Goal: Task Accomplishment & Management: Manage account settings

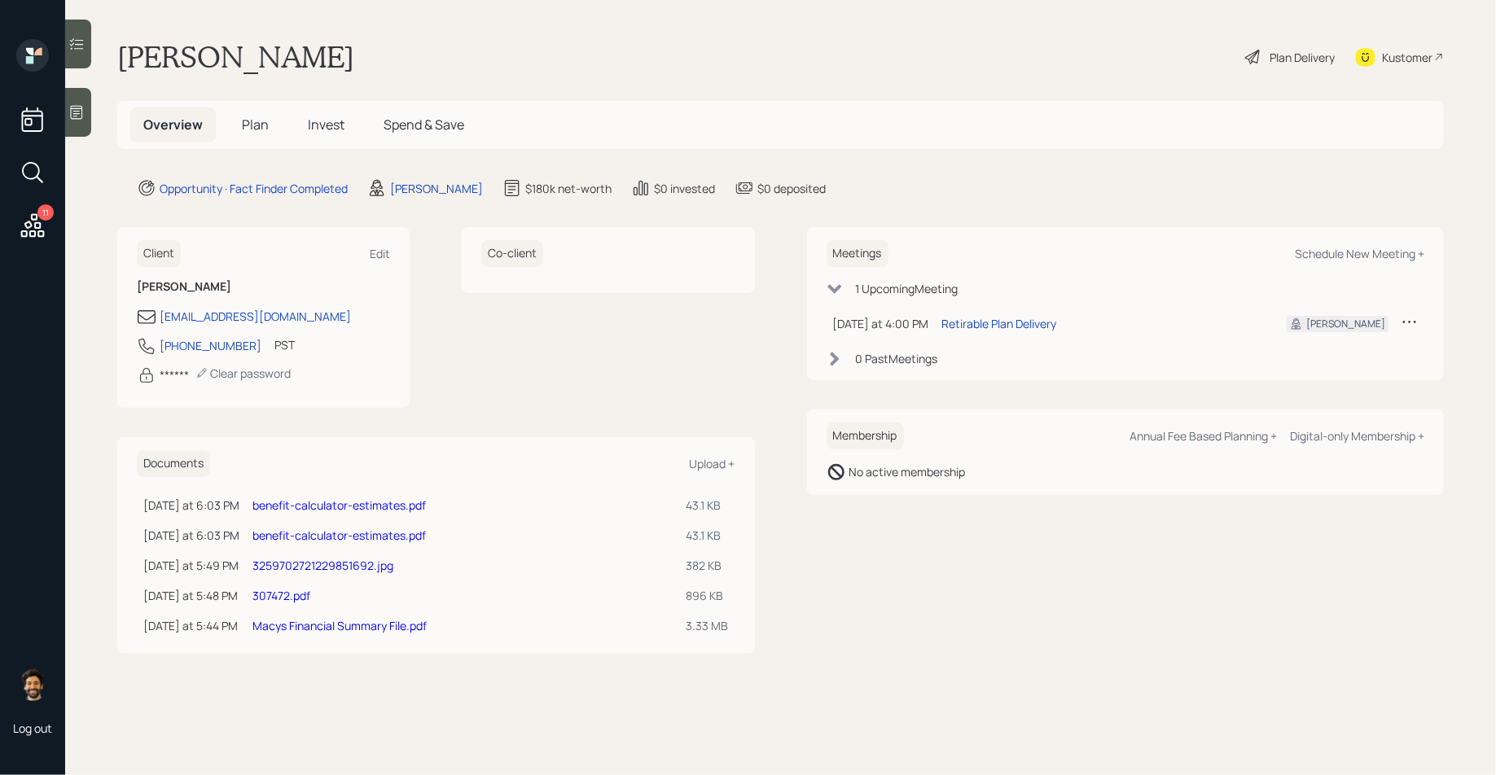
click at [366, 627] on link "Macys Financial Summary File.pdf" at bounding box center [339, 625] width 174 height 15
drag, startPoint x: 307, startPoint y: 568, endPoint x: 554, endPoint y: 20, distance: 602.0
click at [0, 0] on div "11 Log out Marilyn Emerzian Plan Delivery Kustomer Overview Plan Invest Spend &…" at bounding box center [748, 387] width 1496 height 775
click at [291, 597] on link "307472.pdf" at bounding box center [281, 595] width 58 height 15
click at [245, 125] on span "Plan" at bounding box center [255, 125] width 27 height 18
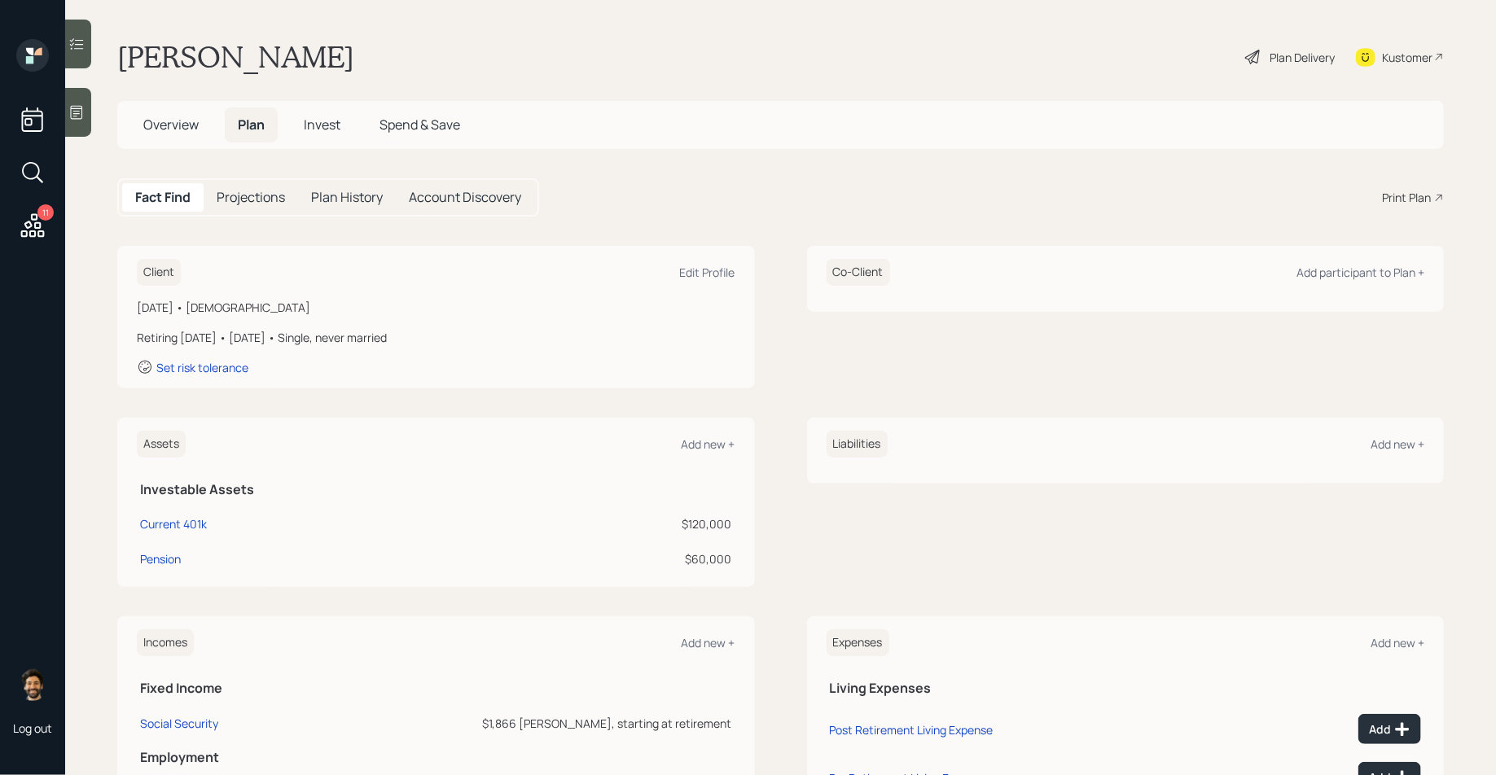
click at [163, 127] on span "Overview" at bounding box center [170, 125] width 55 height 18
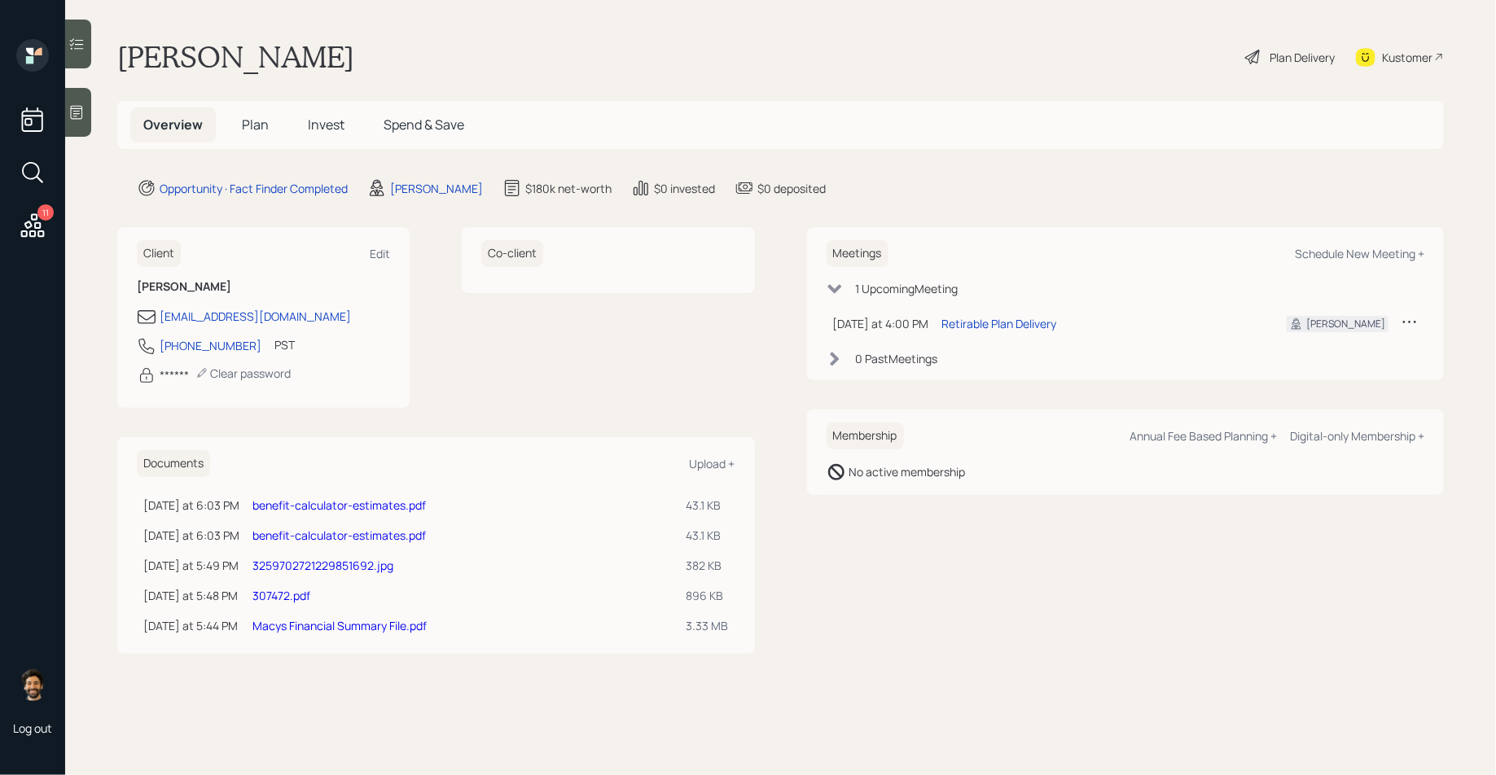
click at [82, 118] on icon at bounding box center [77, 113] width 12 height 14
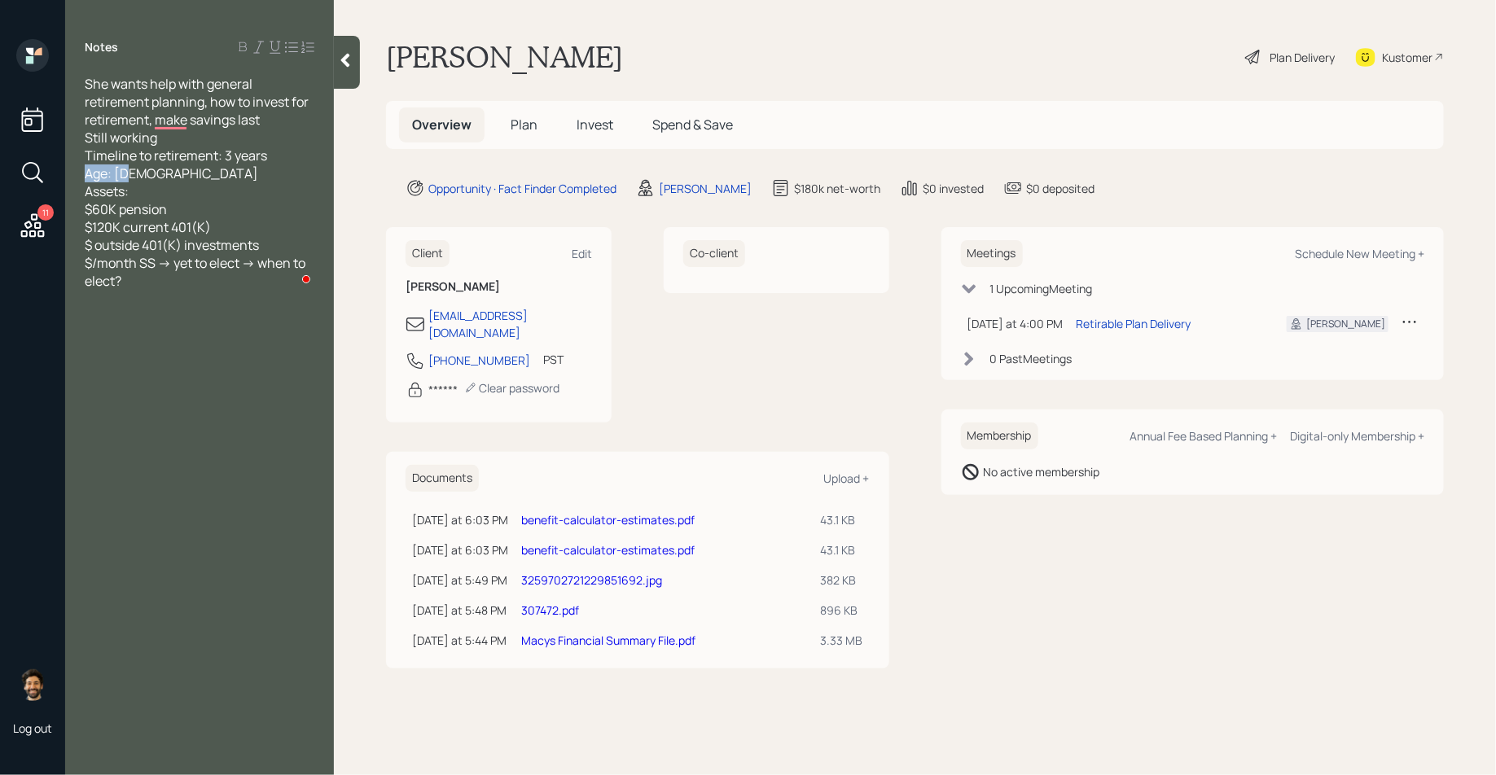
drag, startPoint x: 144, startPoint y: 177, endPoint x: 86, endPoint y: 173, distance: 57.9
click at [86, 173] on div "She wants help with general retirement planning, how to invest for retirement, …" at bounding box center [200, 182] width 230 height 215
drag, startPoint x: 269, startPoint y: 153, endPoint x: 94, endPoint y: 152, distance: 175.9
click at [94, 152] on div "She wants help with general retirement planning, how to invest for retirement, …" at bounding box center [200, 182] width 230 height 215
click at [512, 129] on span "Plan" at bounding box center [523, 125] width 27 height 18
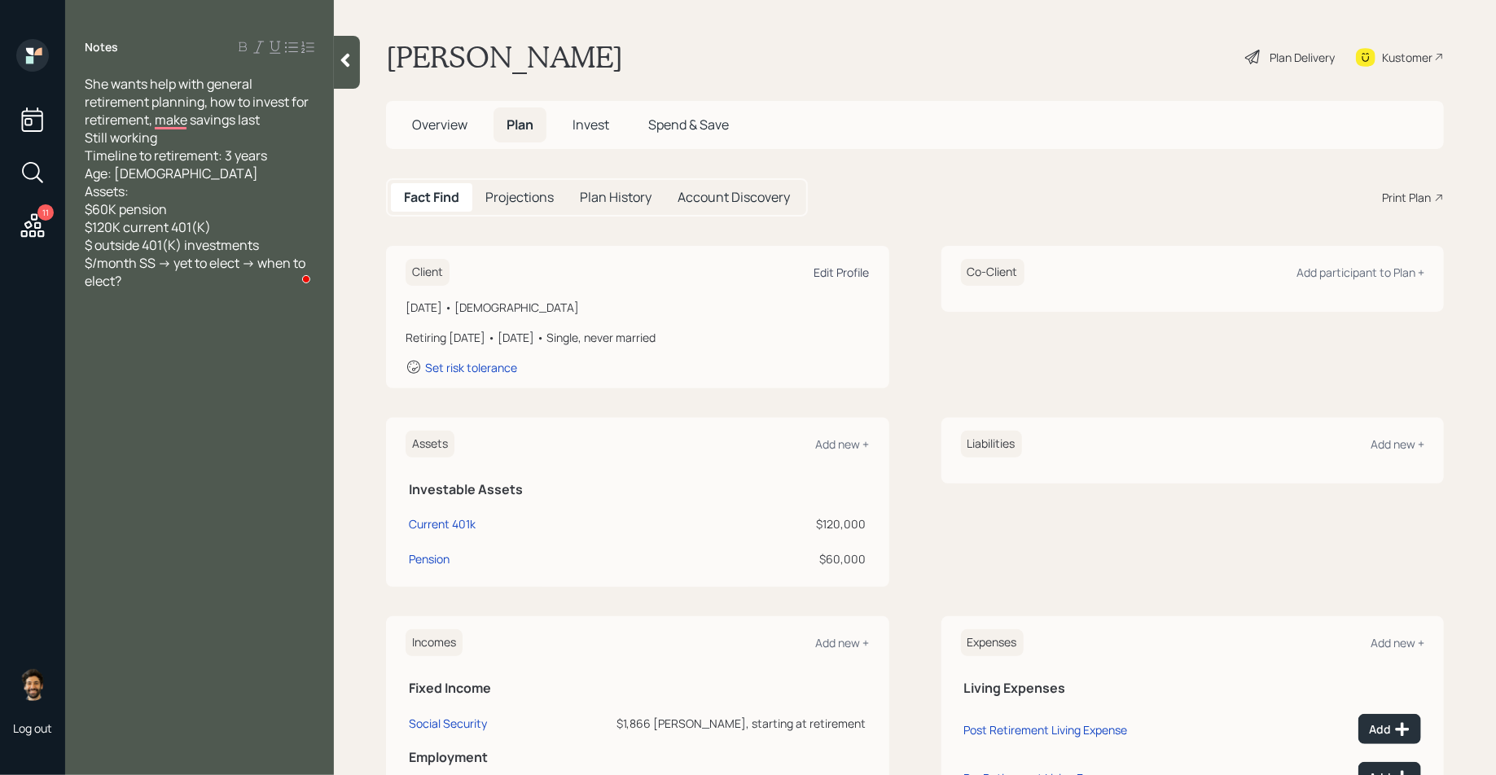
click at [826, 279] on div "Edit Profile" at bounding box center [841, 272] width 55 height 15
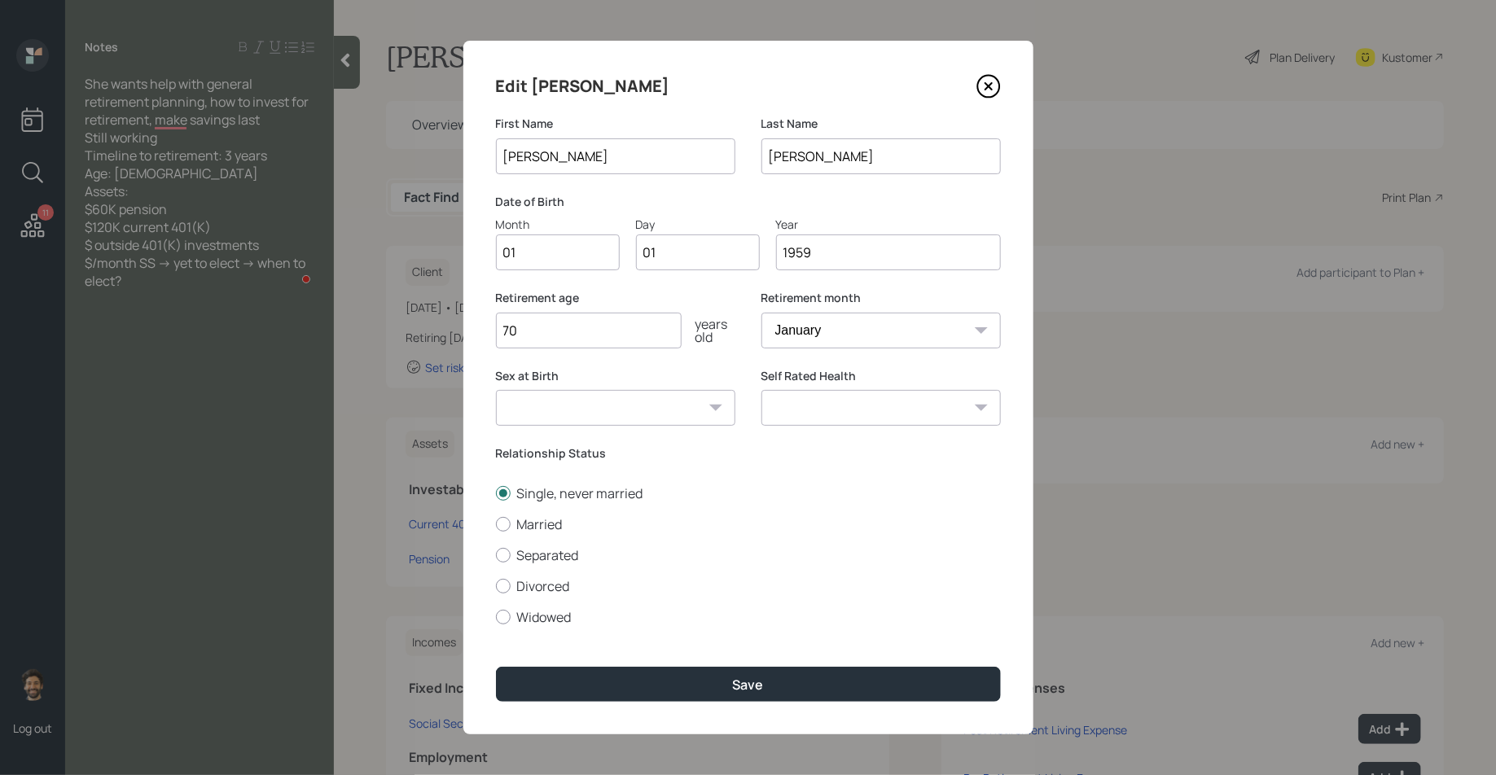
click at [541, 254] on input "01" at bounding box center [558, 252] width 124 height 36
type input "11"
type input "0"
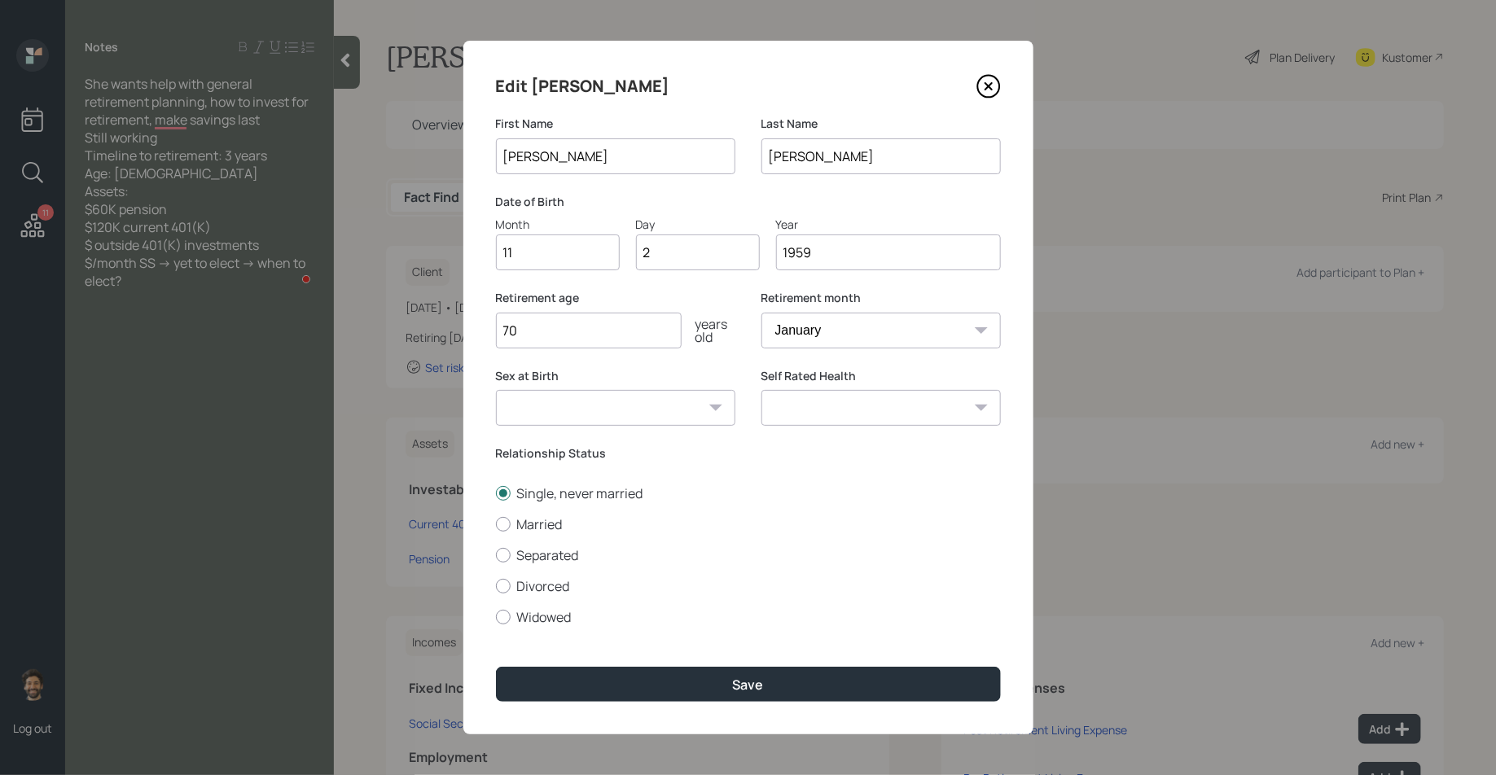
type input "28"
type input "1958"
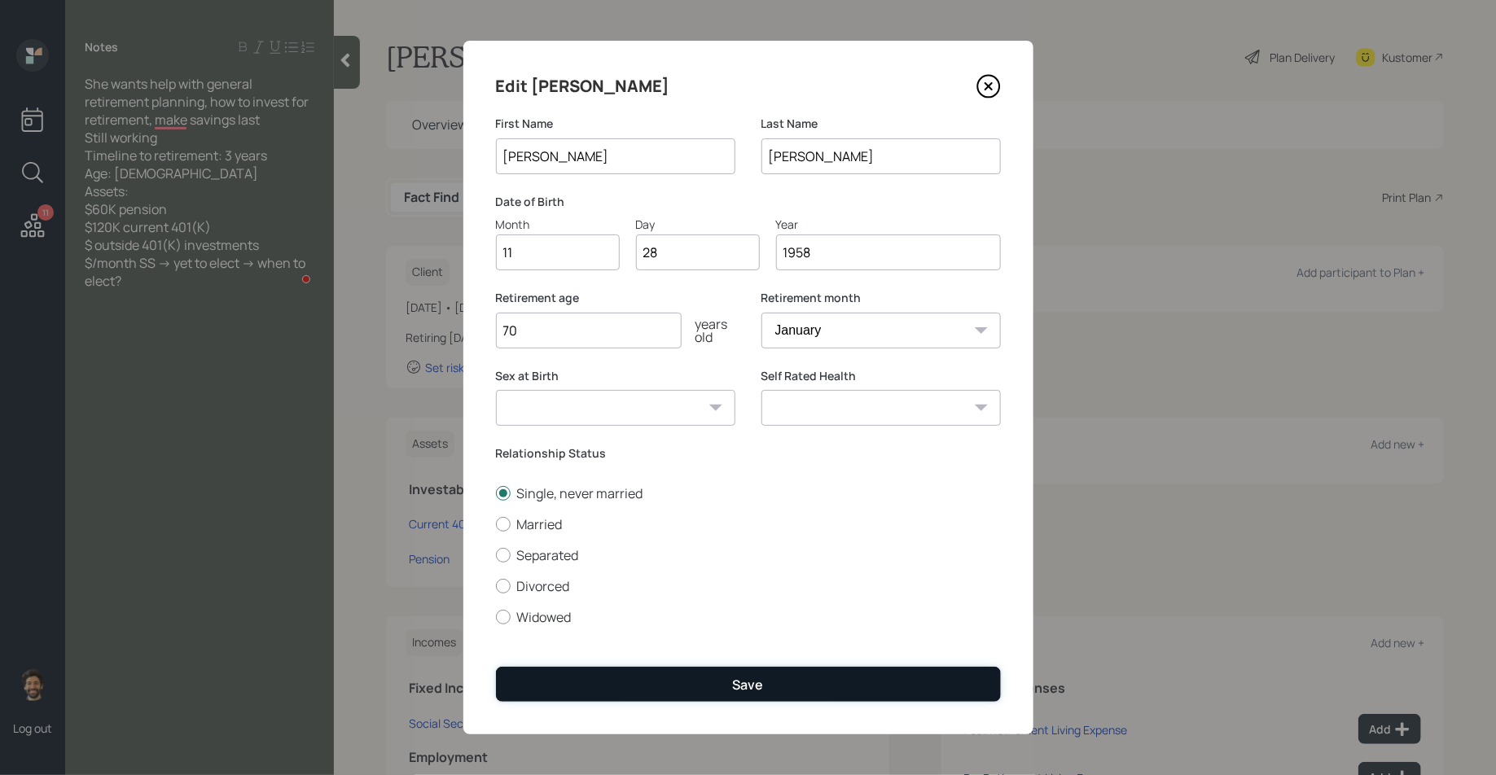
click at [512, 693] on button "Save" at bounding box center [748, 684] width 505 height 35
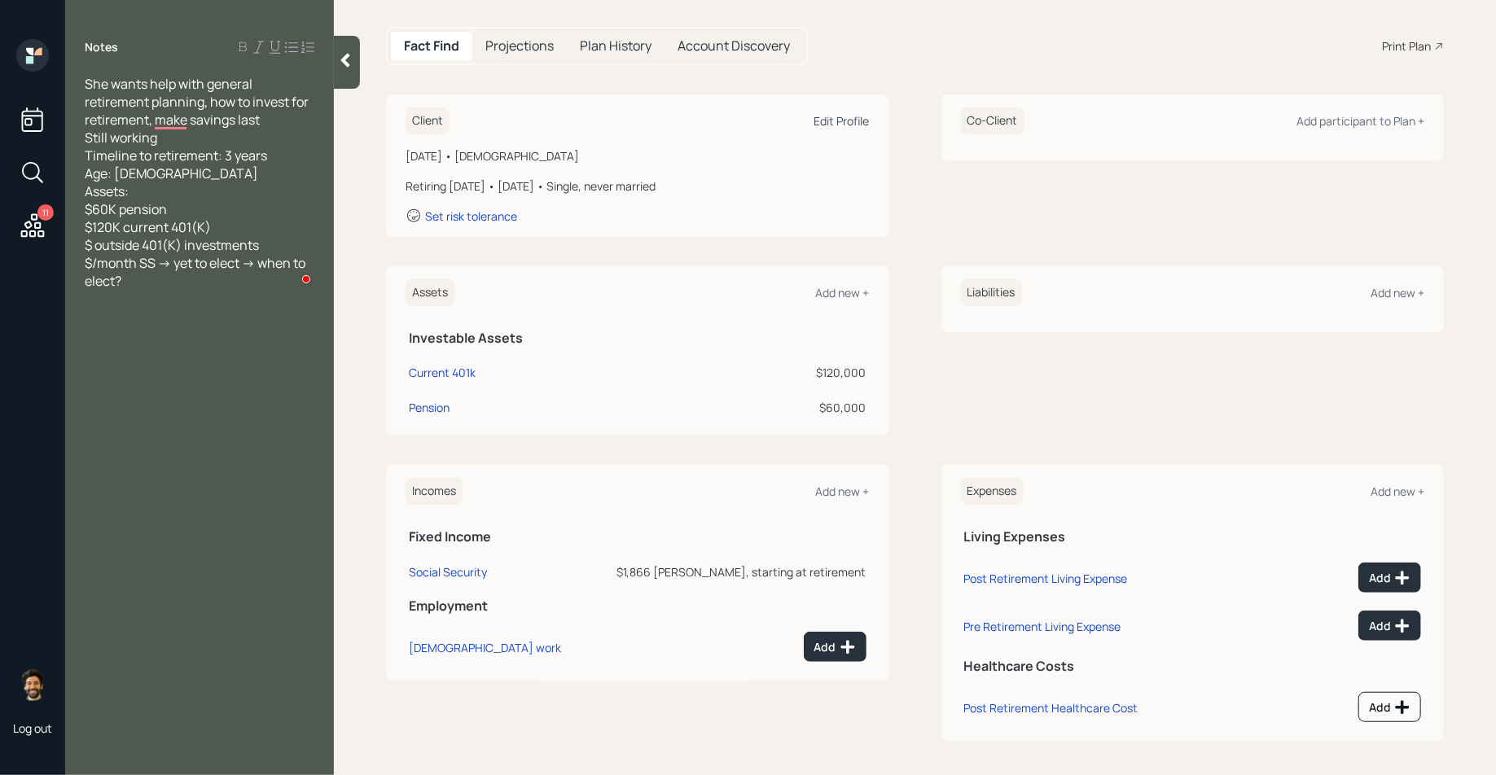
scroll to position [155, 0]
click at [823, 639] on div "Add" at bounding box center [835, 644] width 42 height 16
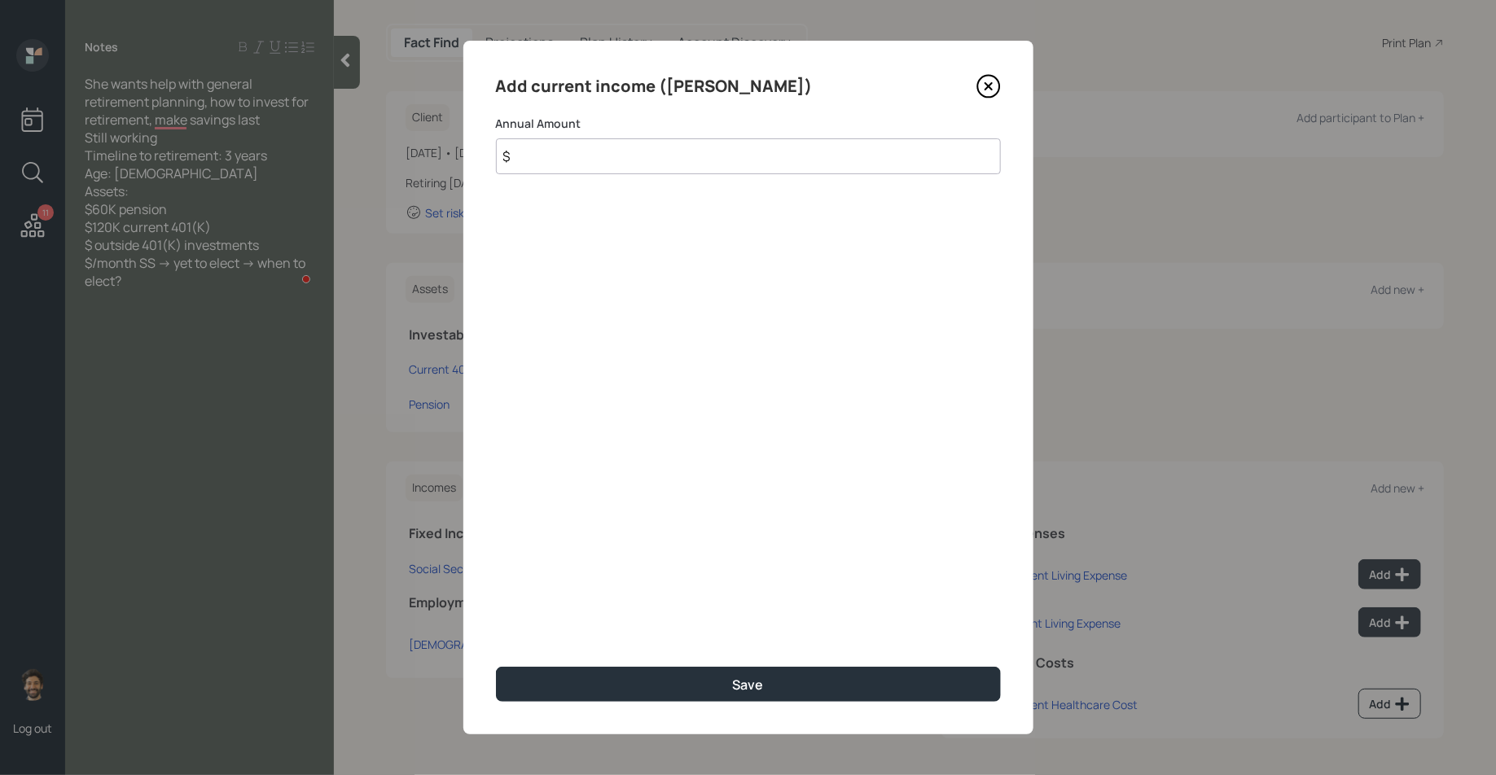
click at [652, 167] on input "$" at bounding box center [748, 156] width 505 height 36
click at [548, 164] on input "$" at bounding box center [748, 156] width 505 height 36
type input "$ 42,000"
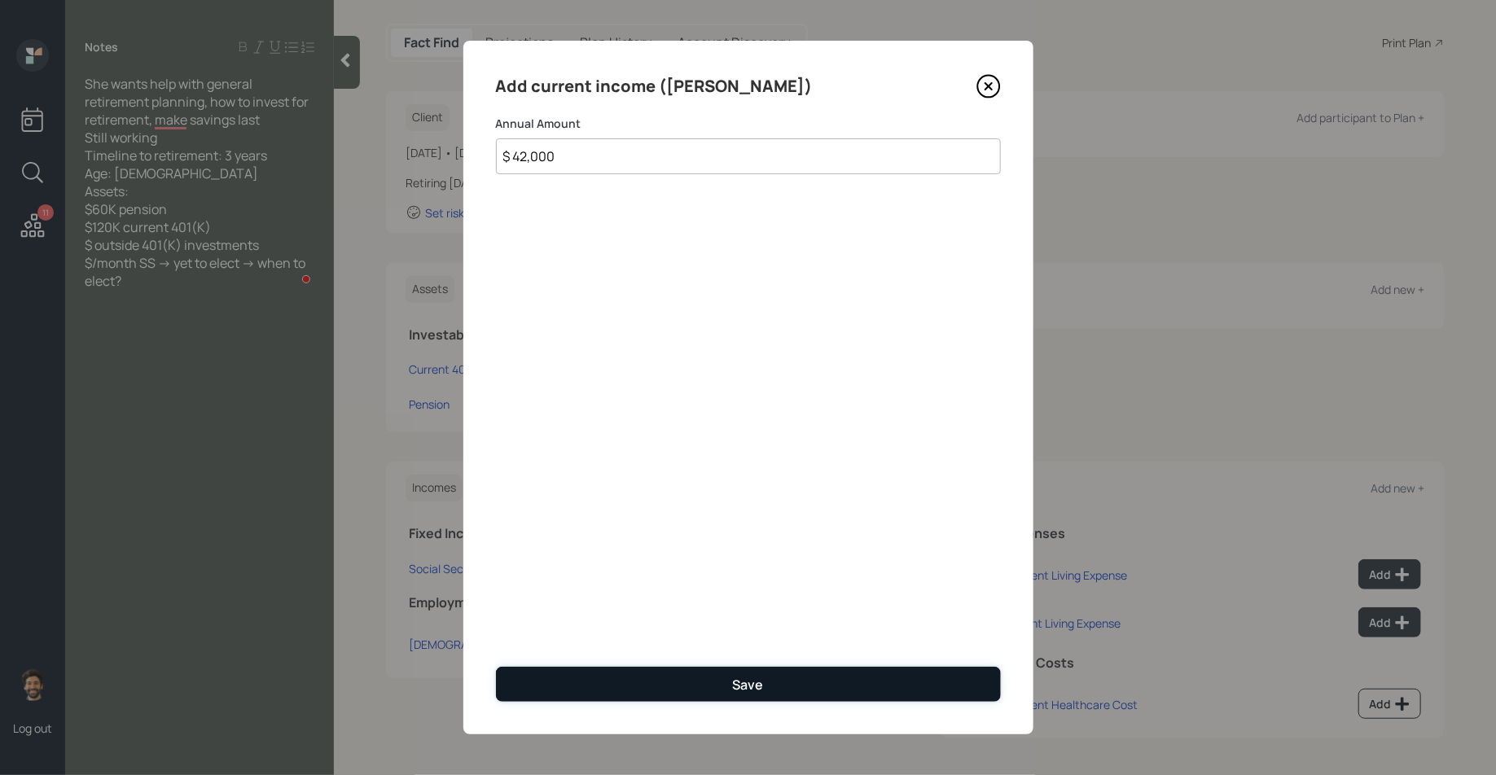
click at [614, 681] on button "Save" at bounding box center [748, 684] width 505 height 35
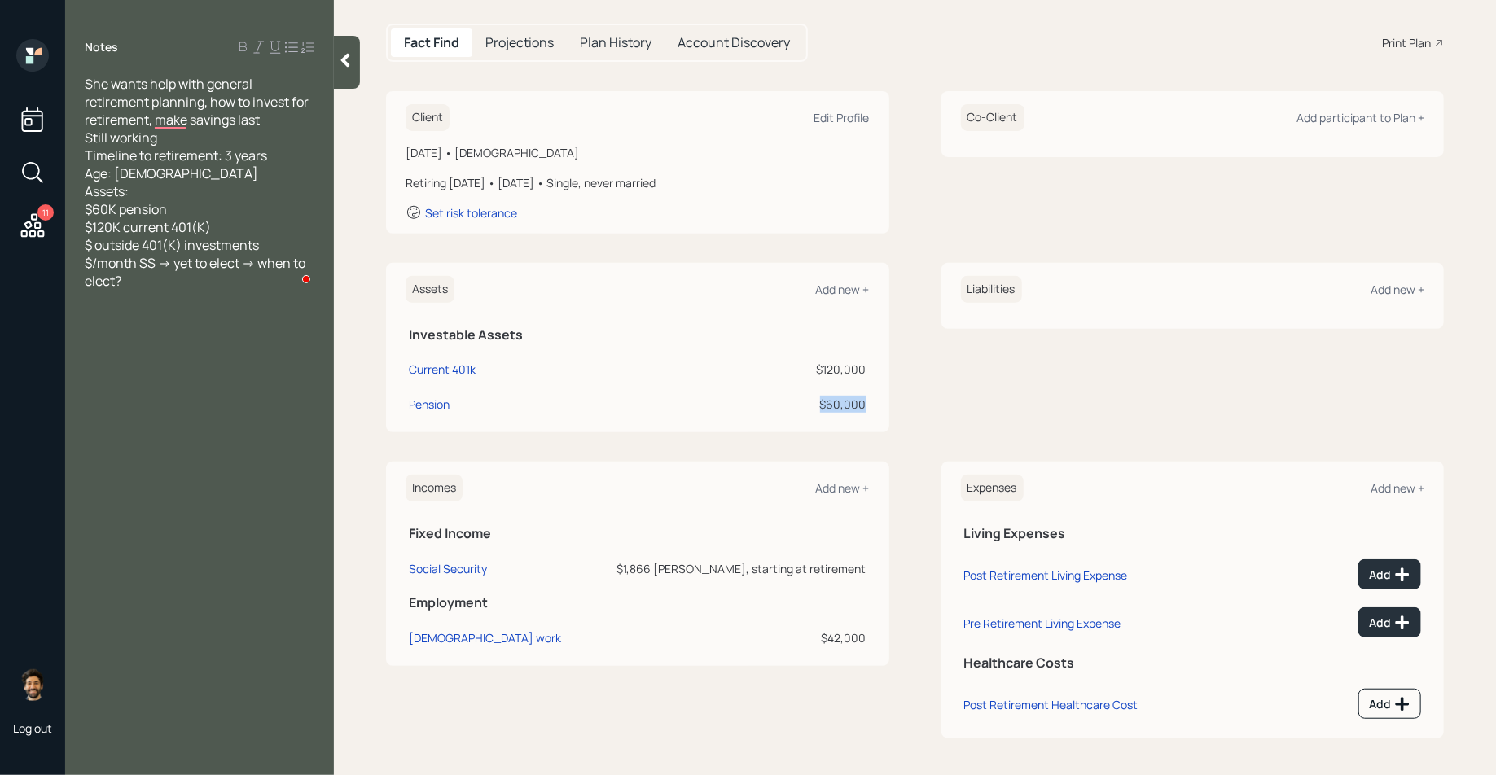
drag, startPoint x: 866, startPoint y: 401, endPoint x: 803, endPoint y: 403, distance: 63.6
click at [803, 403] on td "$60,000" at bounding box center [768, 401] width 201 height 35
click at [803, 403] on div "$60,000" at bounding box center [768, 404] width 195 height 17
click at [865, 397] on div "$60,000" at bounding box center [768, 404] width 195 height 17
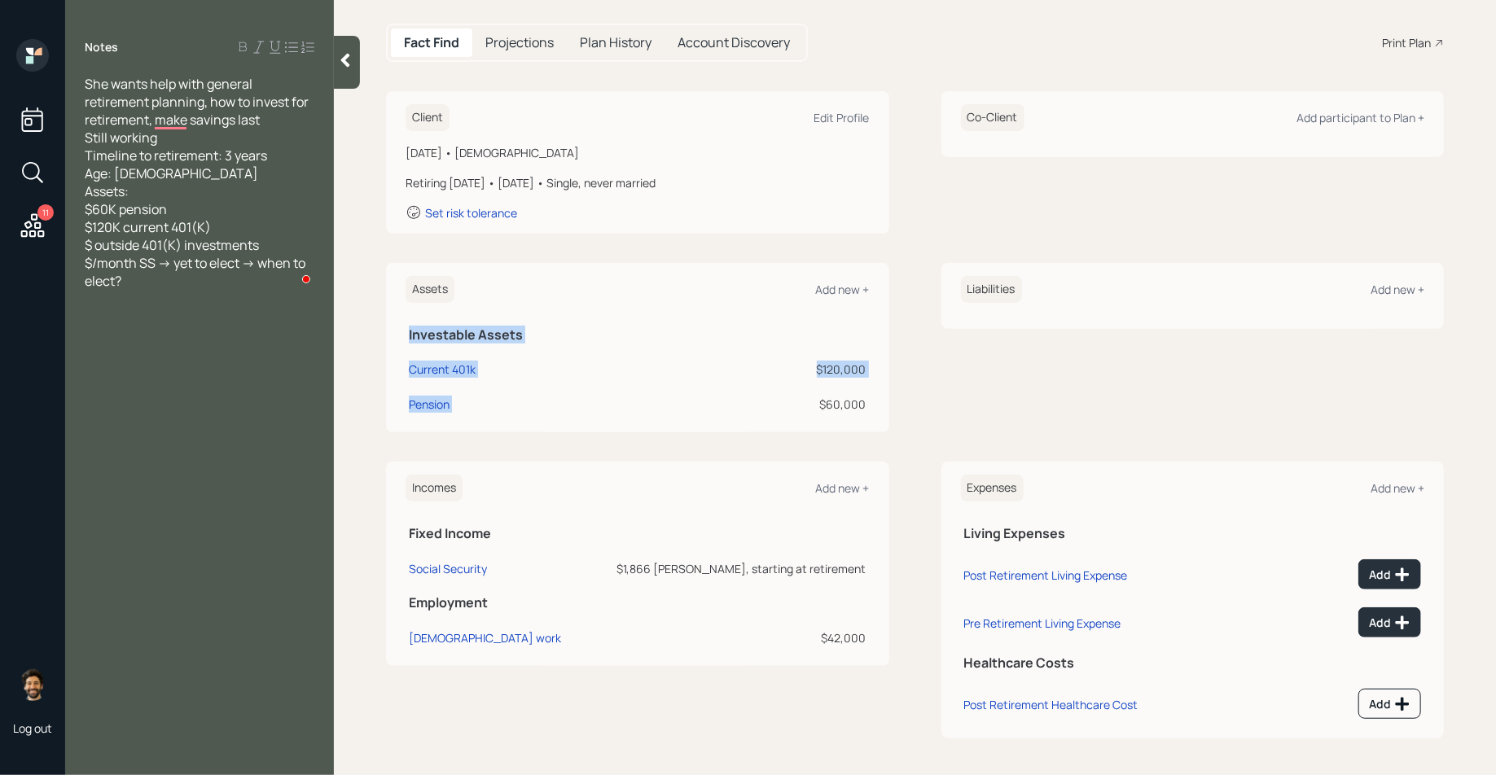
drag, startPoint x: 870, startPoint y: 404, endPoint x: 822, endPoint y: 405, distance: 48.1
click at [822, 405] on div "Assets Add new + Investable Assets Current 401k $120,000 Pension $60,000" at bounding box center [637, 347] width 503 height 169
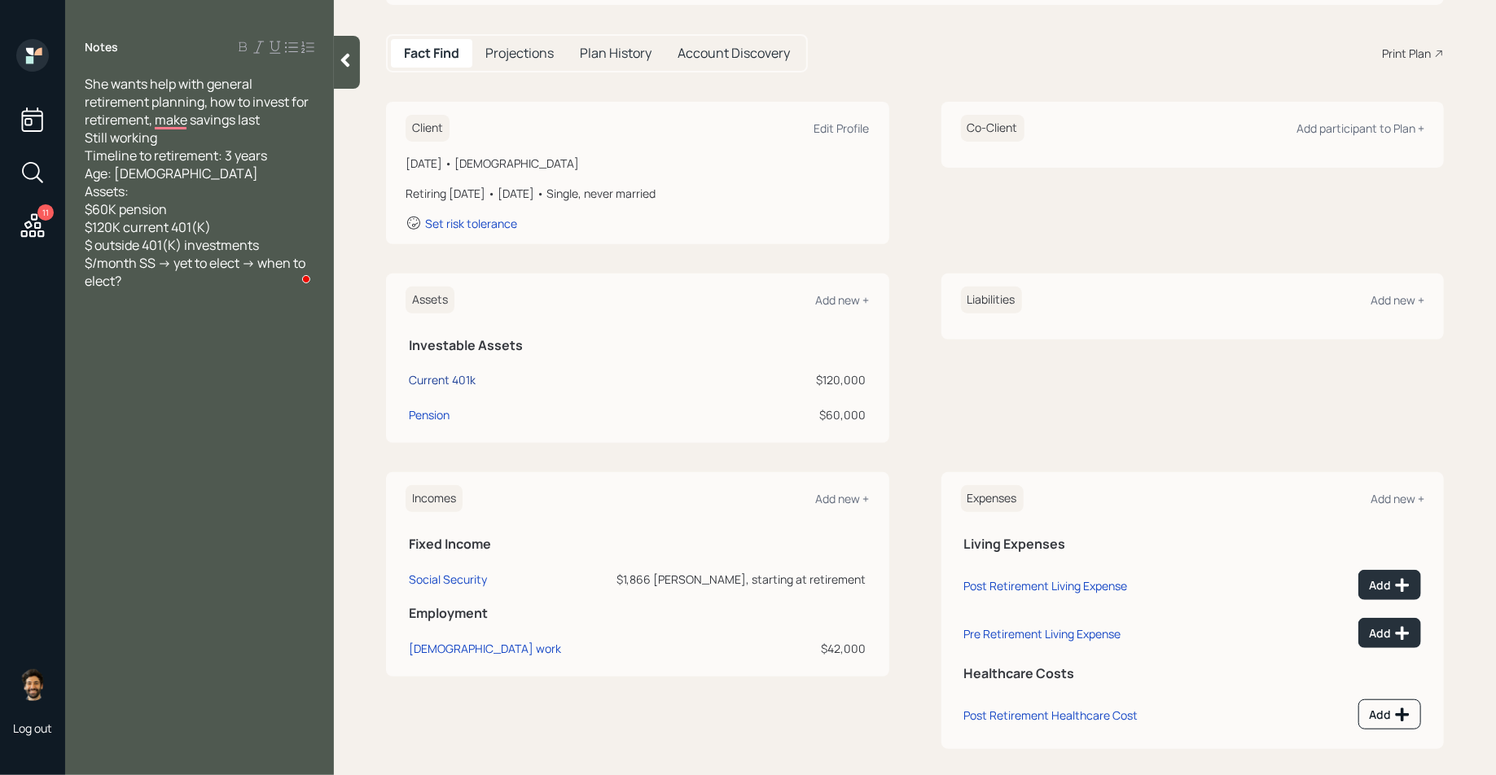
click at [438, 379] on div "Current 401k" at bounding box center [442, 379] width 67 height 17
select select "company_sponsored"
select select "balanced"
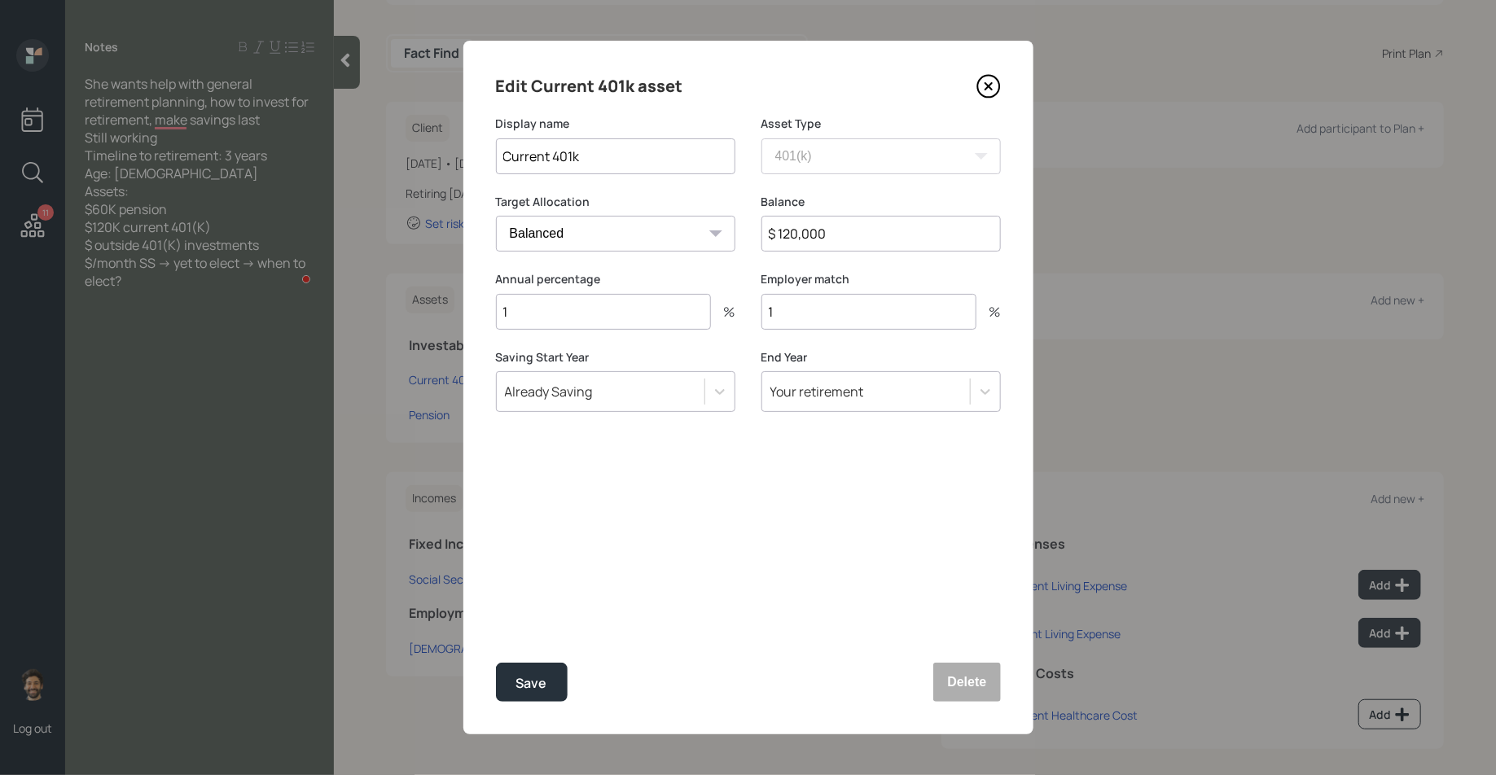
click at [839, 254] on div "Balance $ 120,000" at bounding box center [880, 233] width 239 height 78
click at [811, 244] on input "$ 120,000" at bounding box center [880, 234] width 239 height 36
type input "$ 57,000"
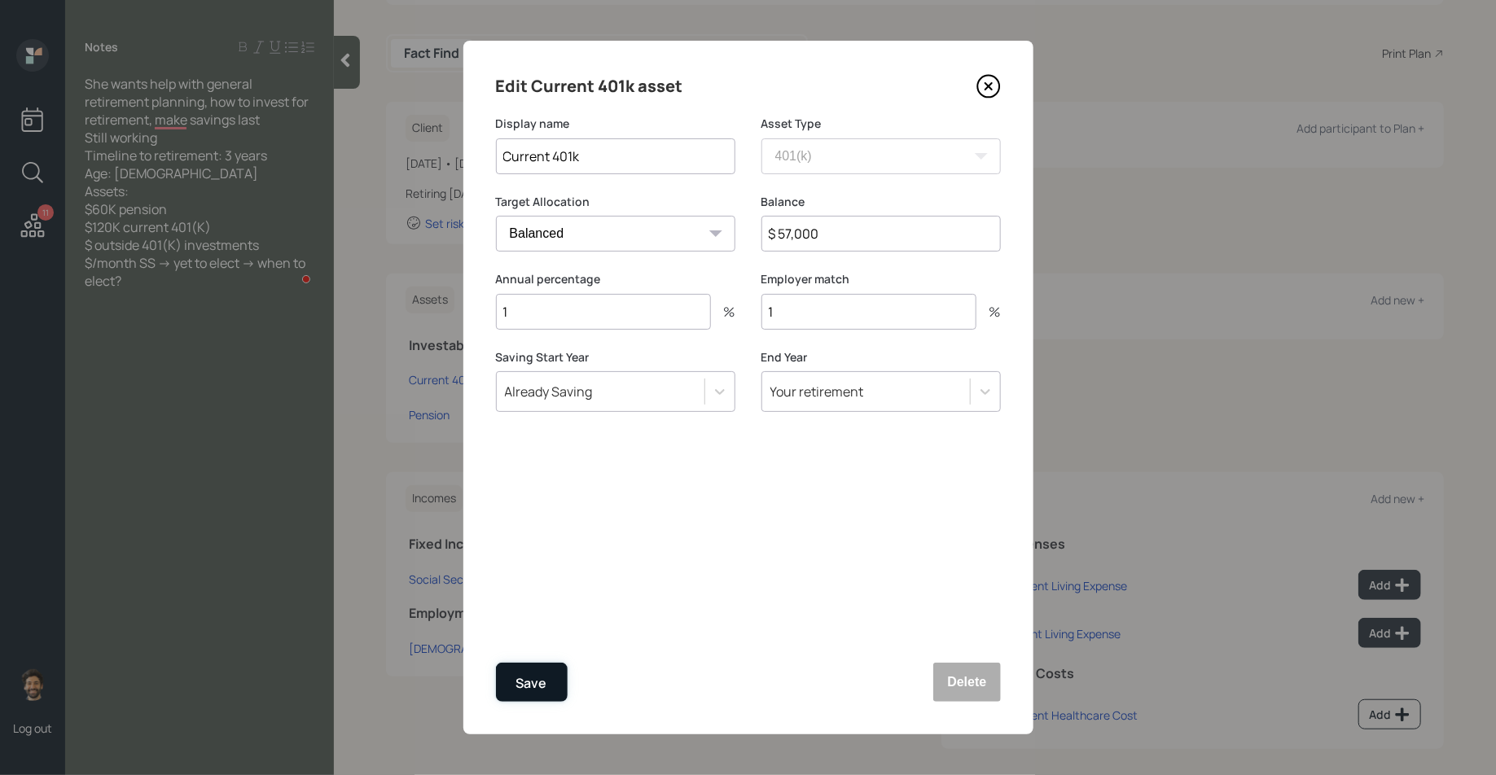
click at [532, 669] on button "Save" at bounding box center [532, 682] width 72 height 39
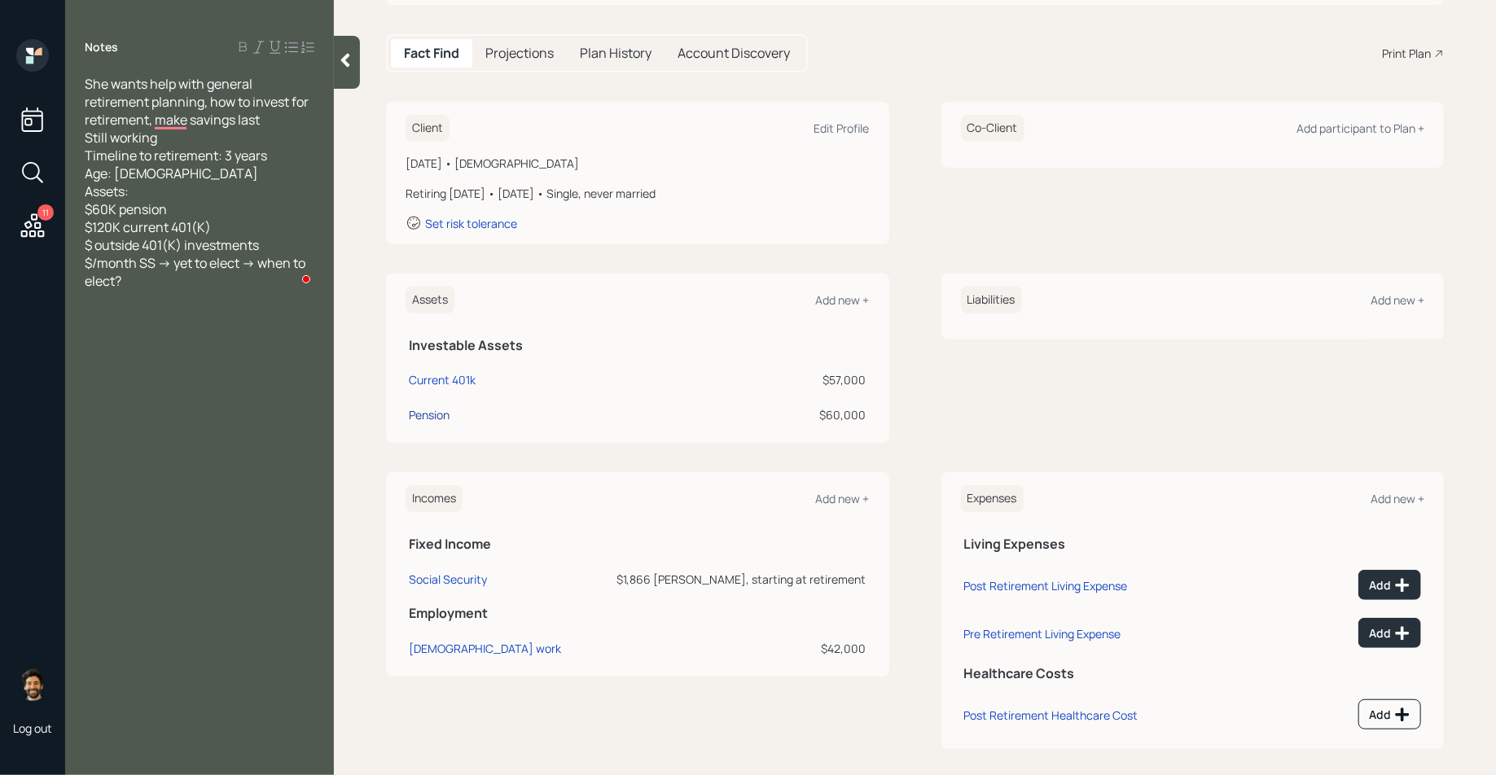
click at [430, 414] on div "Pension" at bounding box center [429, 414] width 41 height 17
select select "ira"
select select "balanced"
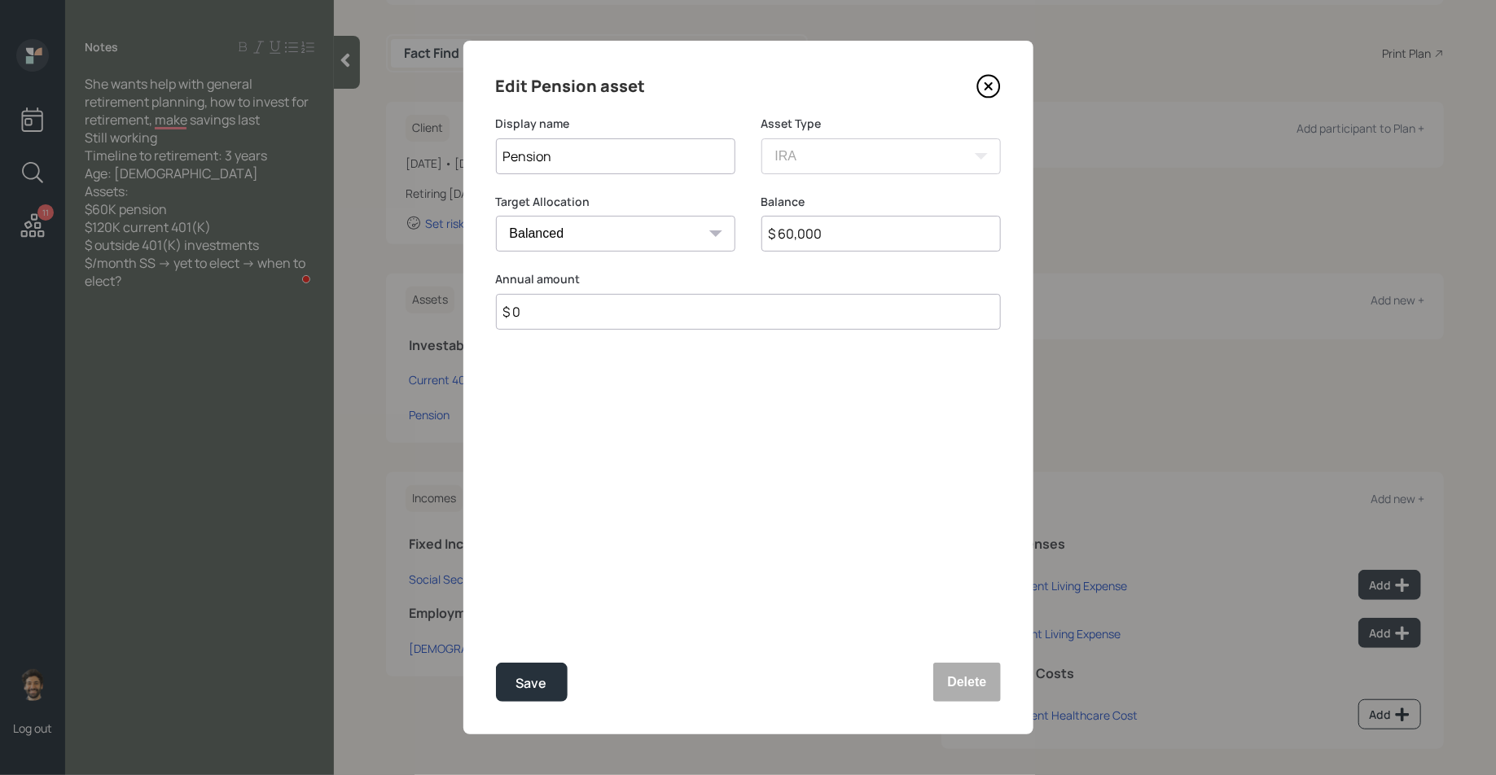
click at [800, 234] on input "$ 60,000" at bounding box center [880, 234] width 239 height 36
type input "$ 57,000"
click at [531, 675] on div "Save" at bounding box center [531, 684] width 31 height 22
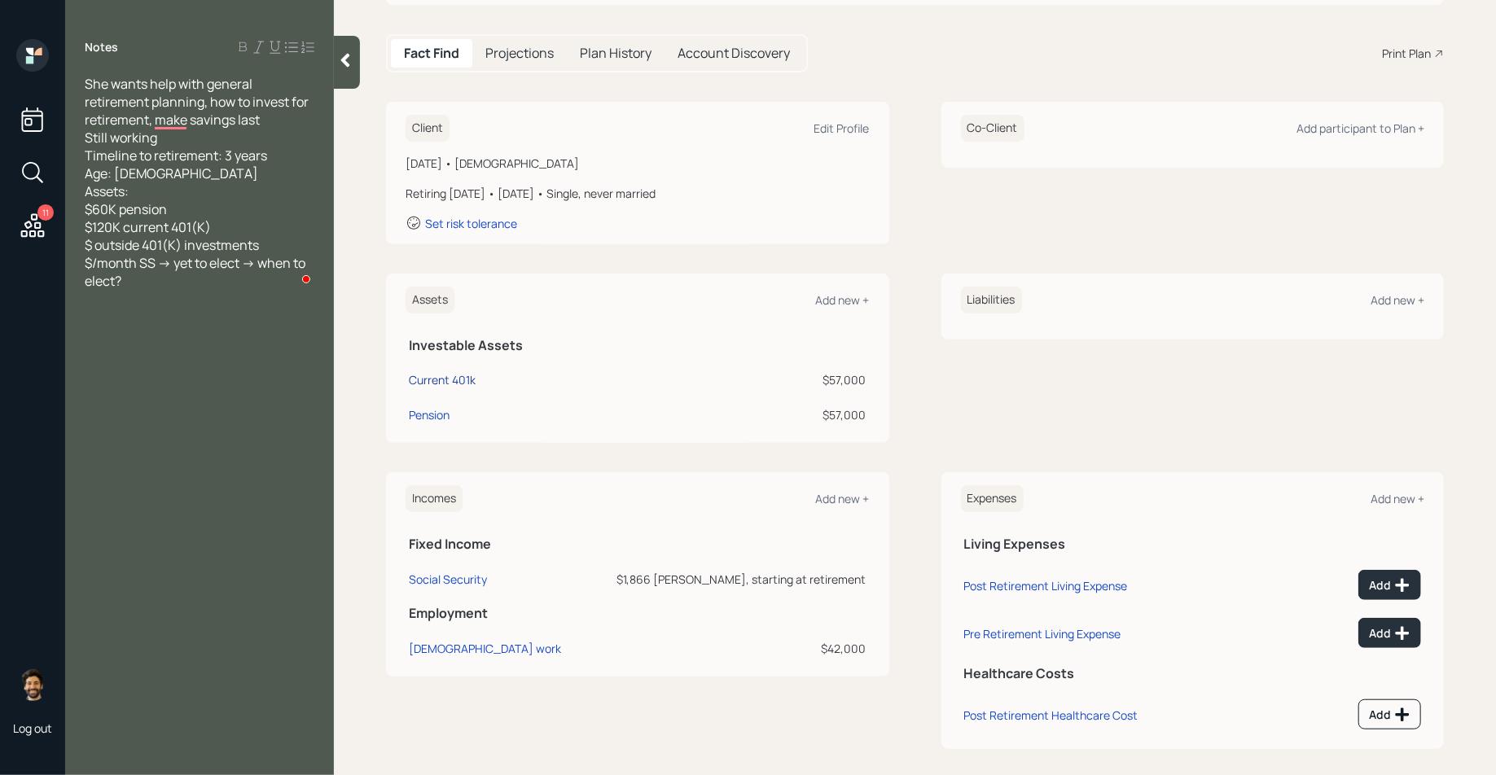
click at [425, 383] on div "Current 401k" at bounding box center [442, 379] width 67 height 17
select select "company_sponsored"
select select "balanced"
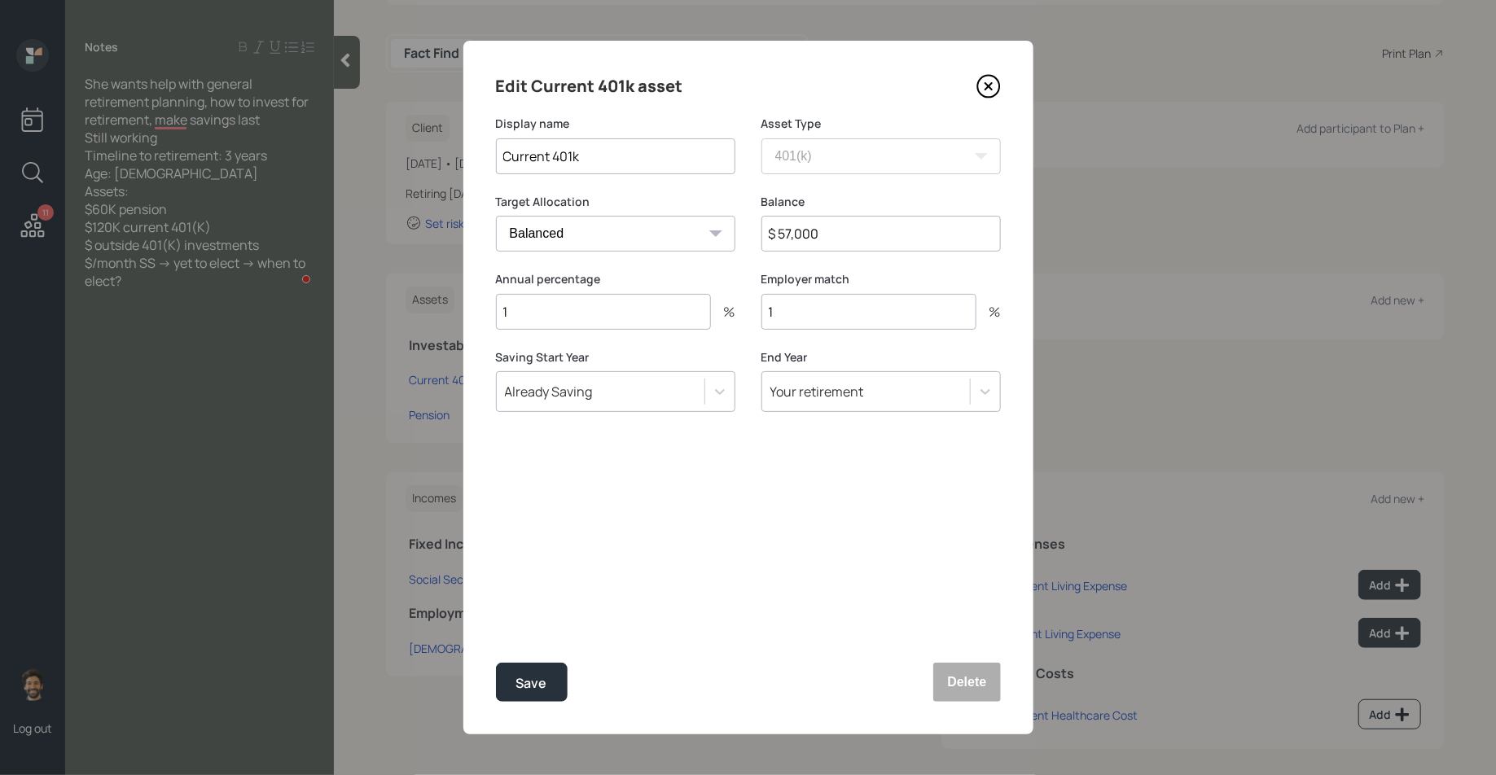
click at [575, 304] on input "1" at bounding box center [603, 312] width 215 height 36
type input "10"
click at [801, 318] on input "1" at bounding box center [868, 312] width 215 height 36
type input "3.5"
click at [509, 668] on button "Save" at bounding box center [532, 682] width 72 height 39
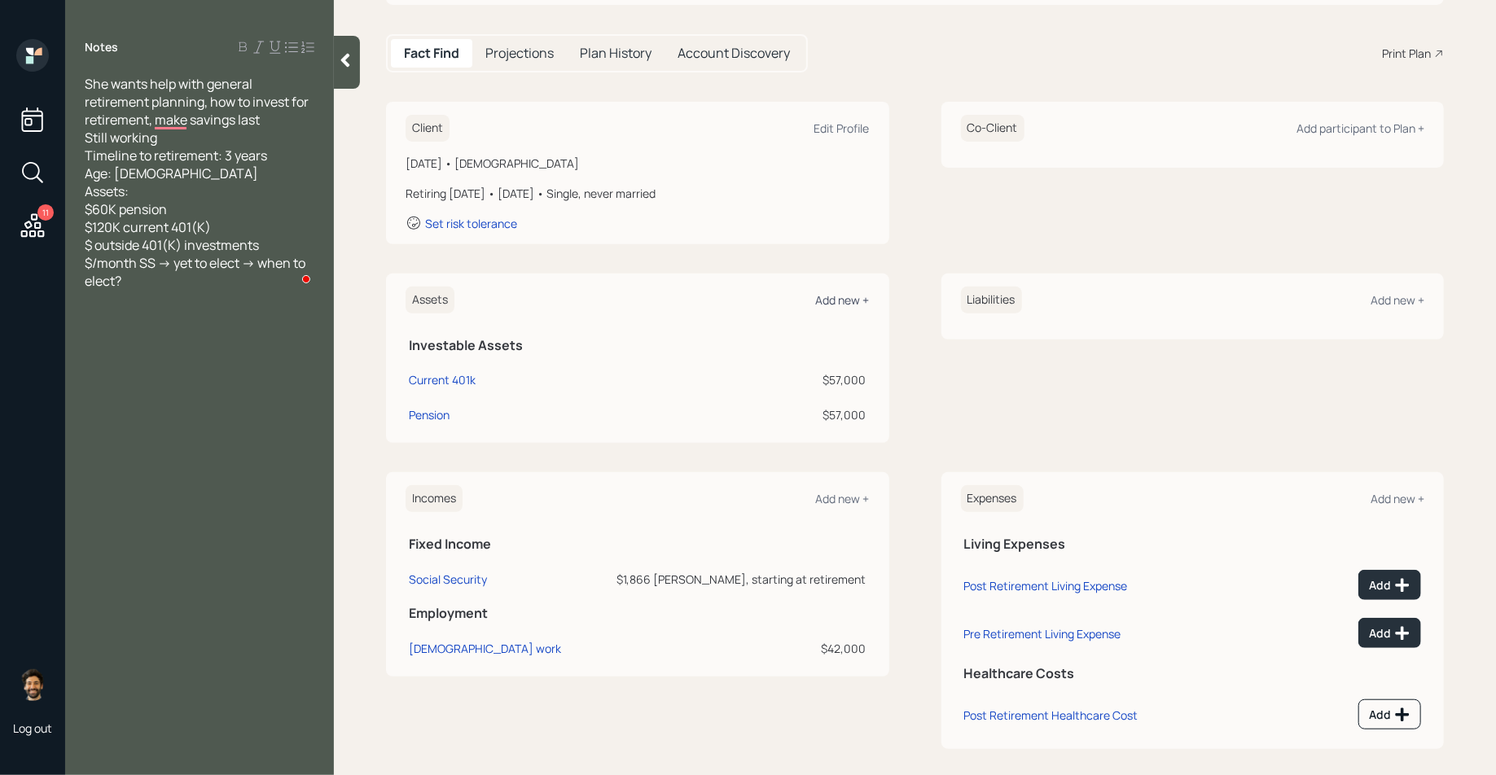
click at [823, 302] on div "Add new +" at bounding box center [843, 299] width 54 height 15
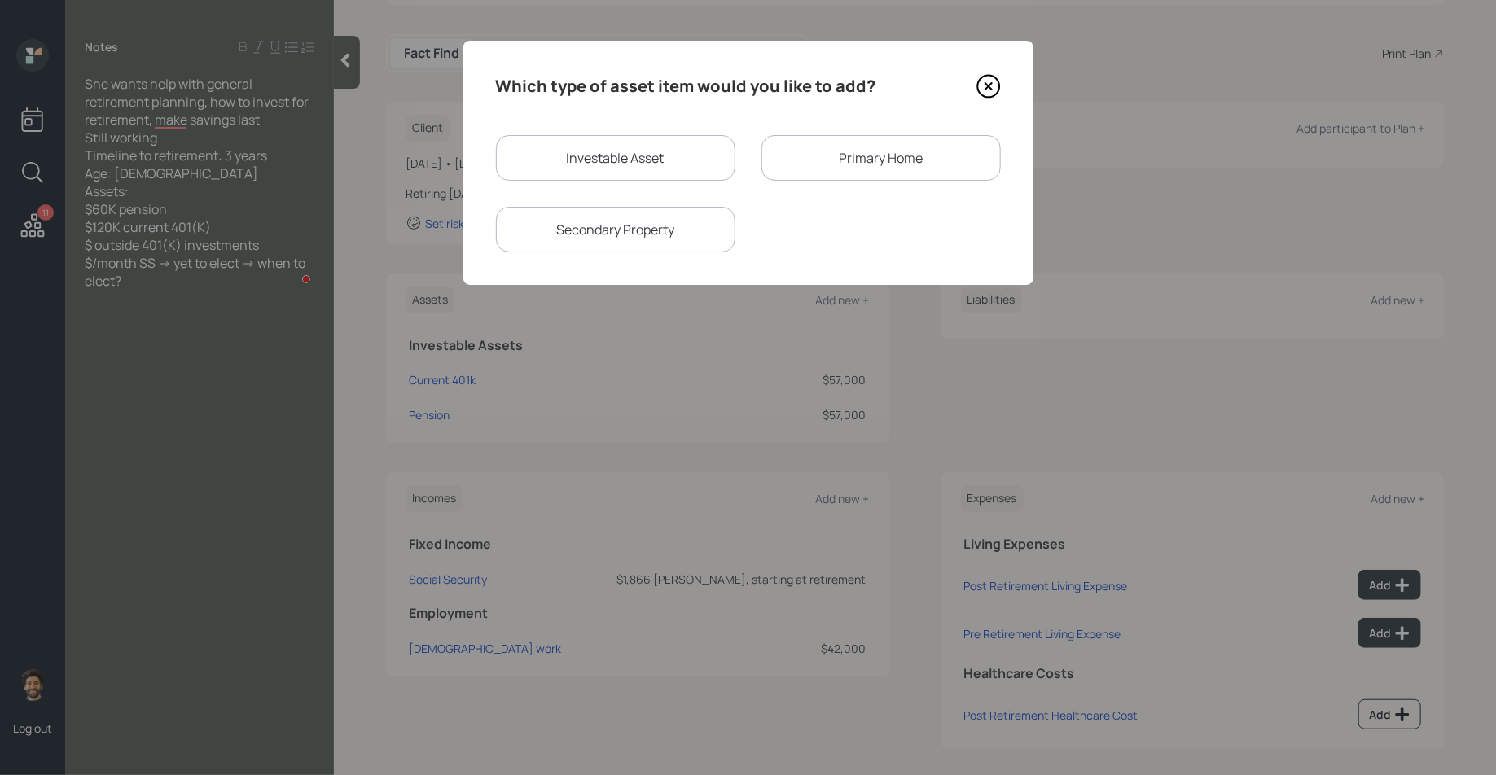
click at [660, 173] on div "Investable Asset" at bounding box center [615, 158] width 239 height 46
select select "taxable"
select select "balanced"
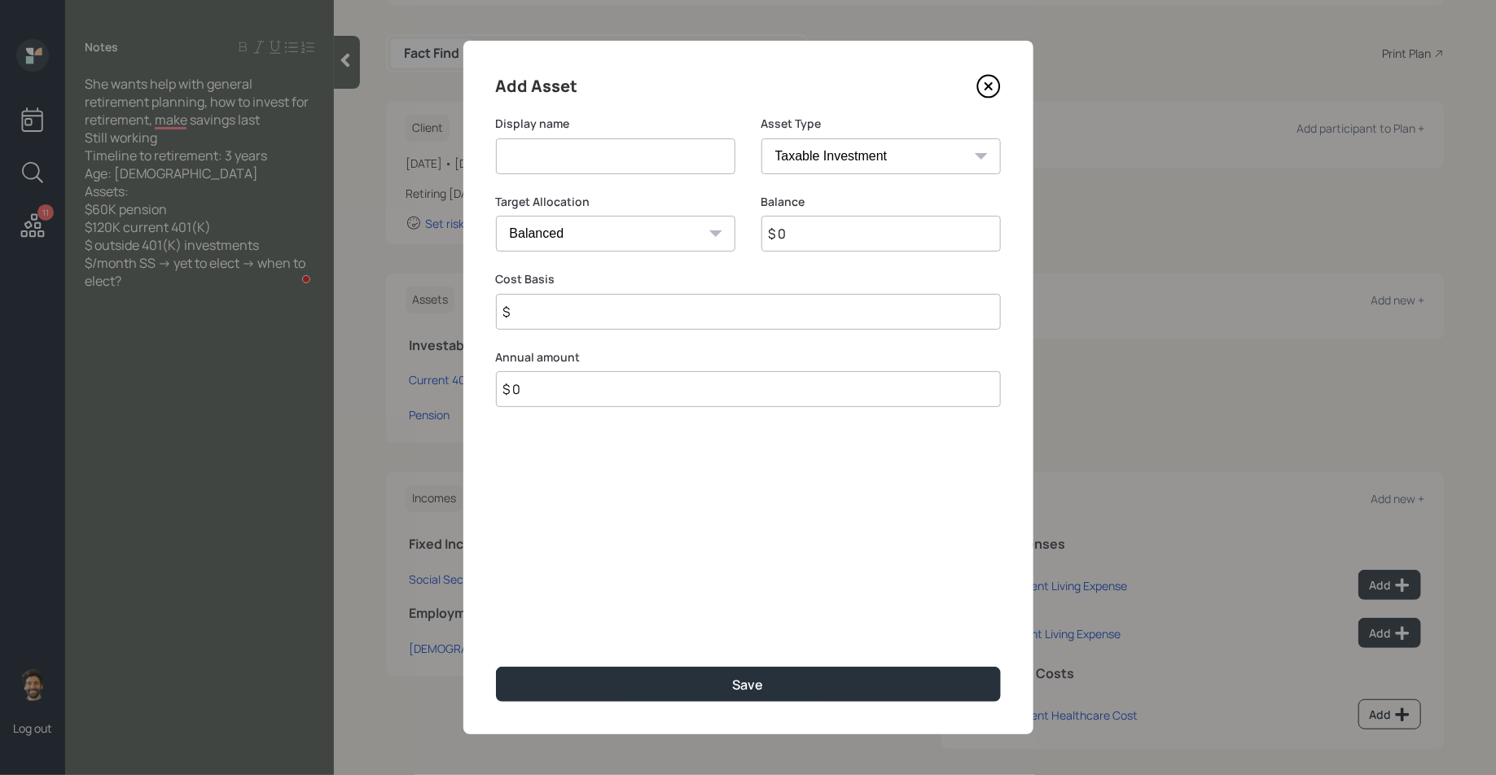
click at [568, 167] on input at bounding box center [615, 156] width 239 height 36
type input "Emergency Fund"
click at [809, 243] on input "$ 0" at bounding box center [880, 234] width 239 height 36
type input "$ 14,000"
click at [786, 163] on select "SEP [PERSON_NAME] IRA 401(k) [PERSON_NAME] 401(k) 403(b) [PERSON_NAME] 403(b) 4…" at bounding box center [880, 156] width 239 height 36
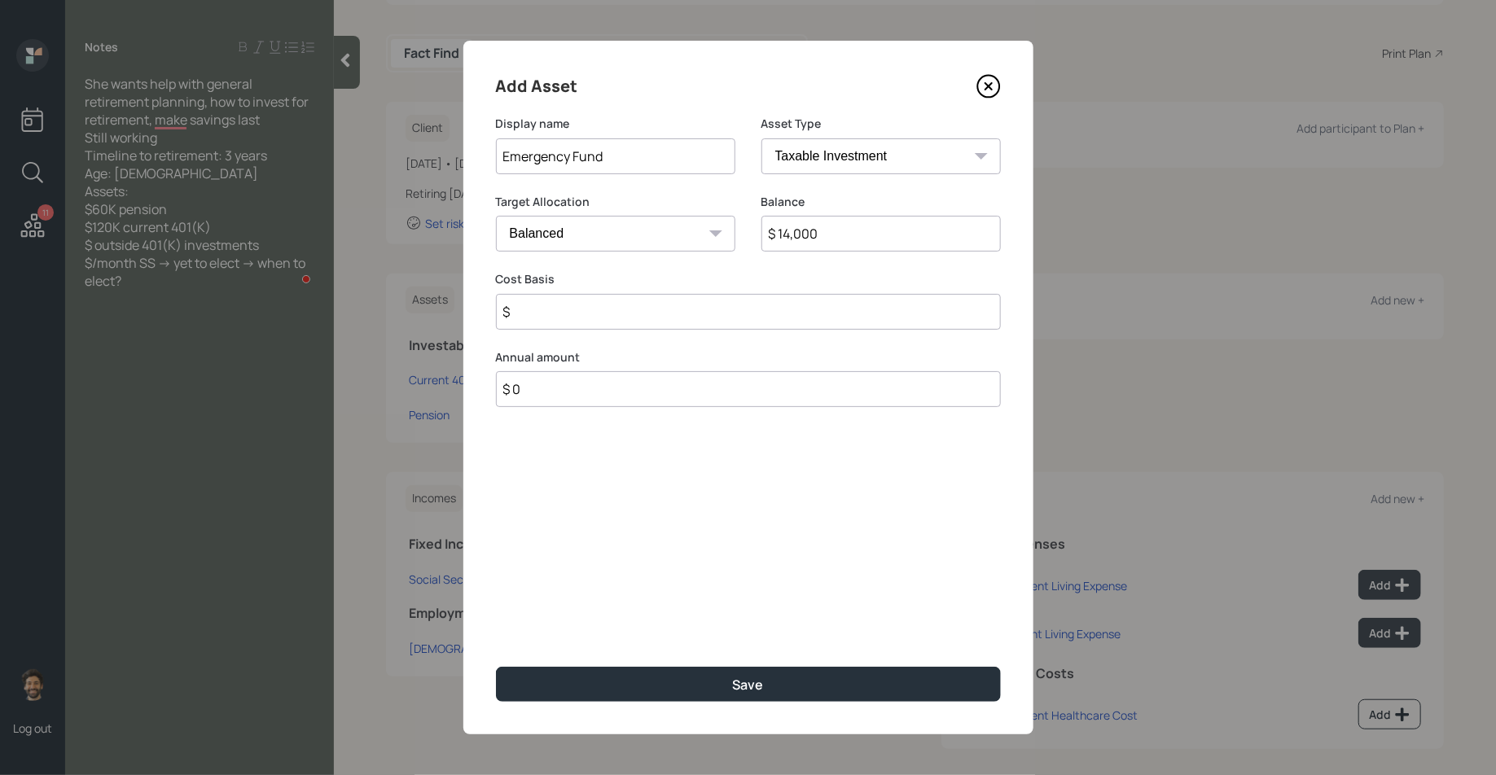
select select "emergency_fund"
click at [761, 138] on select "SEP [PERSON_NAME] IRA 401(k) [PERSON_NAME] 401(k) 403(b) [PERSON_NAME] 403(b) 4…" at bounding box center [880, 156] width 239 height 36
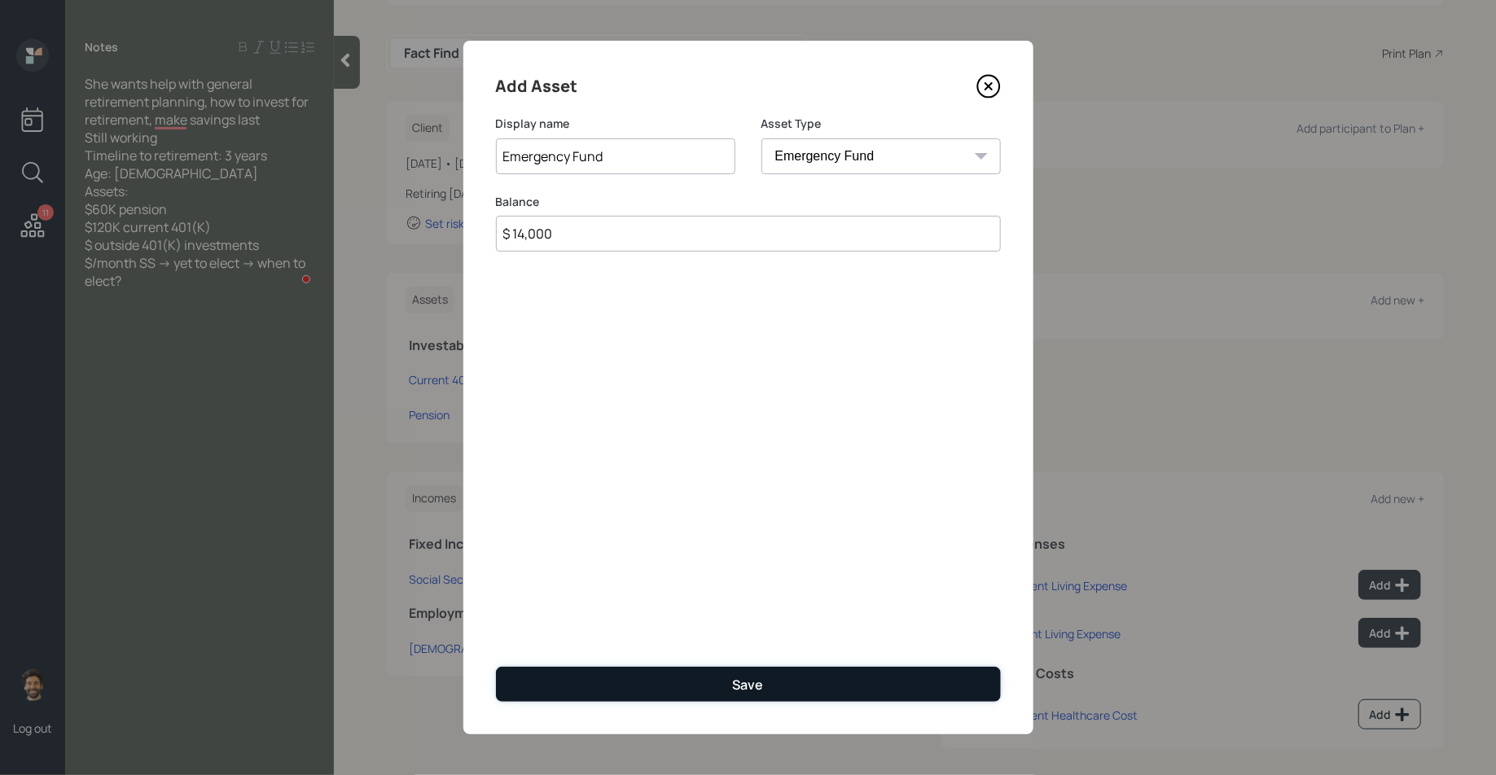
click at [596, 676] on button "Save" at bounding box center [748, 684] width 505 height 35
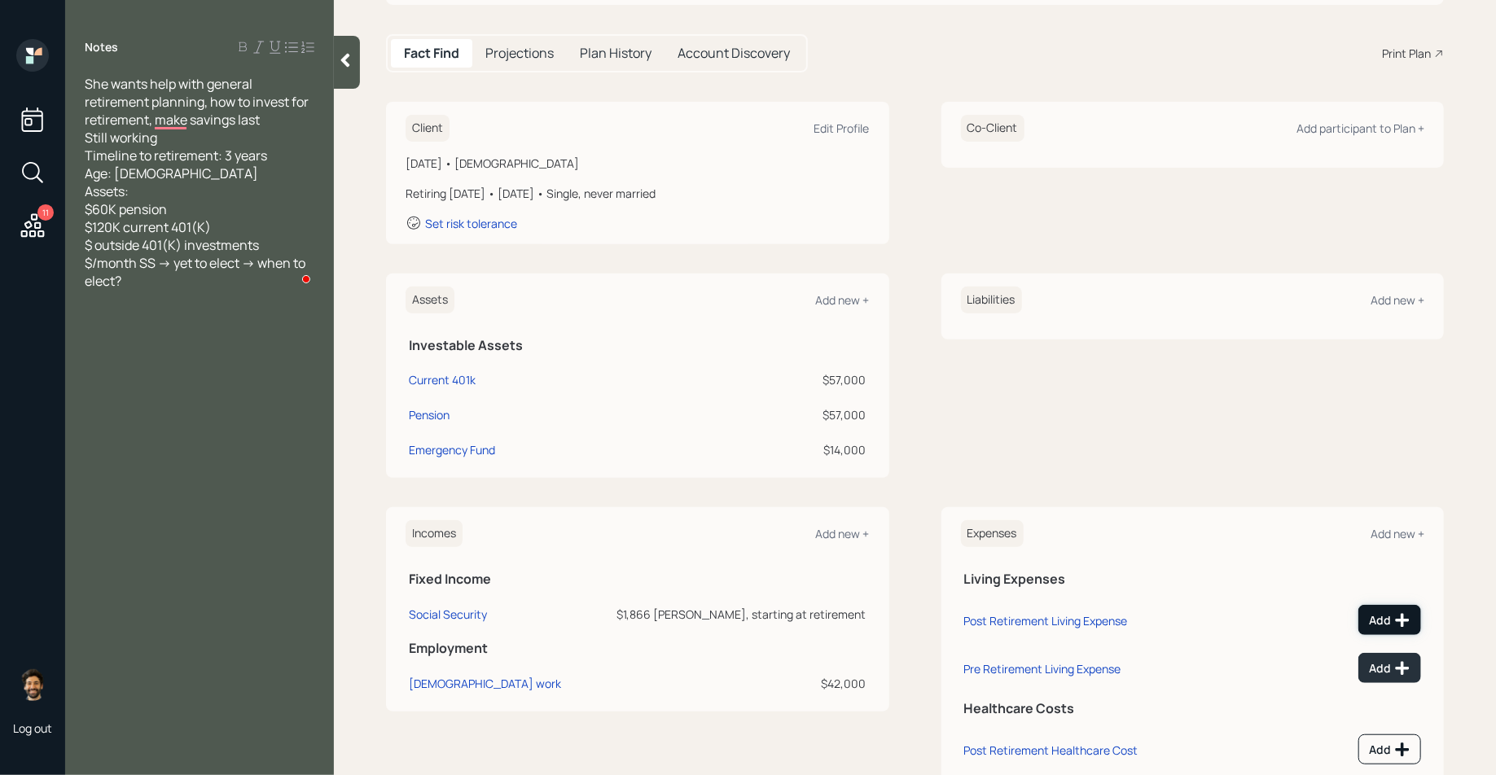
click at [1396, 618] on icon at bounding box center [1402, 620] width 14 height 14
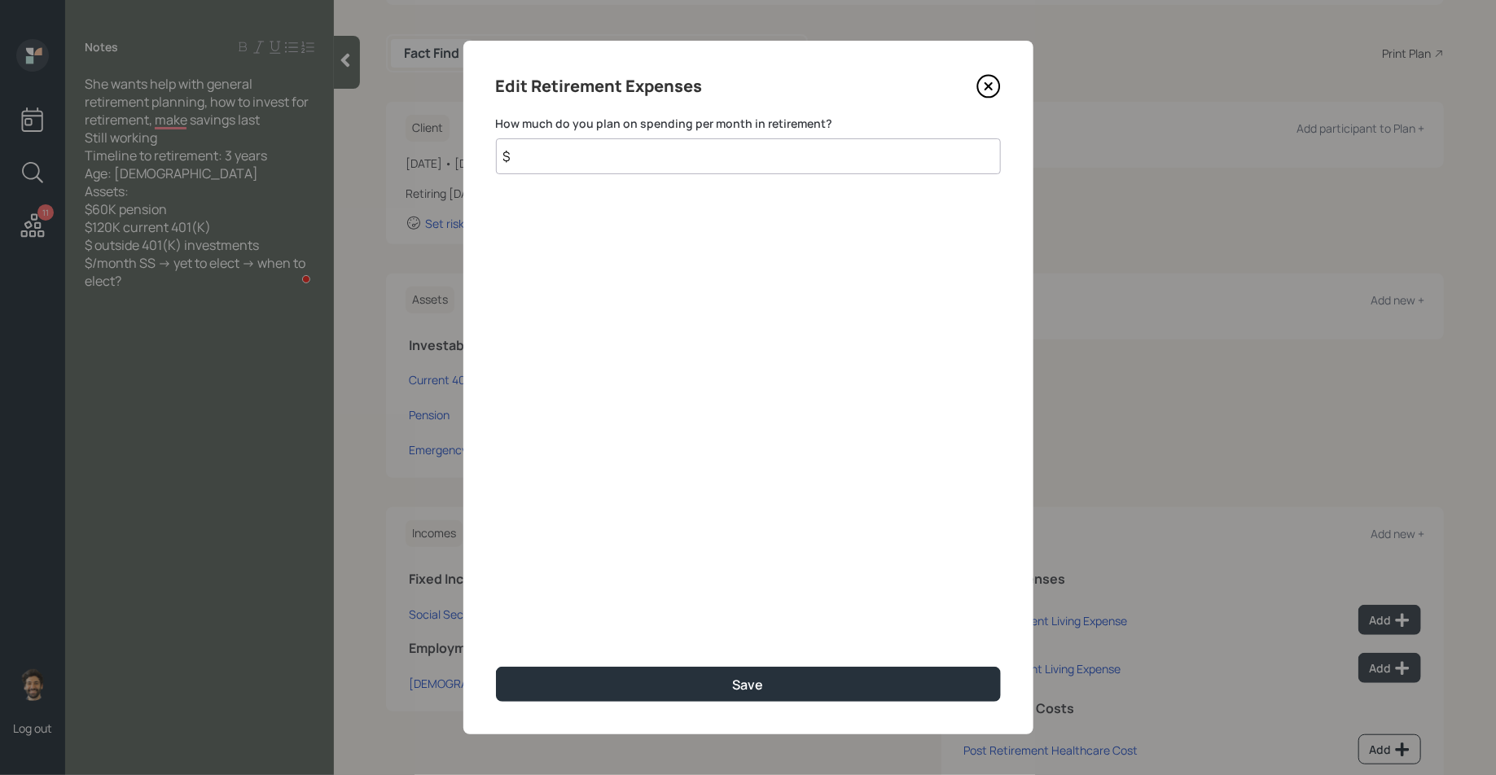
click at [672, 157] on input "$" at bounding box center [748, 156] width 505 height 36
type input "$ 2,000"
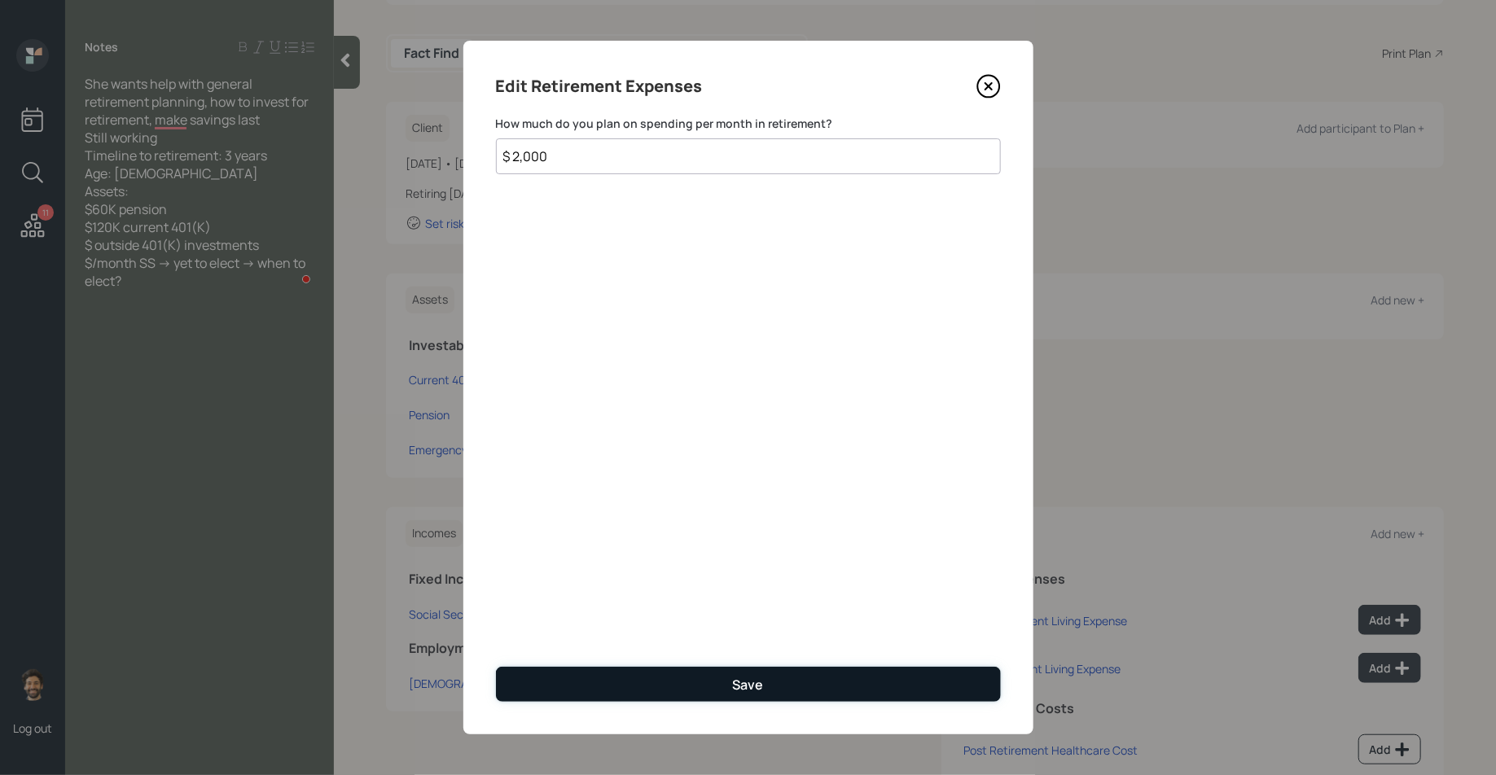
click at [624, 679] on button "Save" at bounding box center [748, 684] width 505 height 35
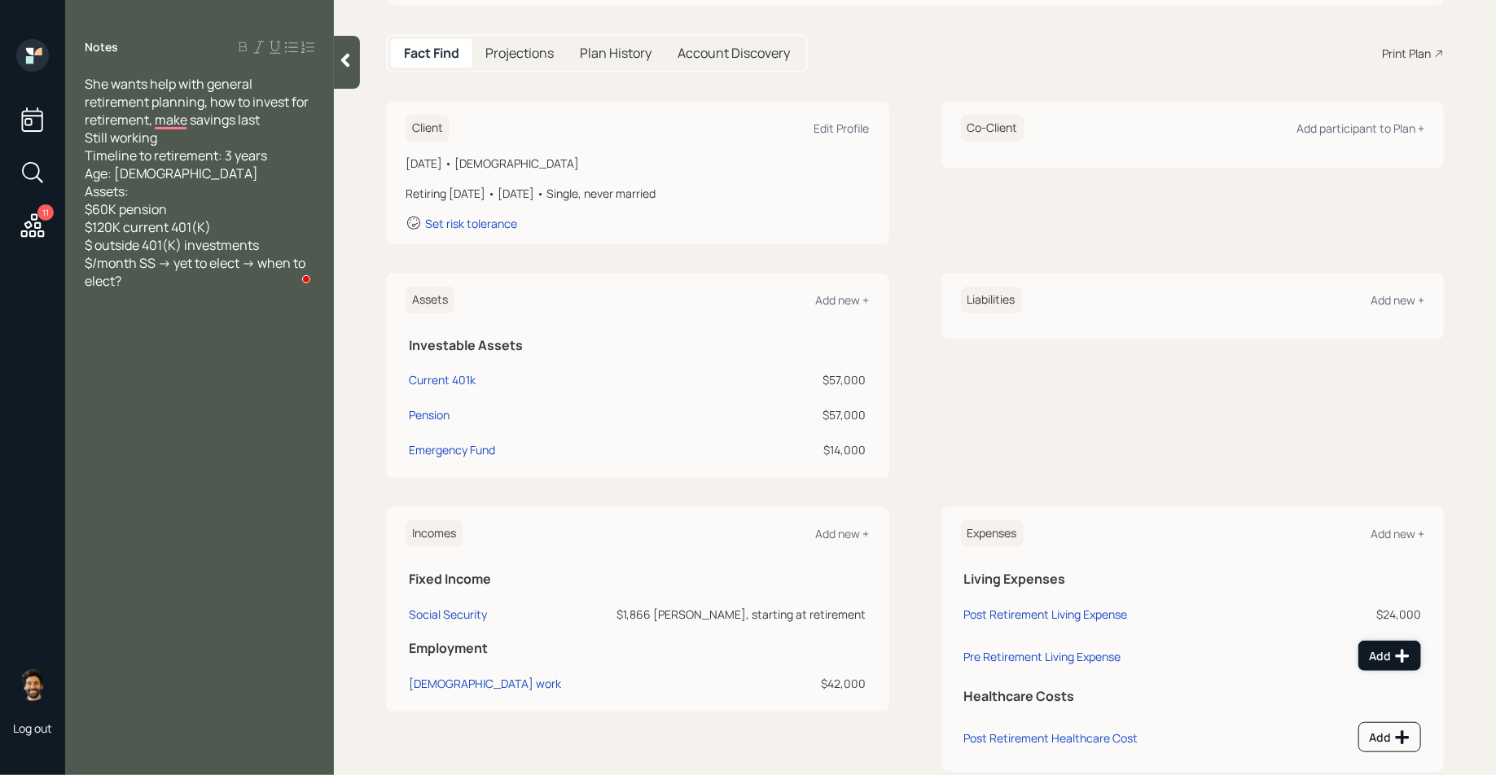
click at [1364, 649] on button "Add" at bounding box center [1389, 656] width 63 height 30
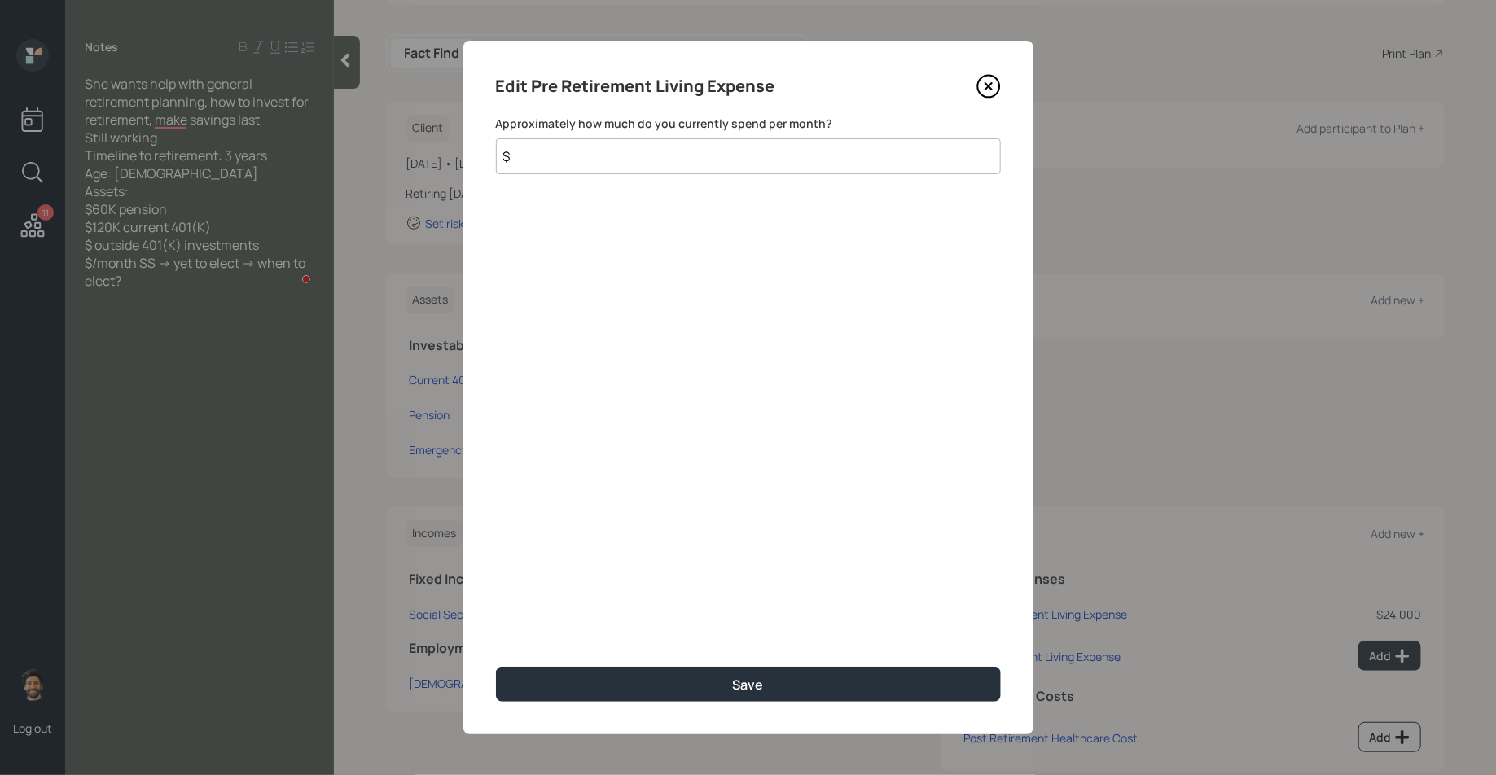
click at [546, 164] on input "$" at bounding box center [748, 156] width 505 height 36
type input "$ 2,000"
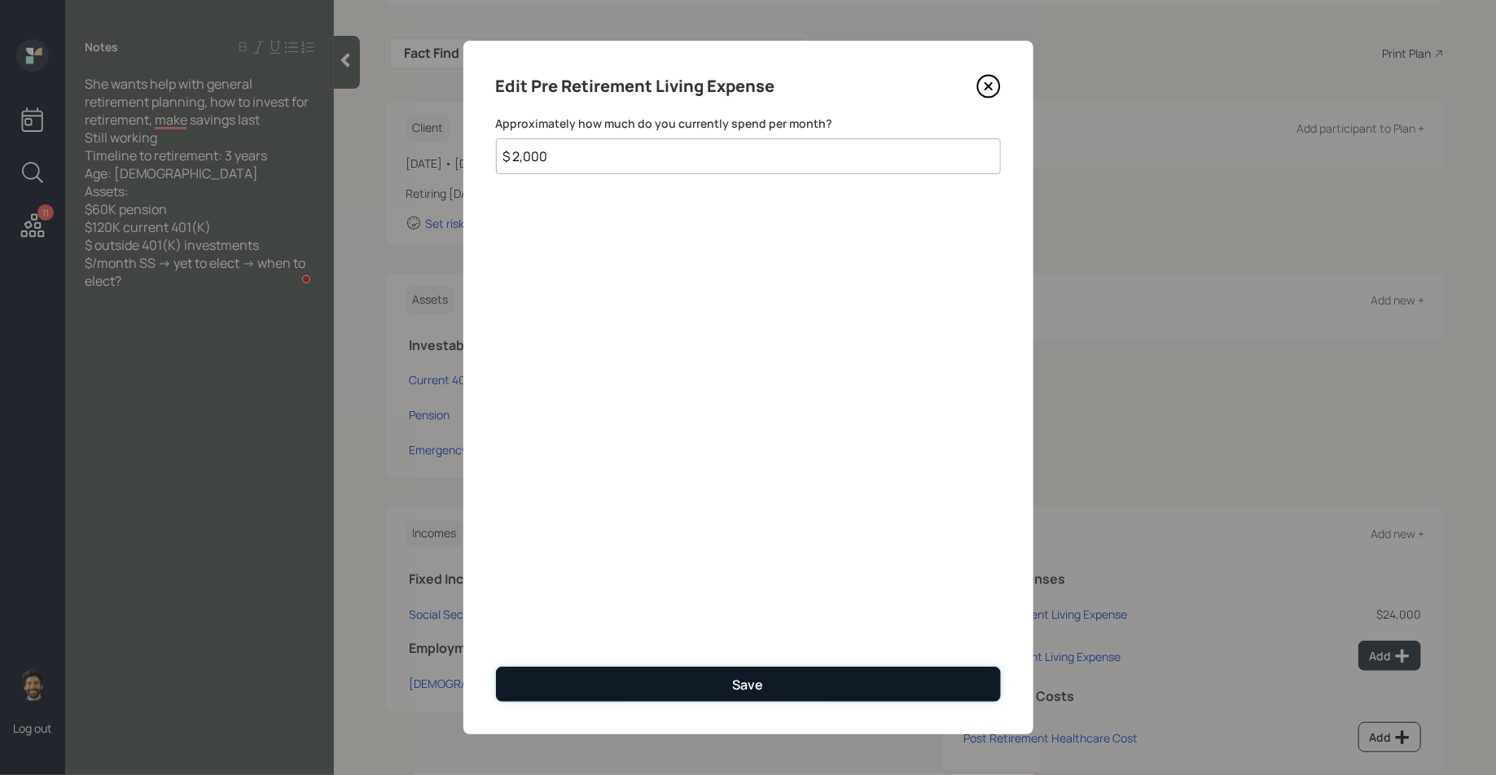
click at [537, 681] on button "Save" at bounding box center [748, 684] width 505 height 35
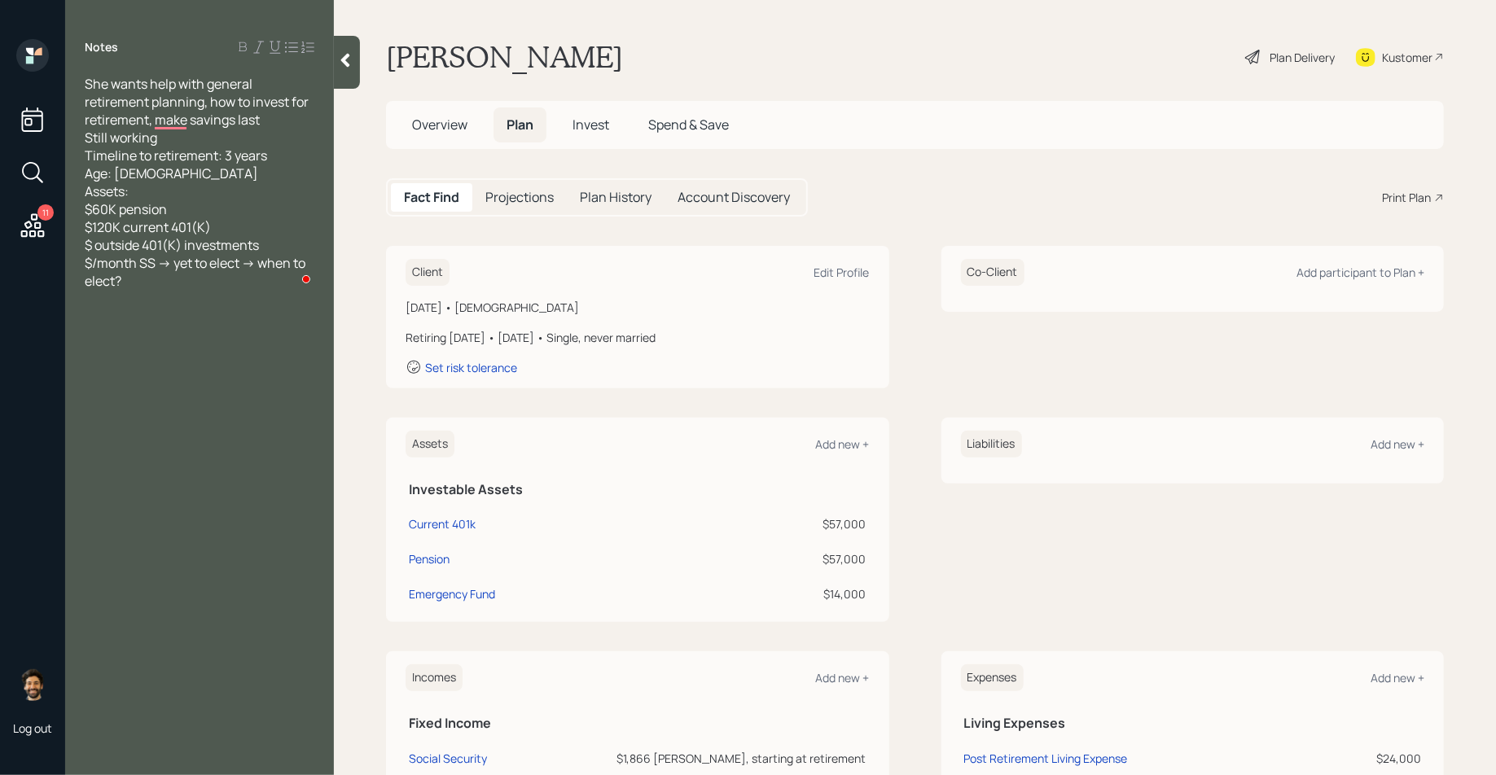
click at [493, 192] on h5 "Projections" at bounding box center [519, 197] width 68 height 15
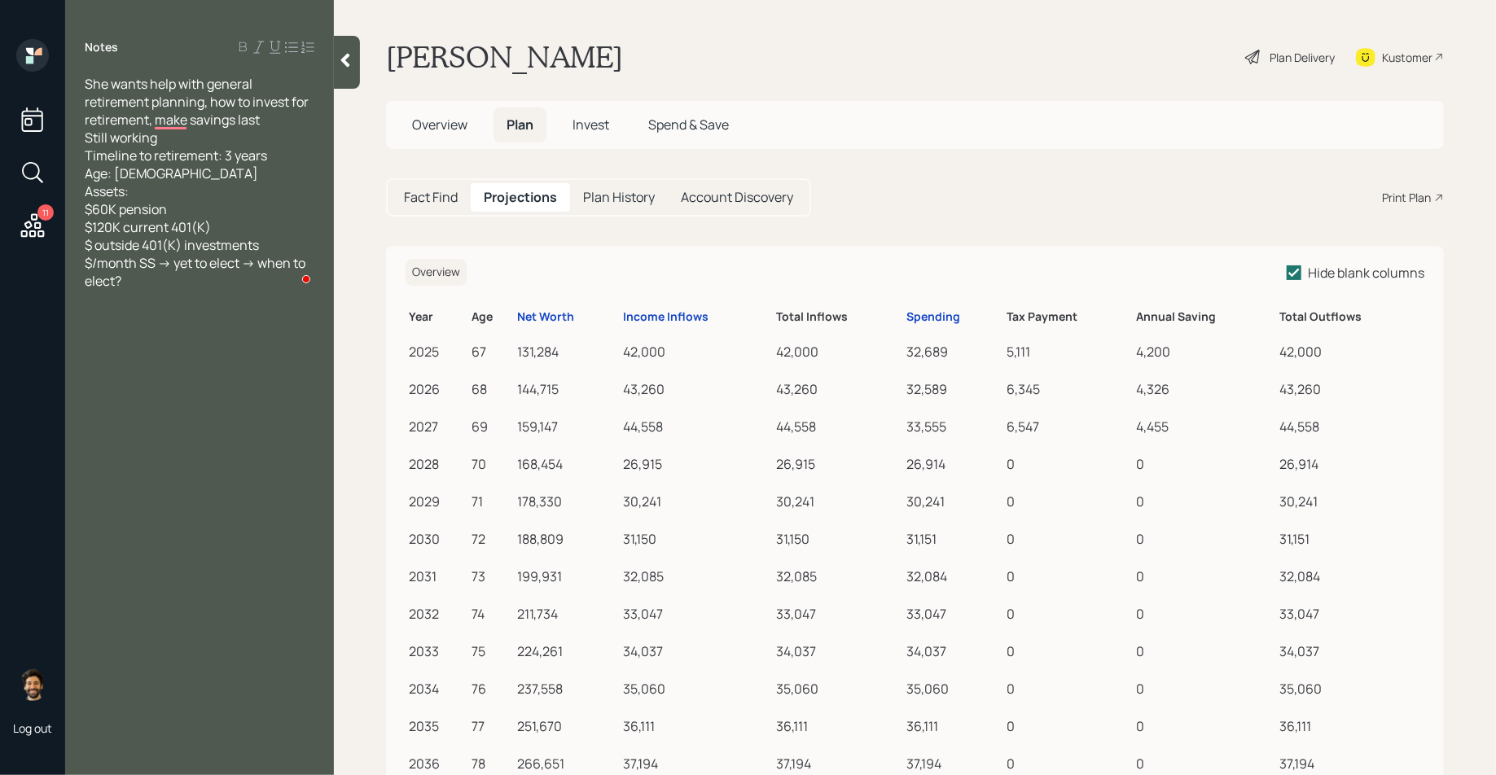
click at [439, 190] on h5 "Fact Find" at bounding box center [431, 197] width 54 height 15
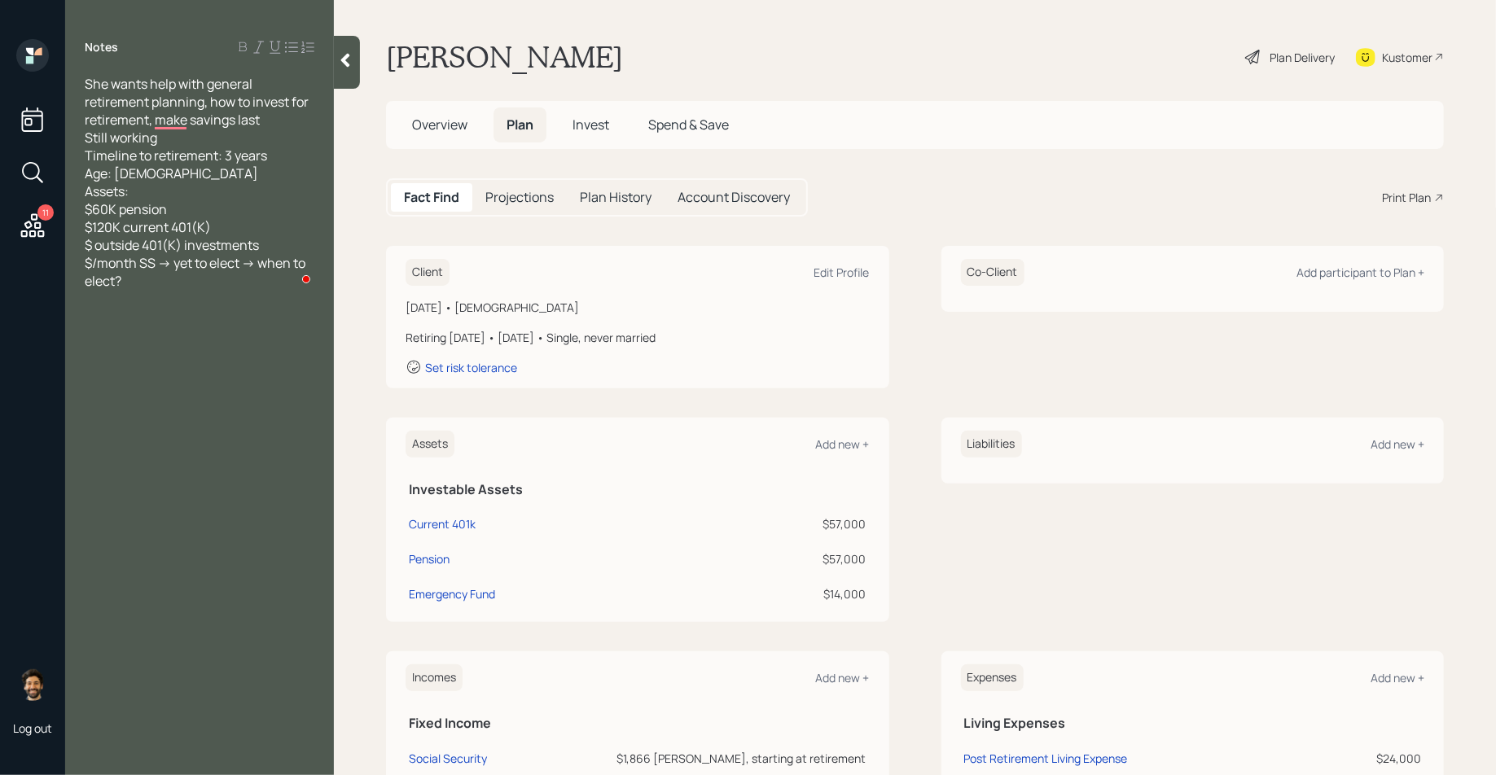
scroll to position [166, 0]
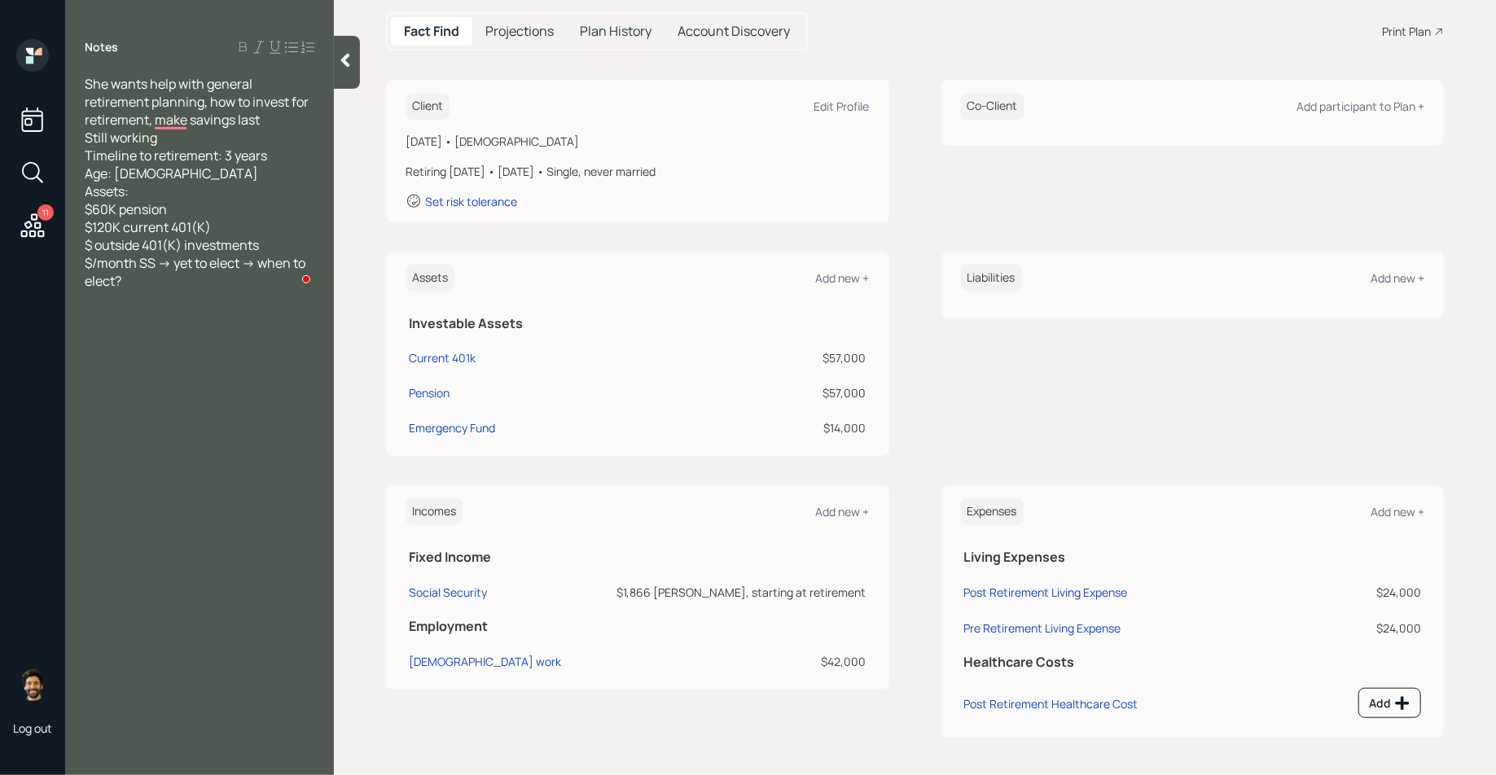
click at [453, 600] on td "Social Security" at bounding box center [493, 590] width 177 height 36
click at [431, 589] on div "Social Security" at bounding box center [448, 592] width 78 height 15
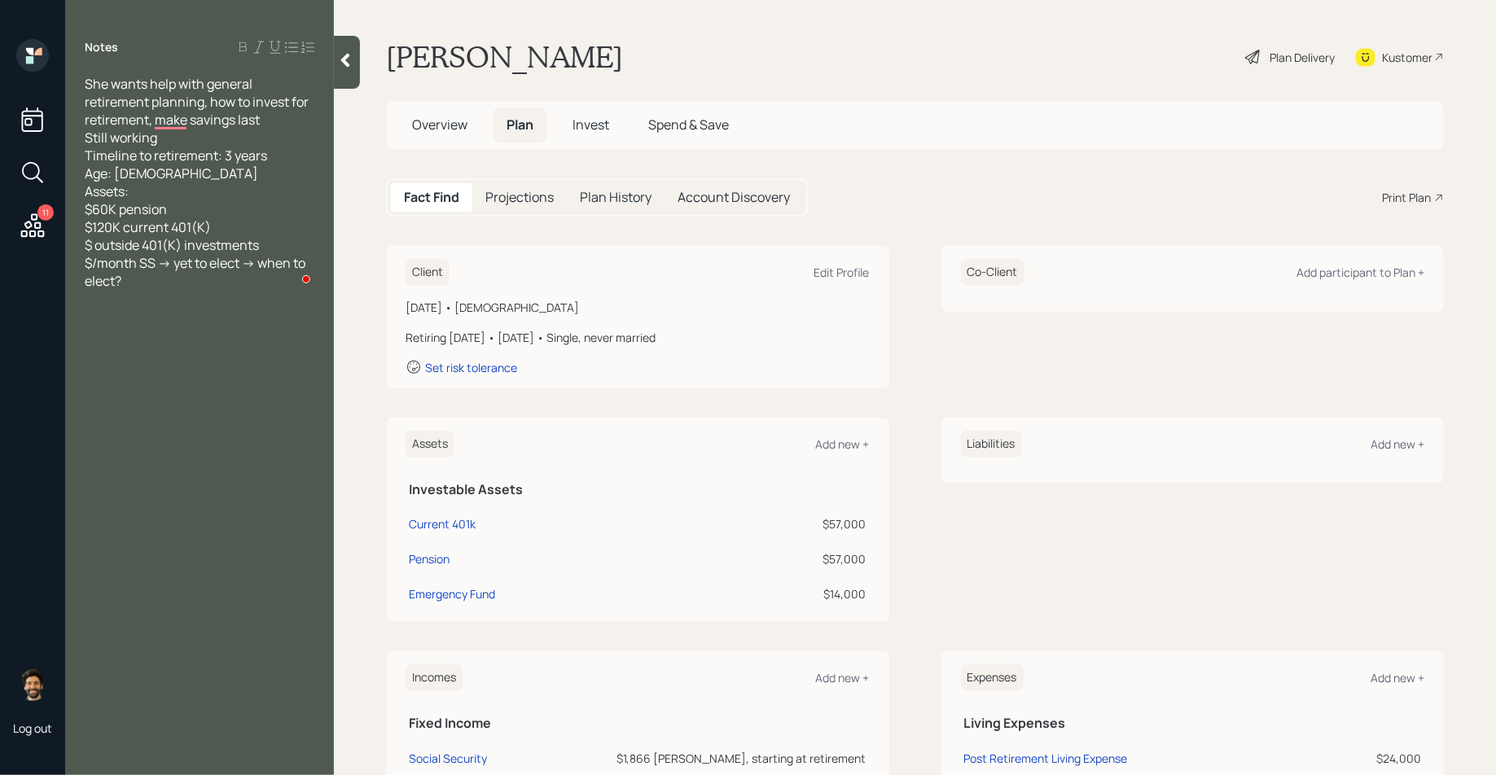
click at [344, 64] on icon at bounding box center [345, 60] width 16 height 16
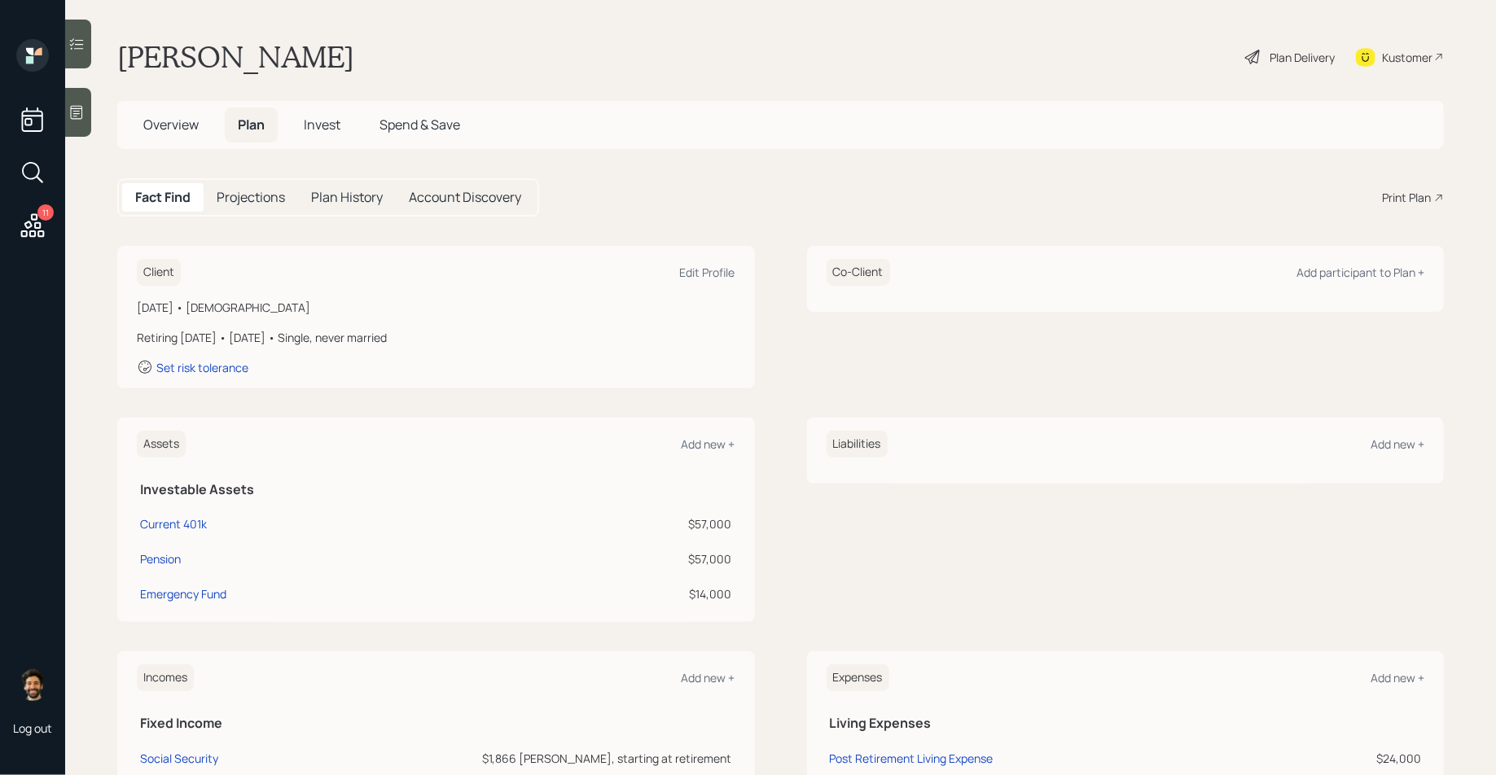
click at [173, 131] on span "Overview" at bounding box center [170, 125] width 55 height 18
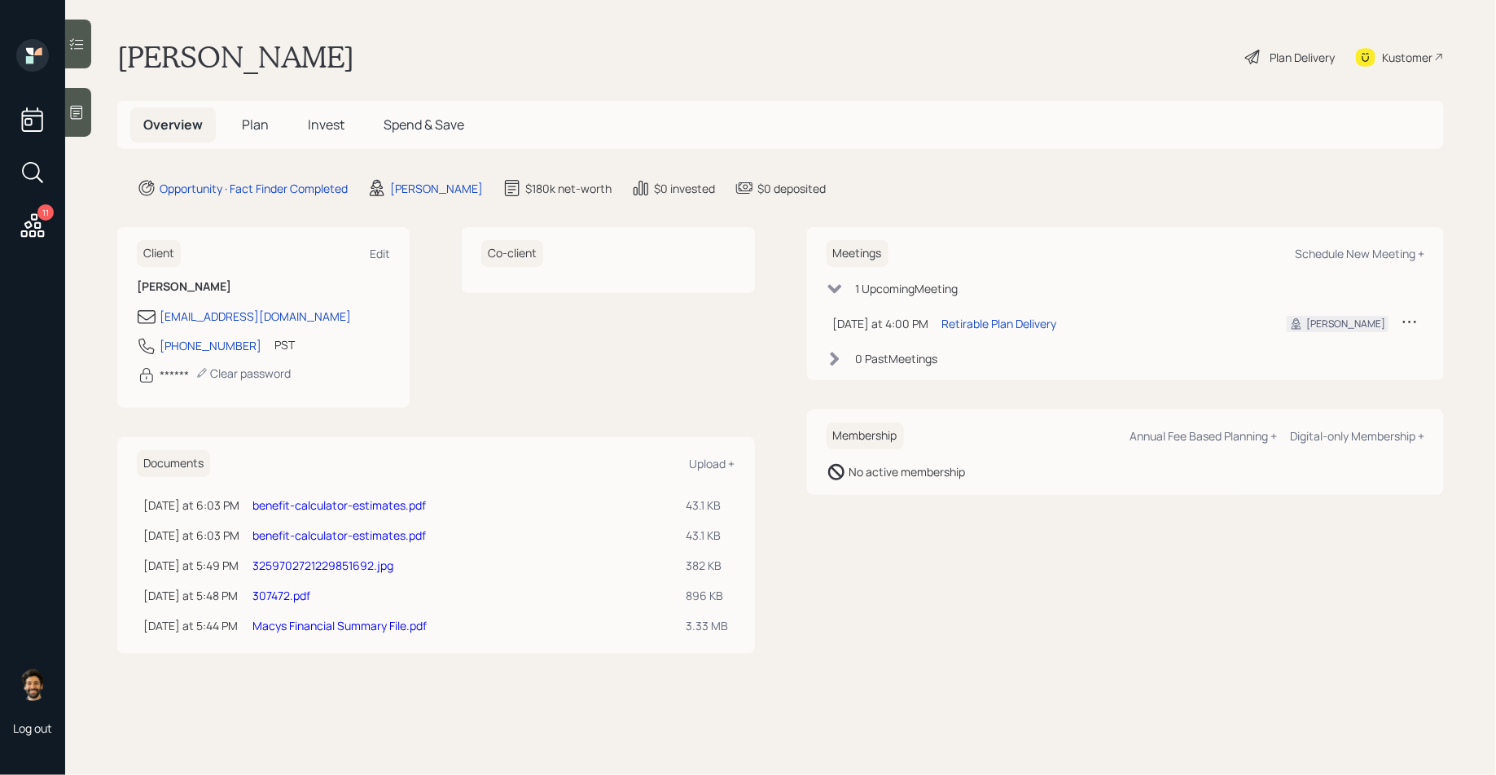
click at [374, 500] on link "benefit-calculator-estimates.pdf" at bounding box center [338, 504] width 173 height 15
click at [242, 131] on span "Plan" at bounding box center [255, 125] width 27 height 18
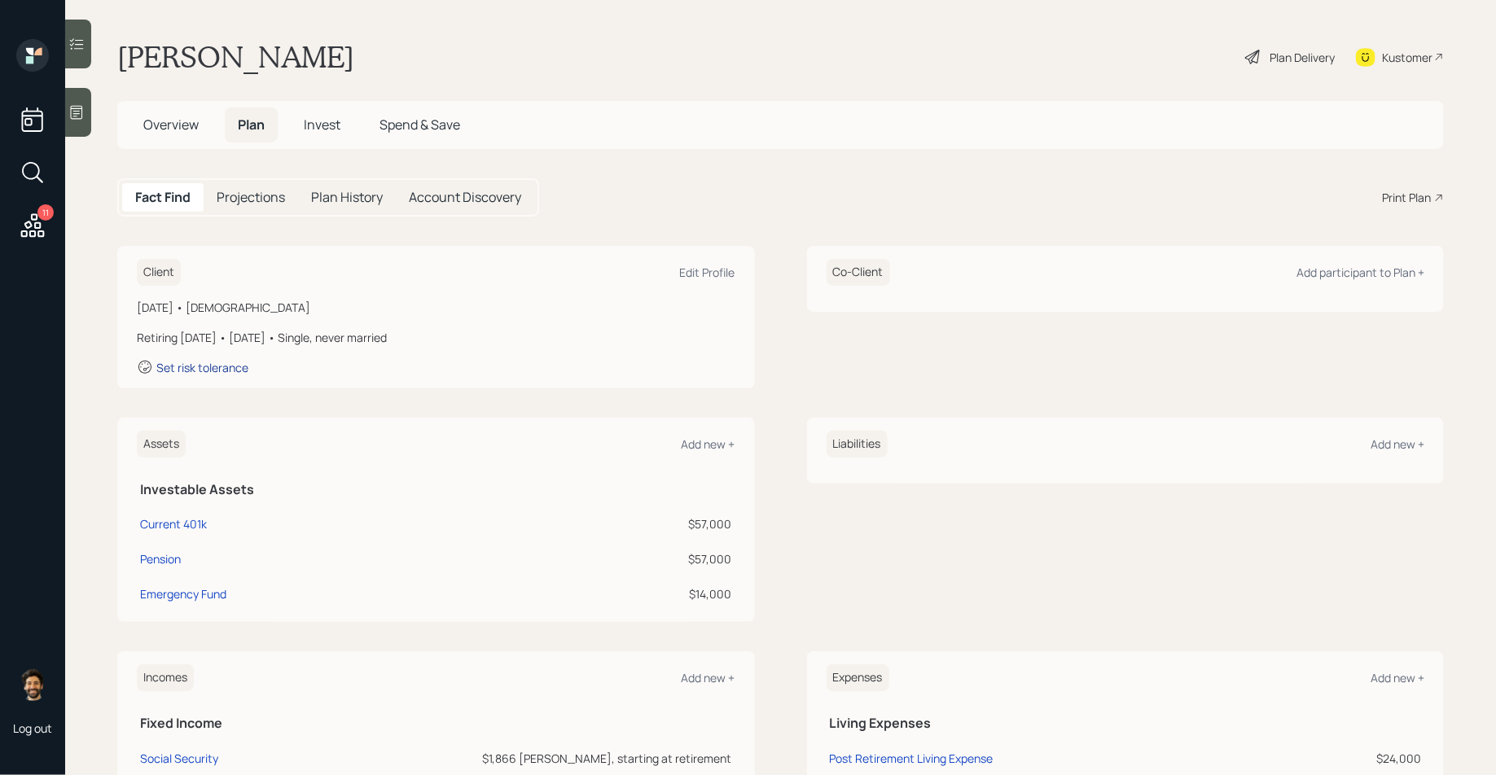
click at [204, 364] on div "Set risk tolerance" at bounding box center [202, 367] width 92 height 15
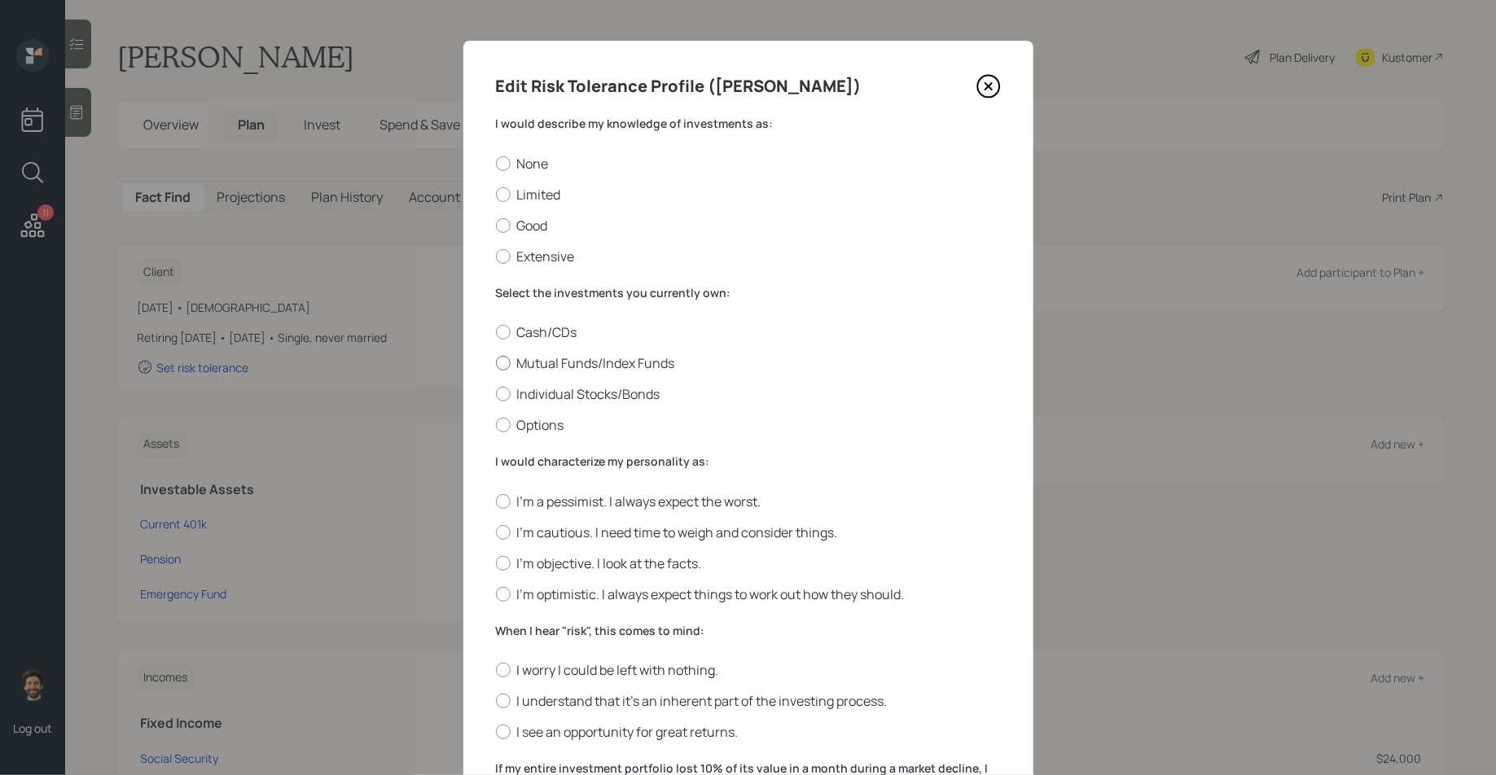
click at [513, 366] on label "Mutual Funds/Index Funds" at bounding box center [748, 363] width 505 height 18
click at [496, 364] on input "Mutual Funds/Index Funds" at bounding box center [495, 363] width 1 height 1
radio input "true"
click at [509, 199] on label "Limited" at bounding box center [748, 195] width 505 height 18
click at [496, 195] on input "Limited" at bounding box center [495, 194] width 1 height 1
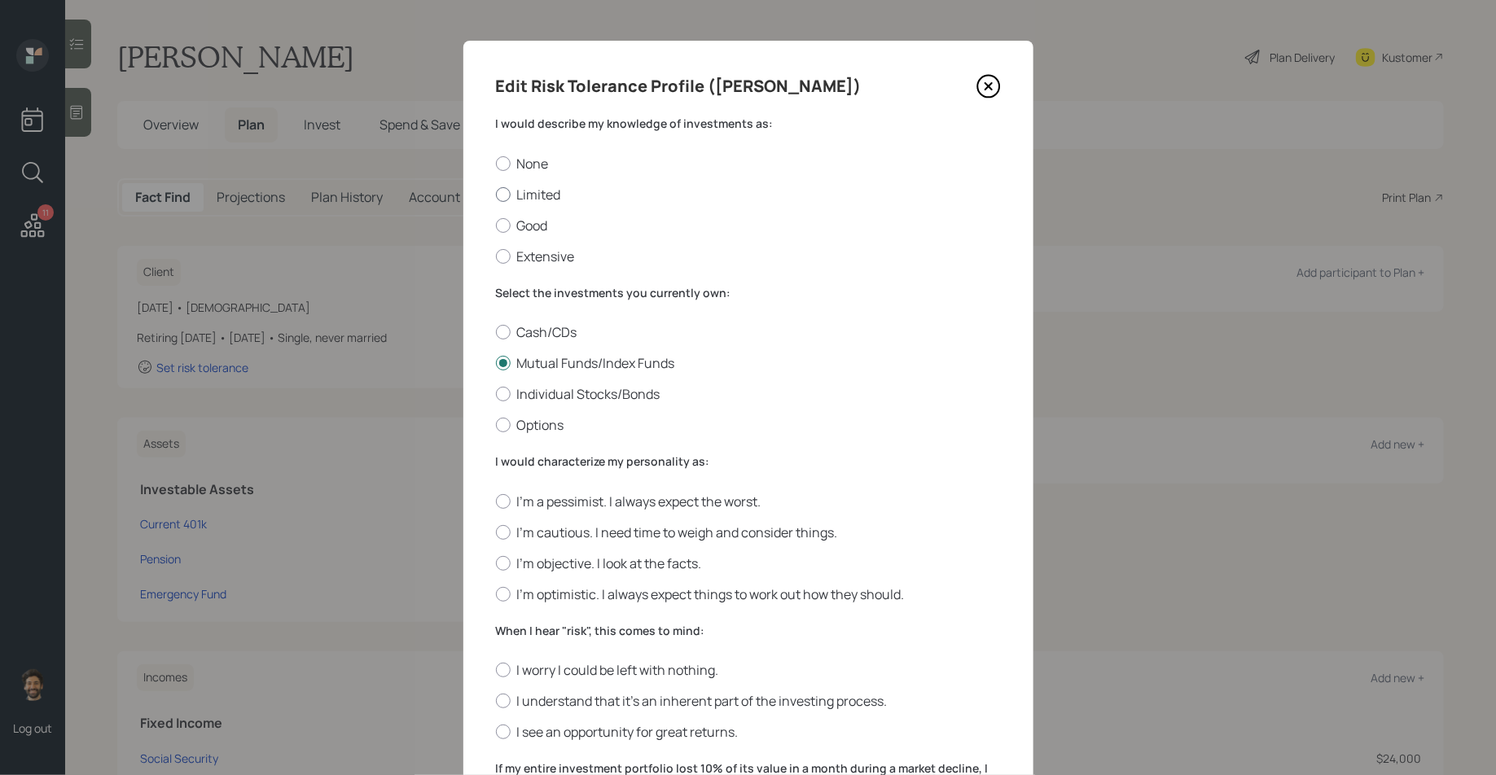
radio input "true"
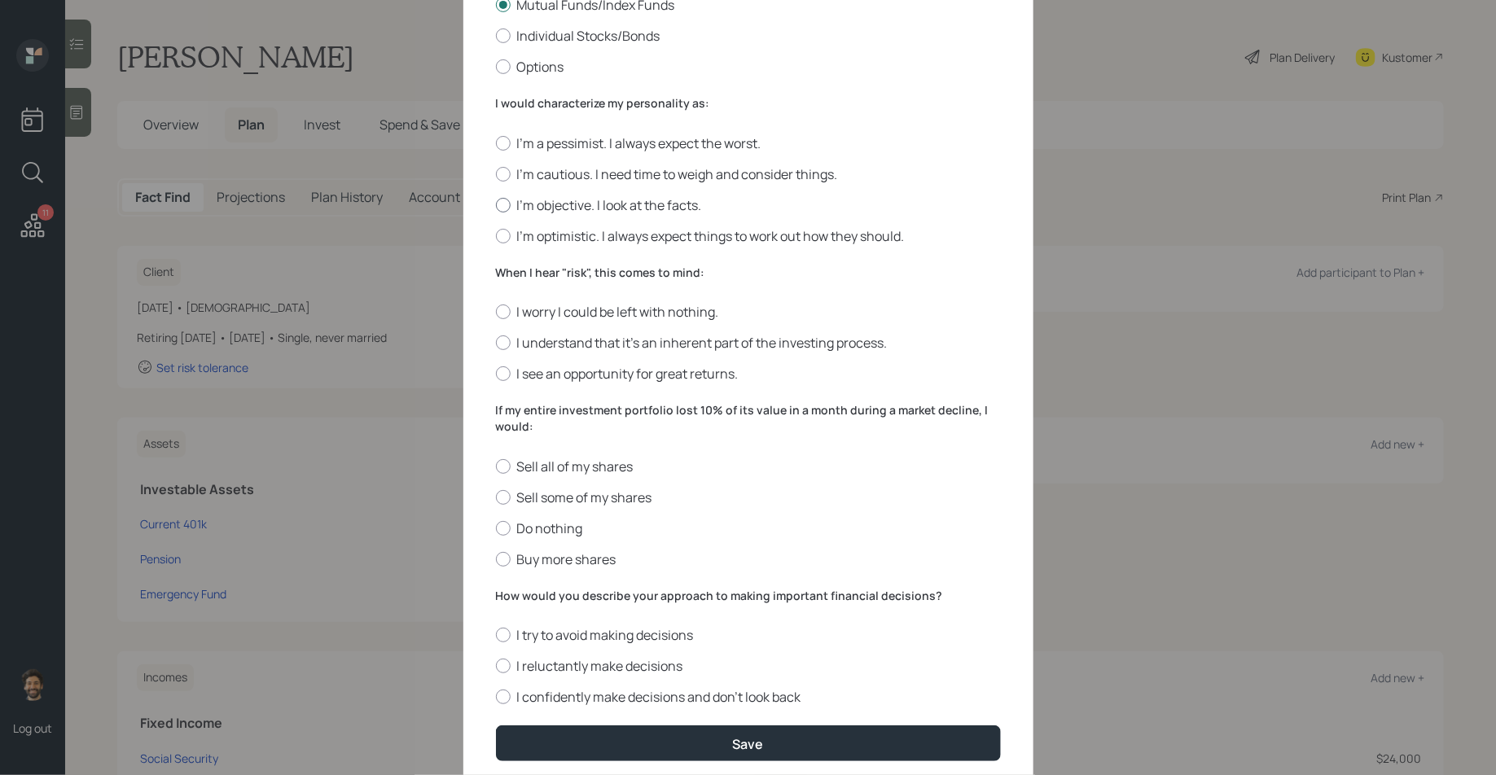
scroll to position [362, 0]
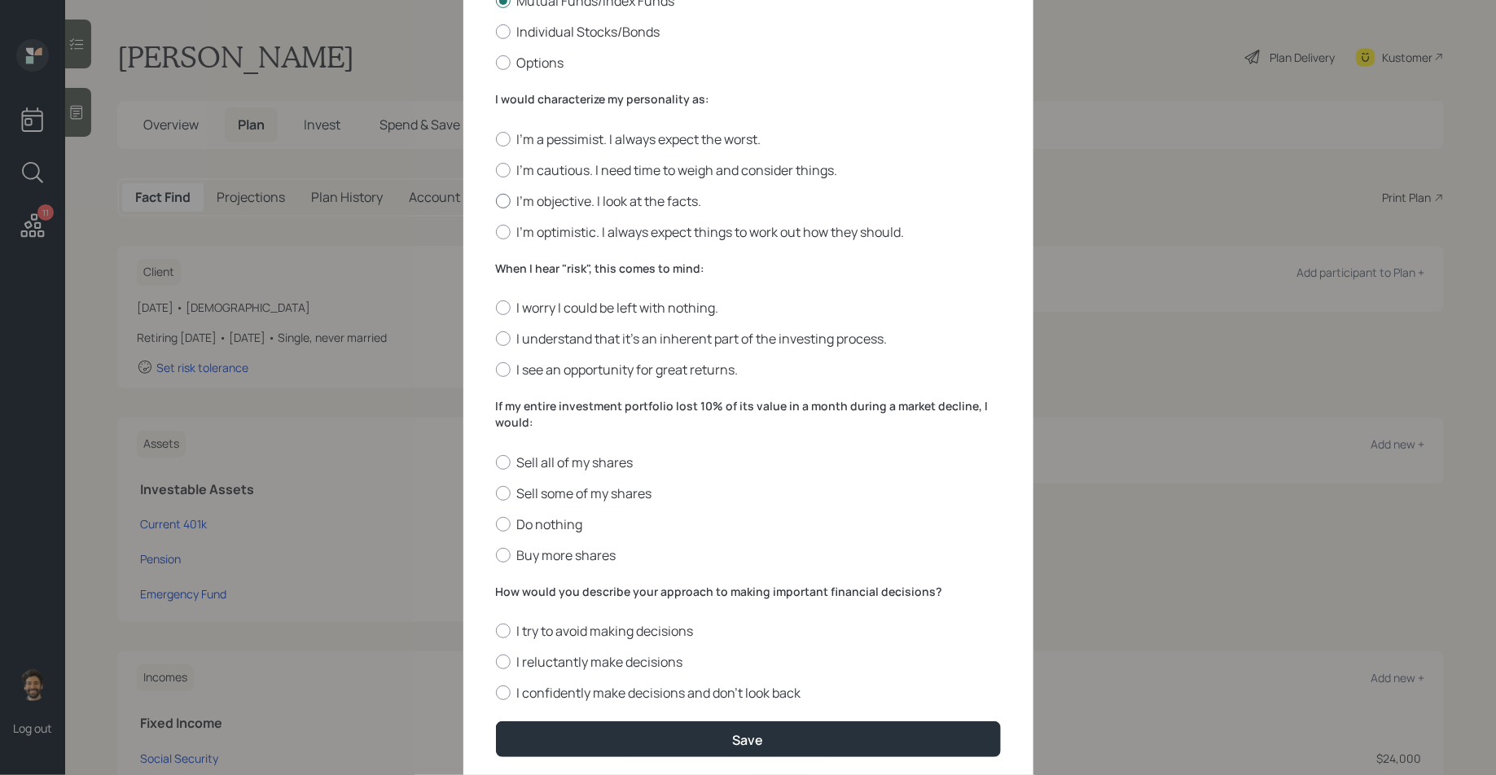
click at [509, 203] on div at bounding box center [503, 201] width 15 height 15
click at [496, 201] on input "I'm objective. I look at the facts." at bounding box center [495, 200] width 1 height 1
radio input "true"
click at [535, 176] on label "I'm cautious. I need time to weigh and consider things." at bounding box center [748, 170] width 505 height 18
click at [496, 170] on input "I'm cautious. I need time to weigh and consider things." at bounding box center [495, 169] width 1 height 1
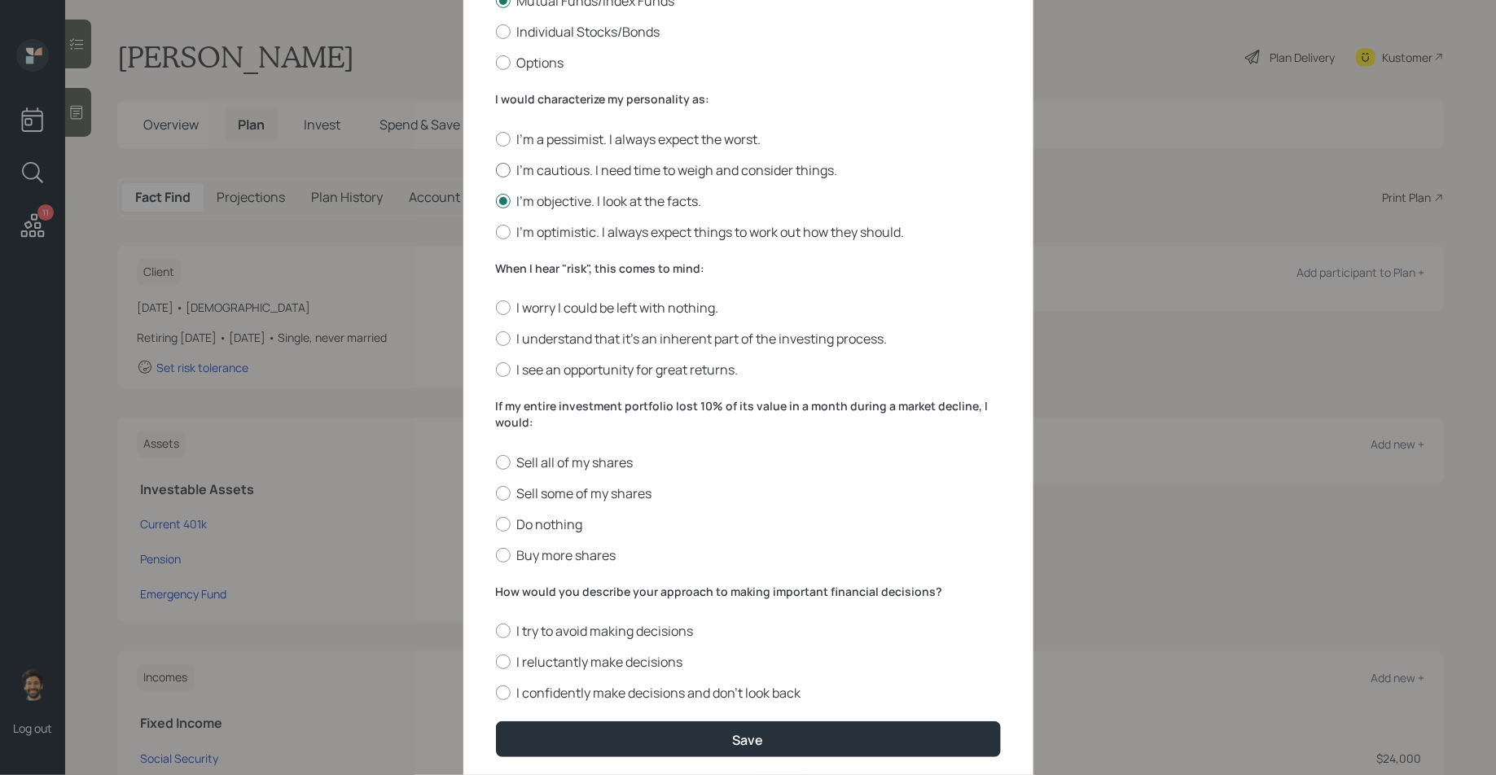
radio input "true"
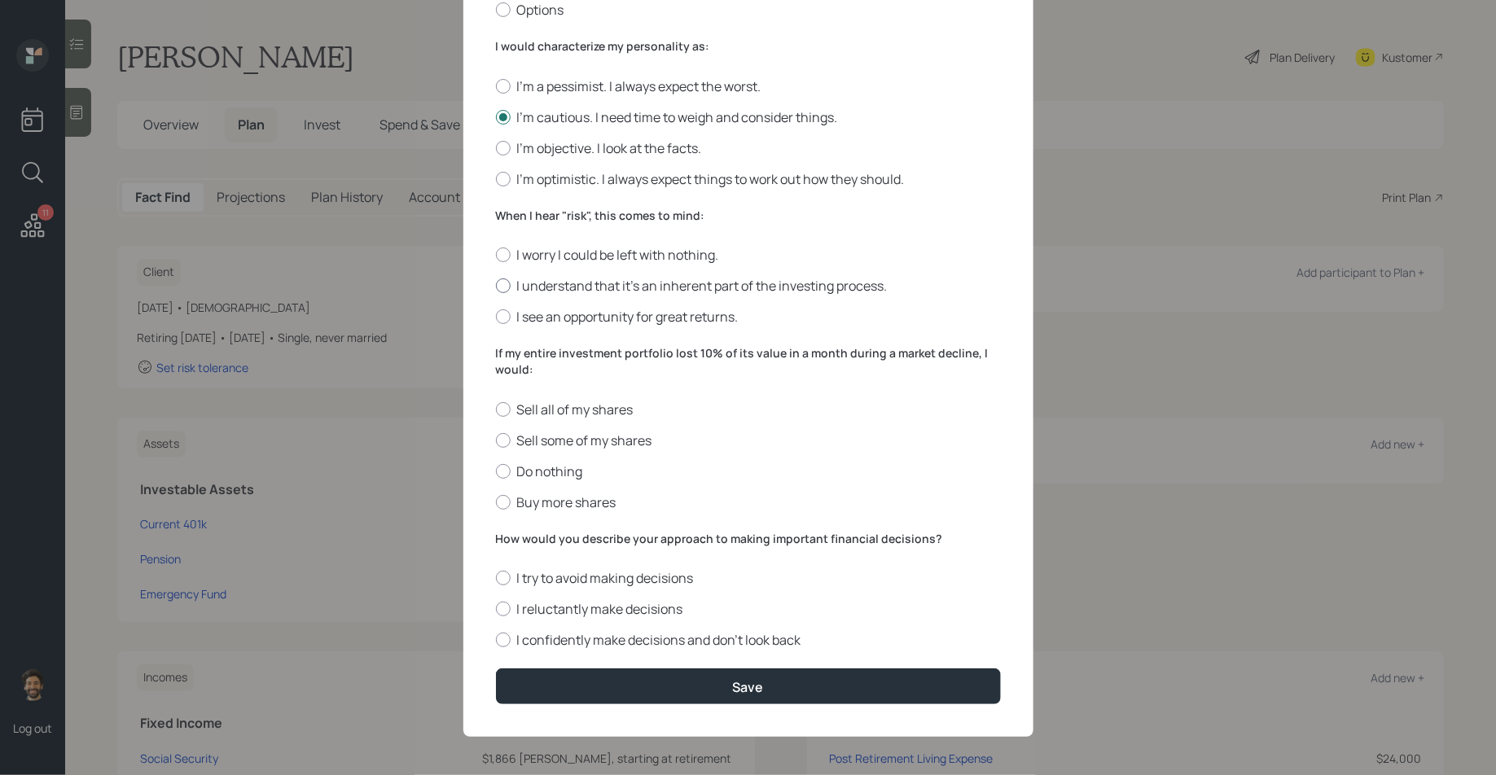
click at [564, 280] on label "I understand that it’s an inherent part of the investing process." at bounding box center [748, 286] width 505 height 18
click at [496, 286] on input "I understand that it’s an inherent part of the investing process." at bounding box center [495, 286] width 1 height 1
radio input "true"
click at [550, 462] on label "Do nothing" at bounding box center [748, 471] width 505 height 18
click at [496, 471] on input "Do nothing" at bounding box center [495, 471] width 1 height 1
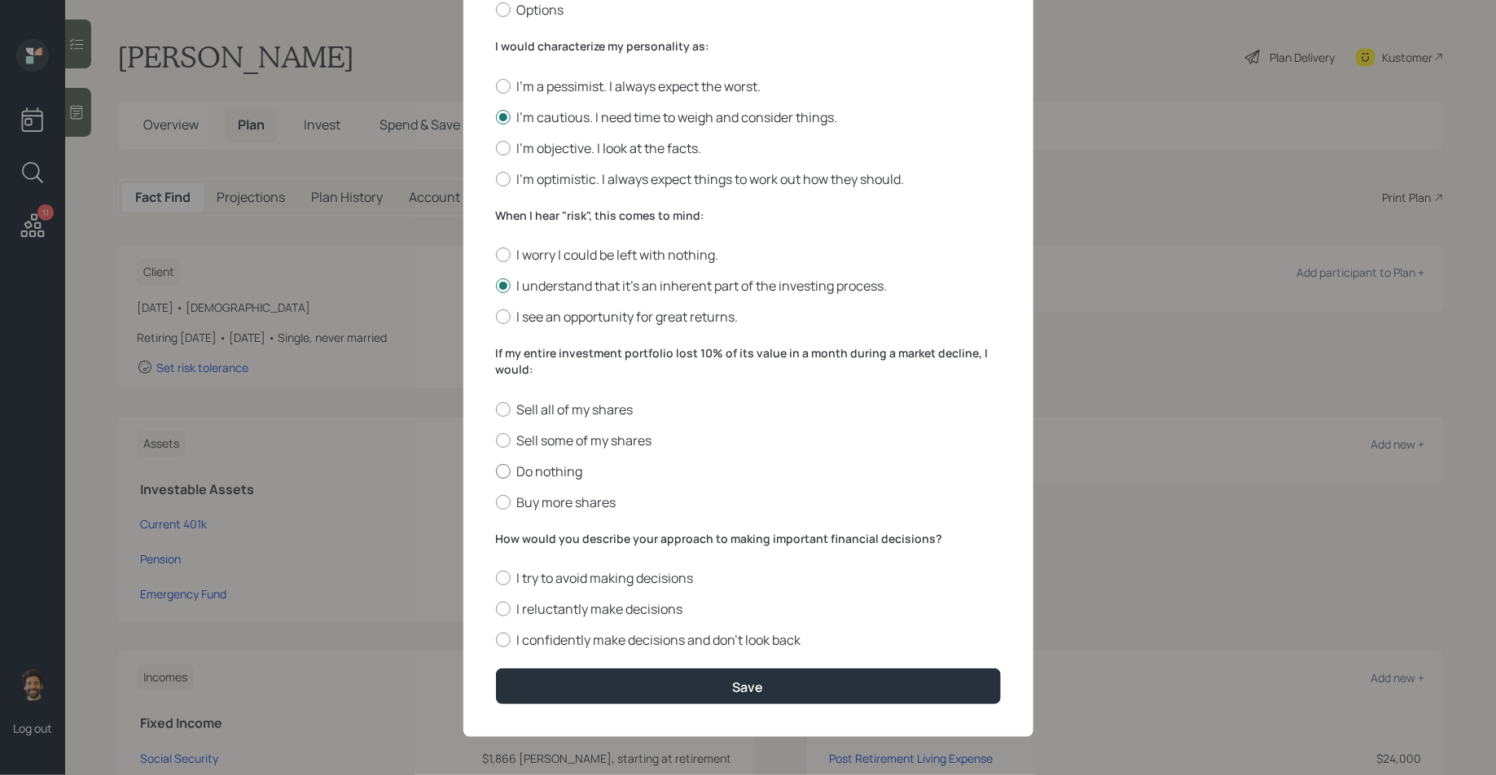
radio input "true"
click at [566, 545] on div "How would you describe your approach to making important financial decisions? I…" at bounding box center [748, 590] width 505 height 119
click at [519, 610] on label "I reluctantly make decisions" at bounding box center [748, 609] width 505 height 18
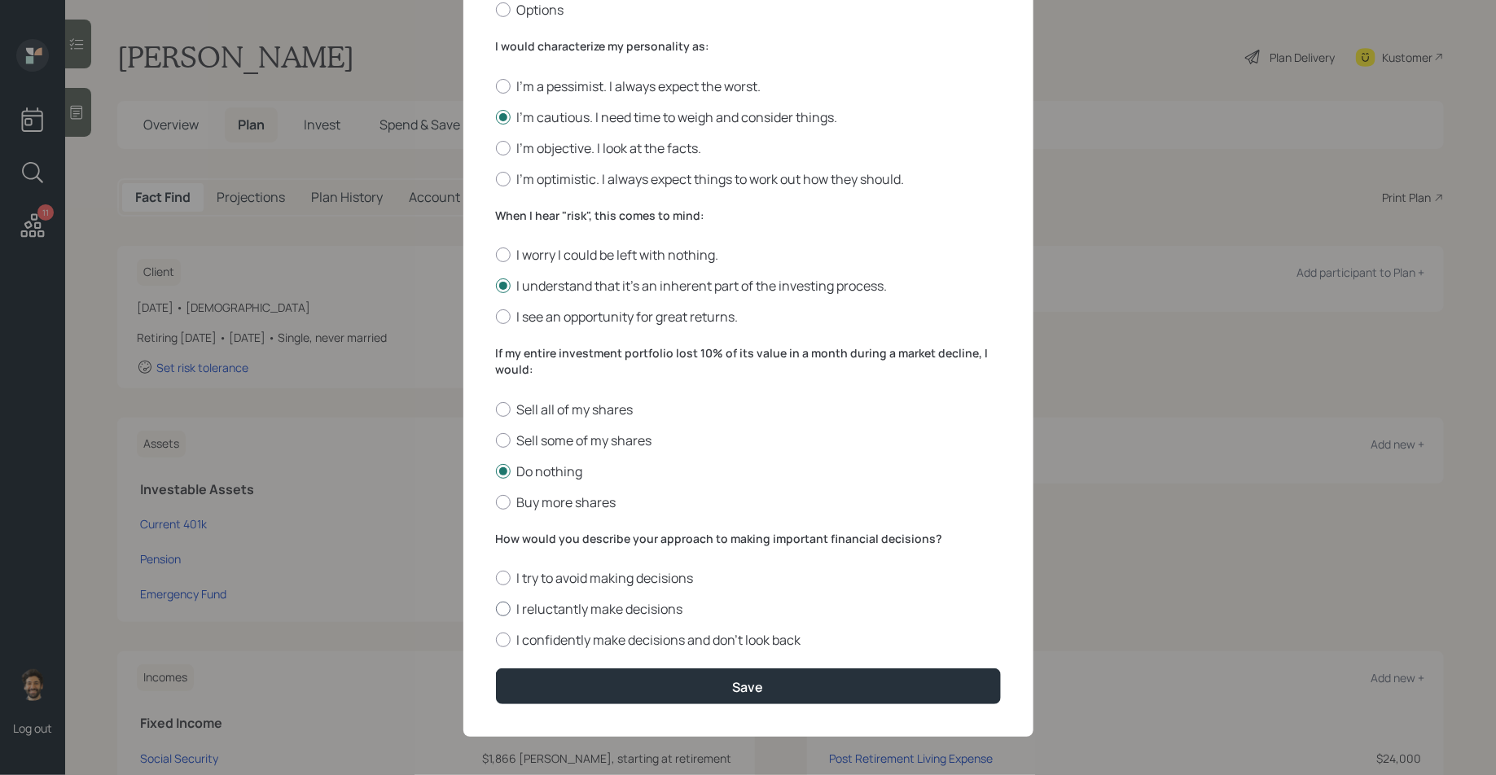
click at [496, 610] on input "I reluctantly make decisions" at bounding box center [495, 609] width 1 height 1
radio input "true"
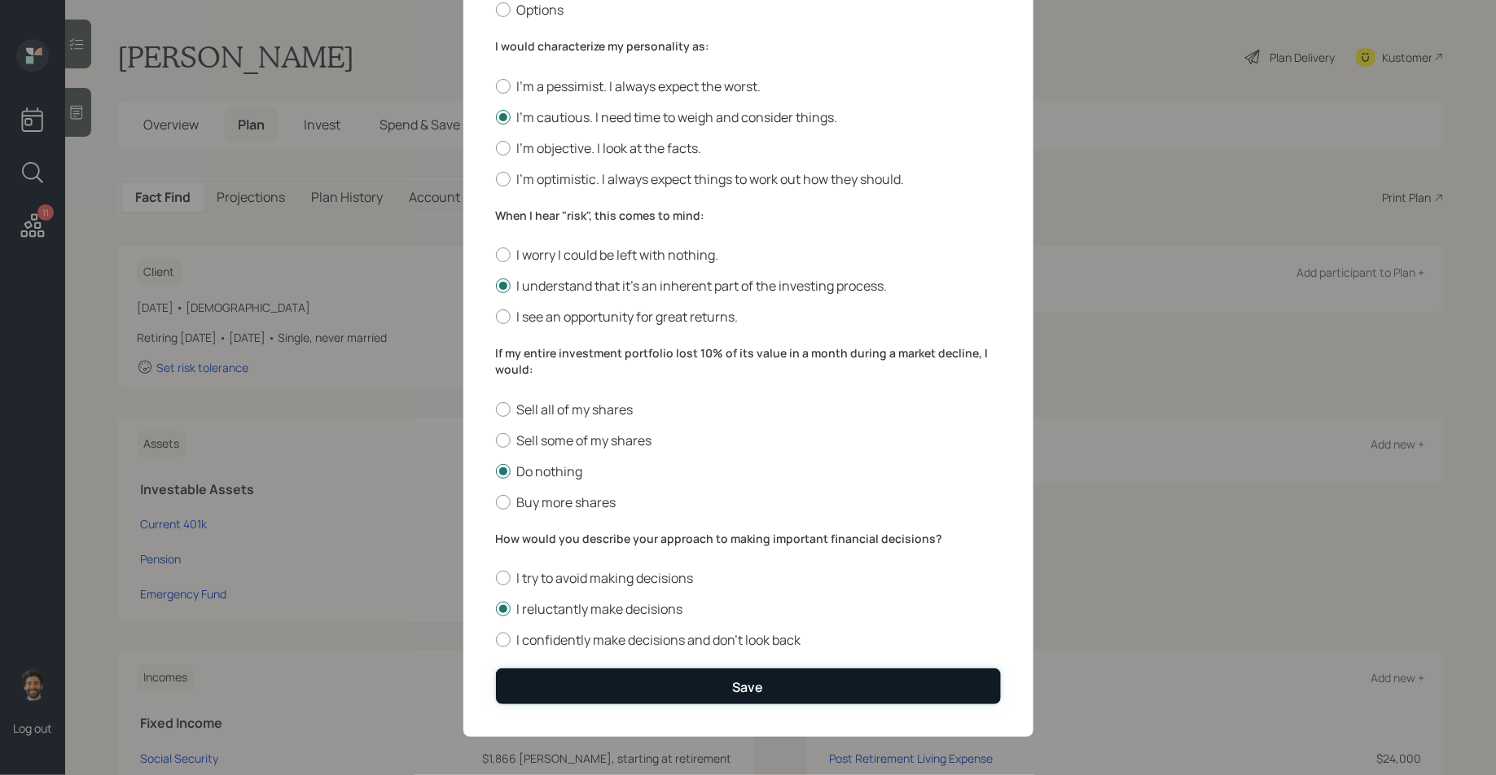
click at [541, 685] on button "Save" at bounding box center [748, 685] width 505 height 35
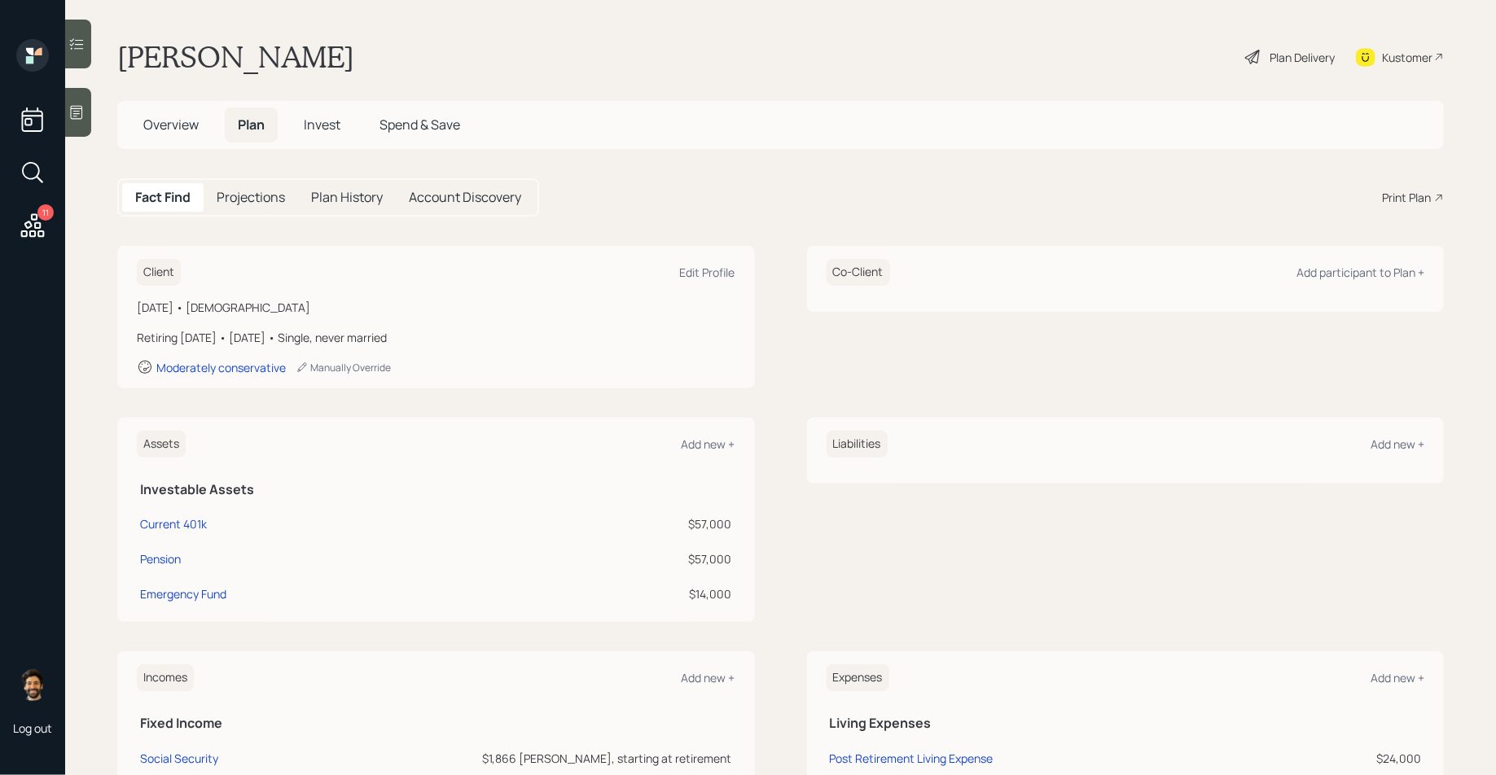
click at [323, 119] on span "Invest" at bounding box center [322, 125] width 37 height 18
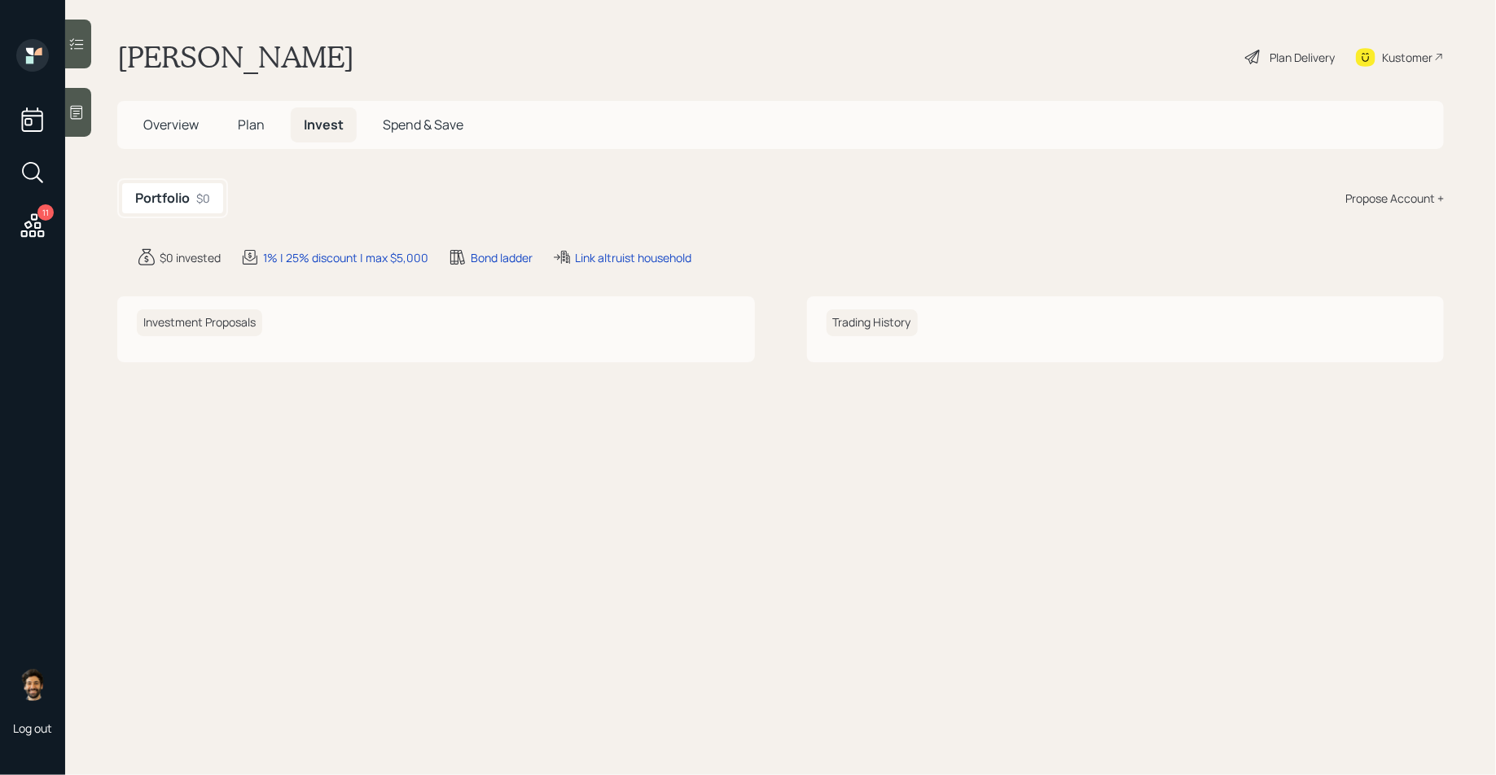
click at [1387, 201] on div "Propose Account +" at bounding box center [1394, 198] width 99 height 17
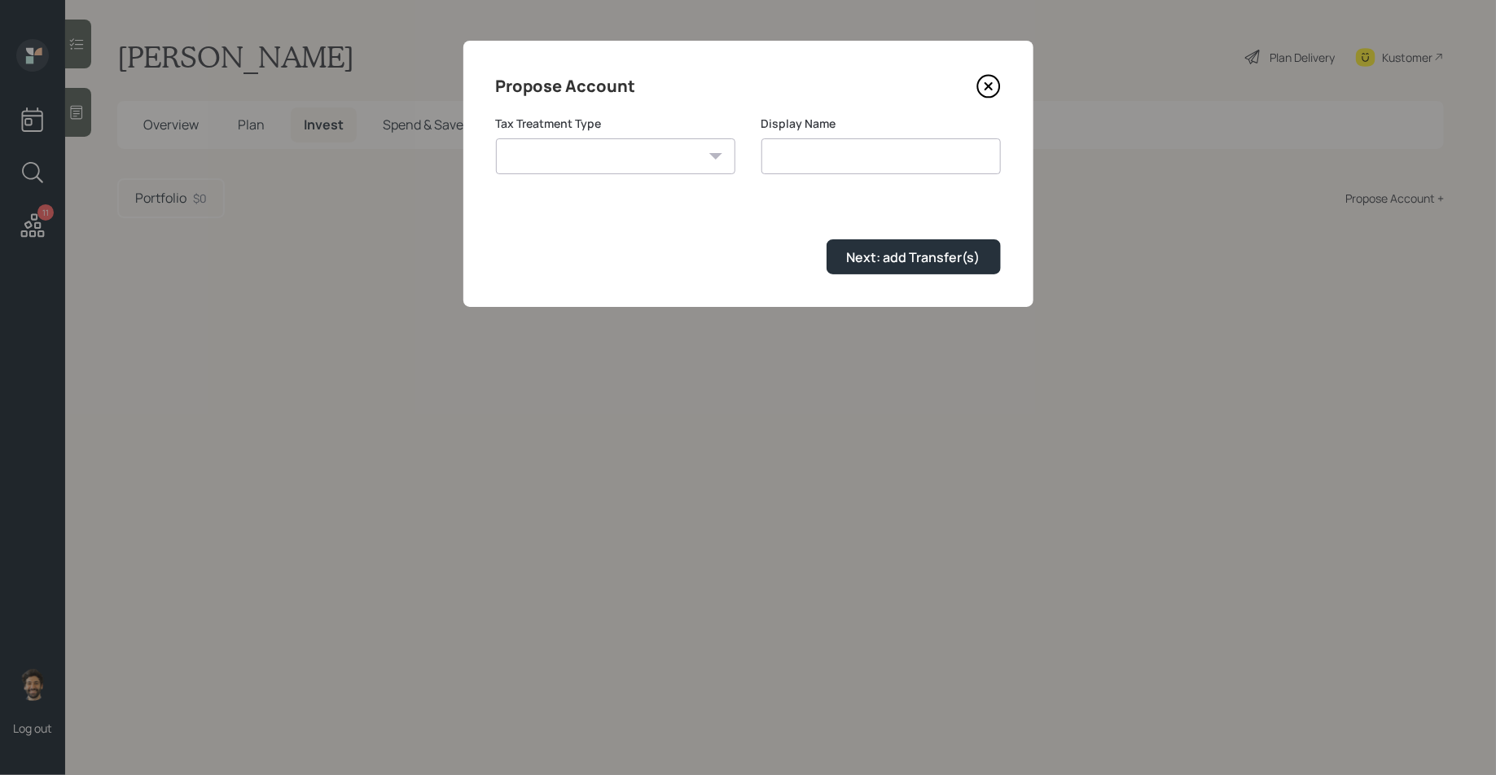
click at [680, 159] on select "Roth Taxable Traditional" at bounding box center [615, 156] width 239 height 36
select select "traditional"
click at [496, 138] on select "Roth Taxable Traditional" at bounding box center [615, 156] width 239 height 36
type input "Traditional"
click at [858, 257] on div "Next: add Transfer(s)" at bounding box center [914, 257] width 134 height 18
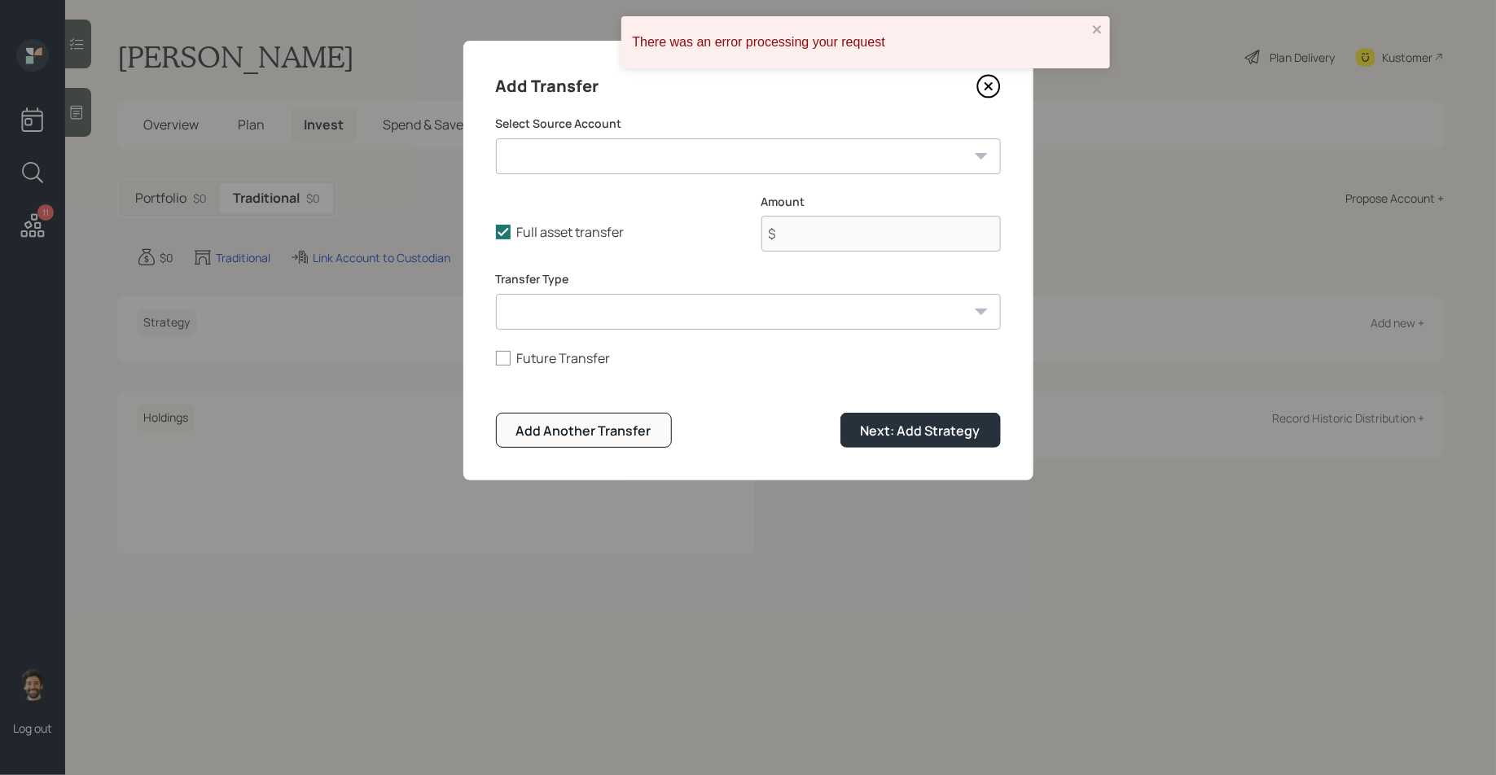
click at [602, 160] on select "Current 401k ($57,000 | 401(k)) Pension ($57,000 | IRA) Emergency Fund ($14,000…" at bounding box center [748, 156] width 505 height 36
select select "7ee38c02-95a4-46c9-a46c-e18a99db08c4"
click at [496, 138] on select "Current 401k ($57,000 | 401(k)) Pension ($57,000 | IRA) Emergency Fund ($14,000…" at bounding box center [748, 156] width 505 height 36
type input "$ 57,000"
click at [600, 315] on select "ACAT Transfer Non ACAT Transfer Capitalize Rollover Rollover Deposit" at bounding box center [748, 312] width 505 height 36
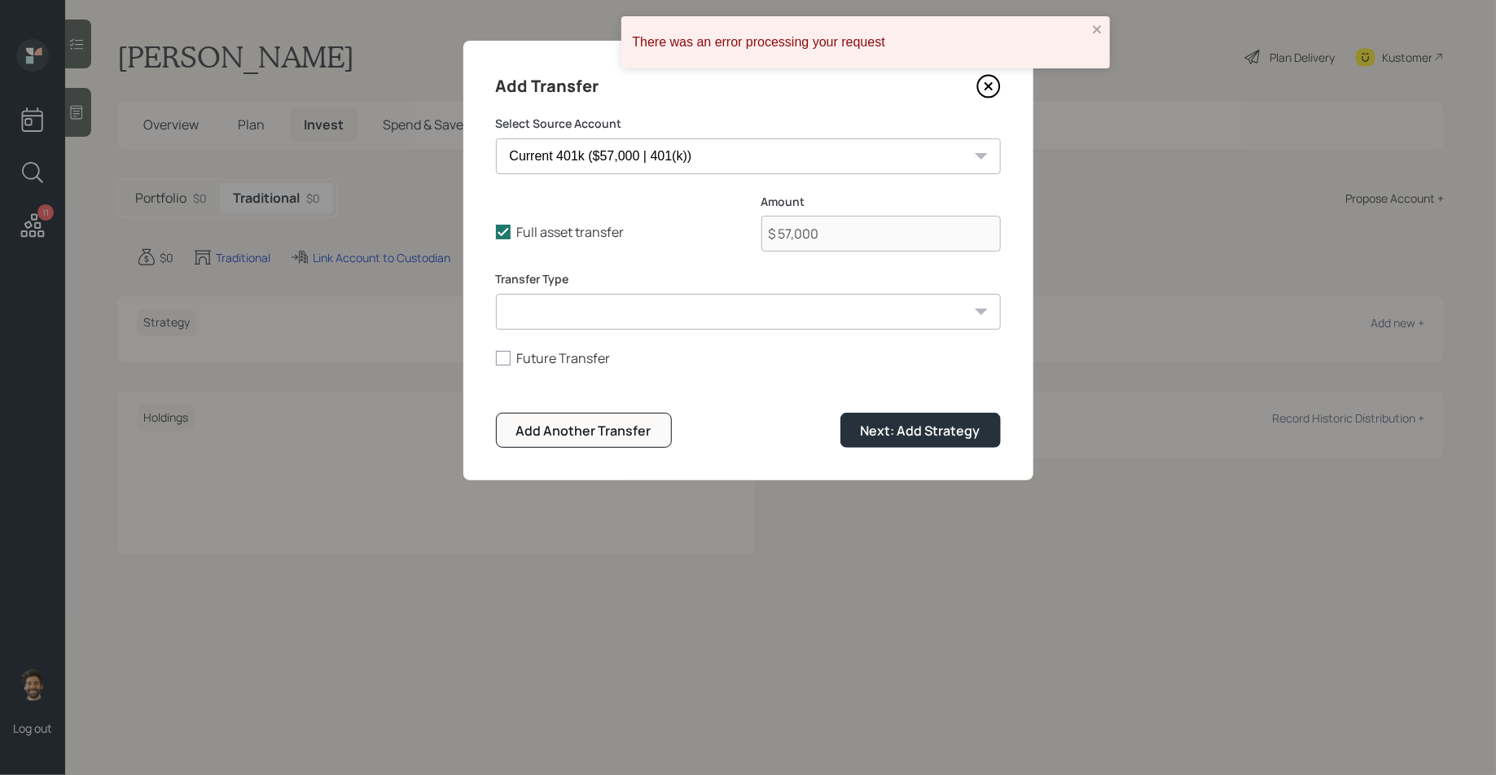
select select "acat_transfer"
click at [496, 294] on select "ACAT Transfer Non ACAT Transfer Capitalize Rollover Rollover Deposit" at bounding box center [748, 312] width 505 height 36
click at [870, 413] on button "Next: Add Strategy" at bounding box center [920, 430] width 160 height 35
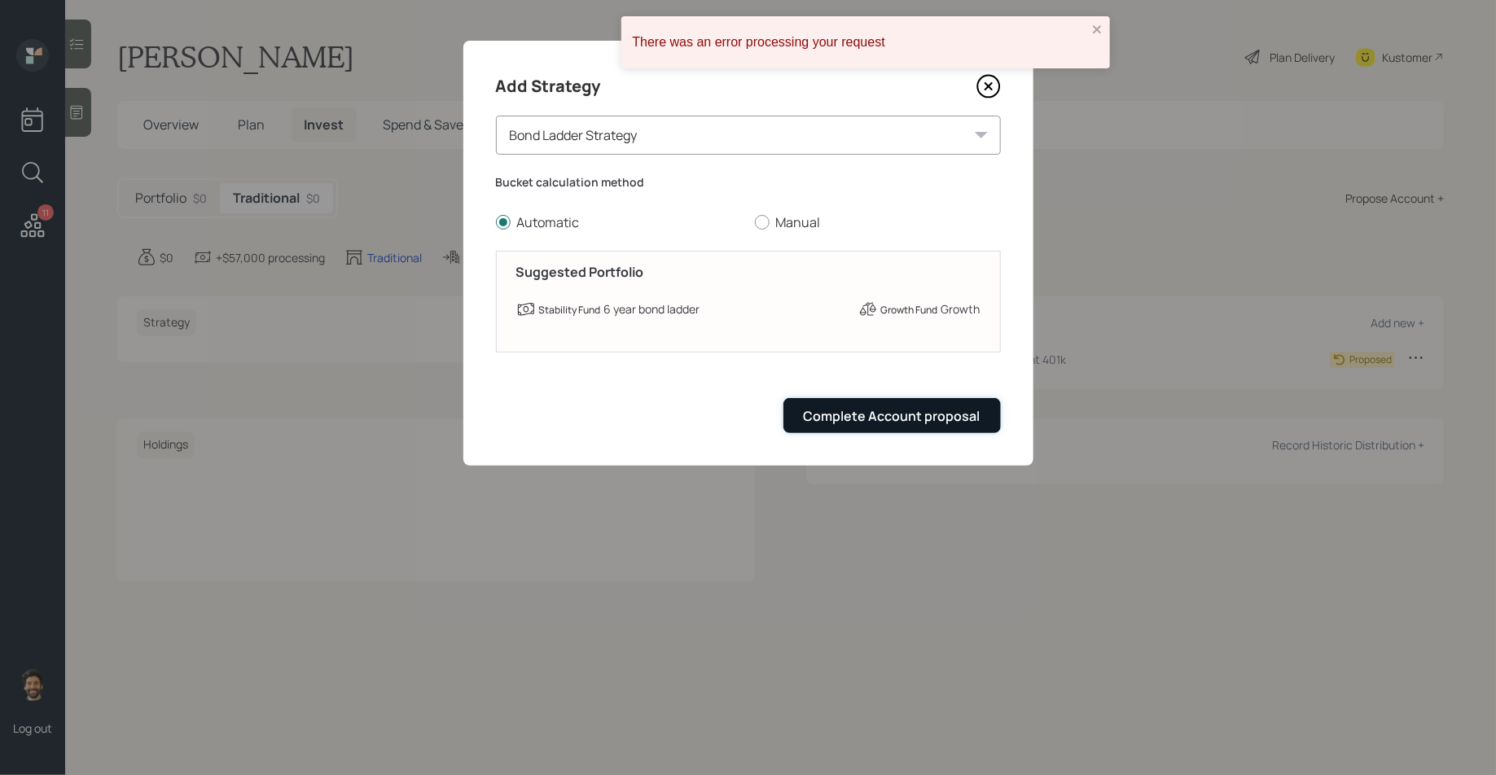
click at [870, 410] on div "Complete Account proposal" at bounding box center [892, 416] width 177 height 18
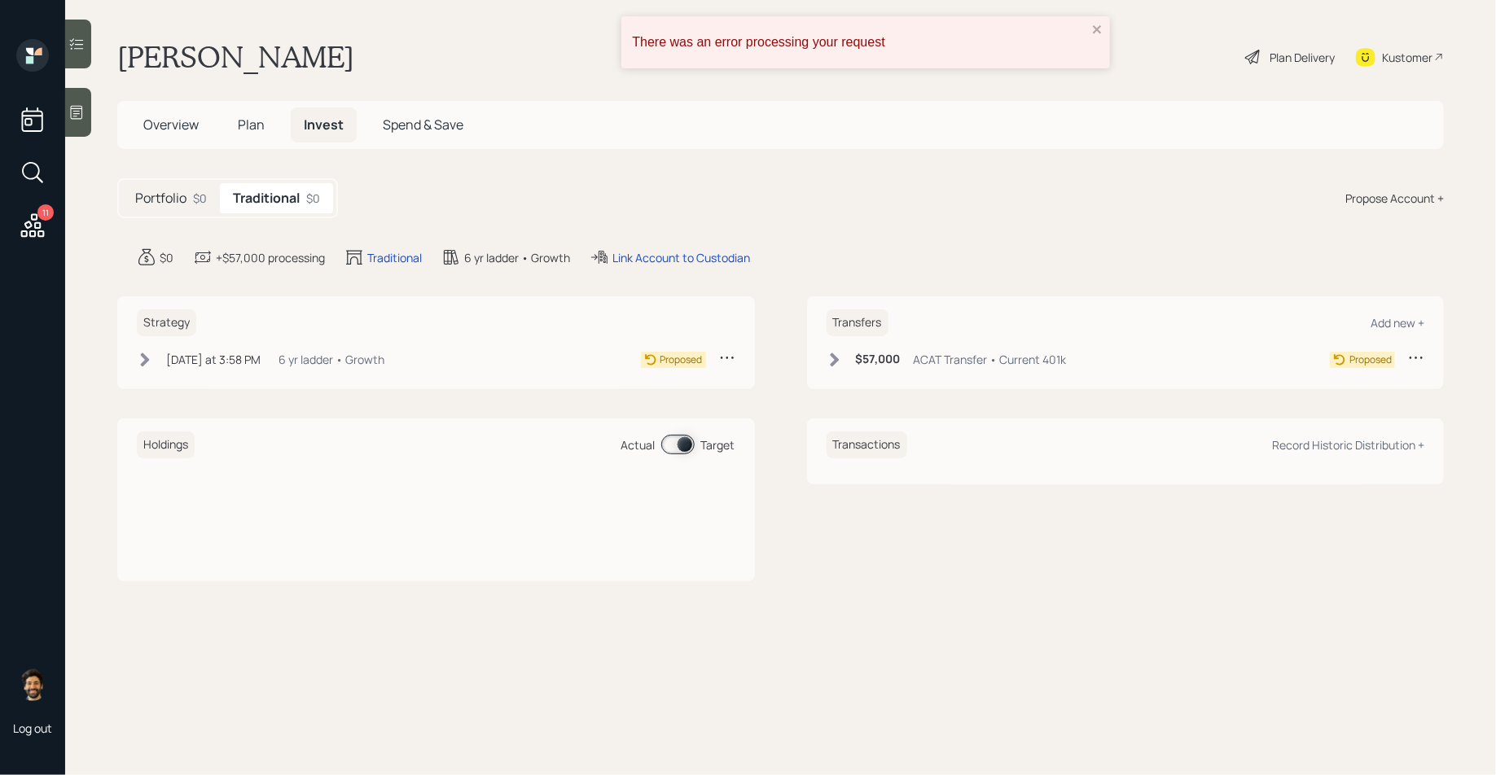
click at [263, 129] on span "Plan" at bounding box center [251, 125] width 27 height 18
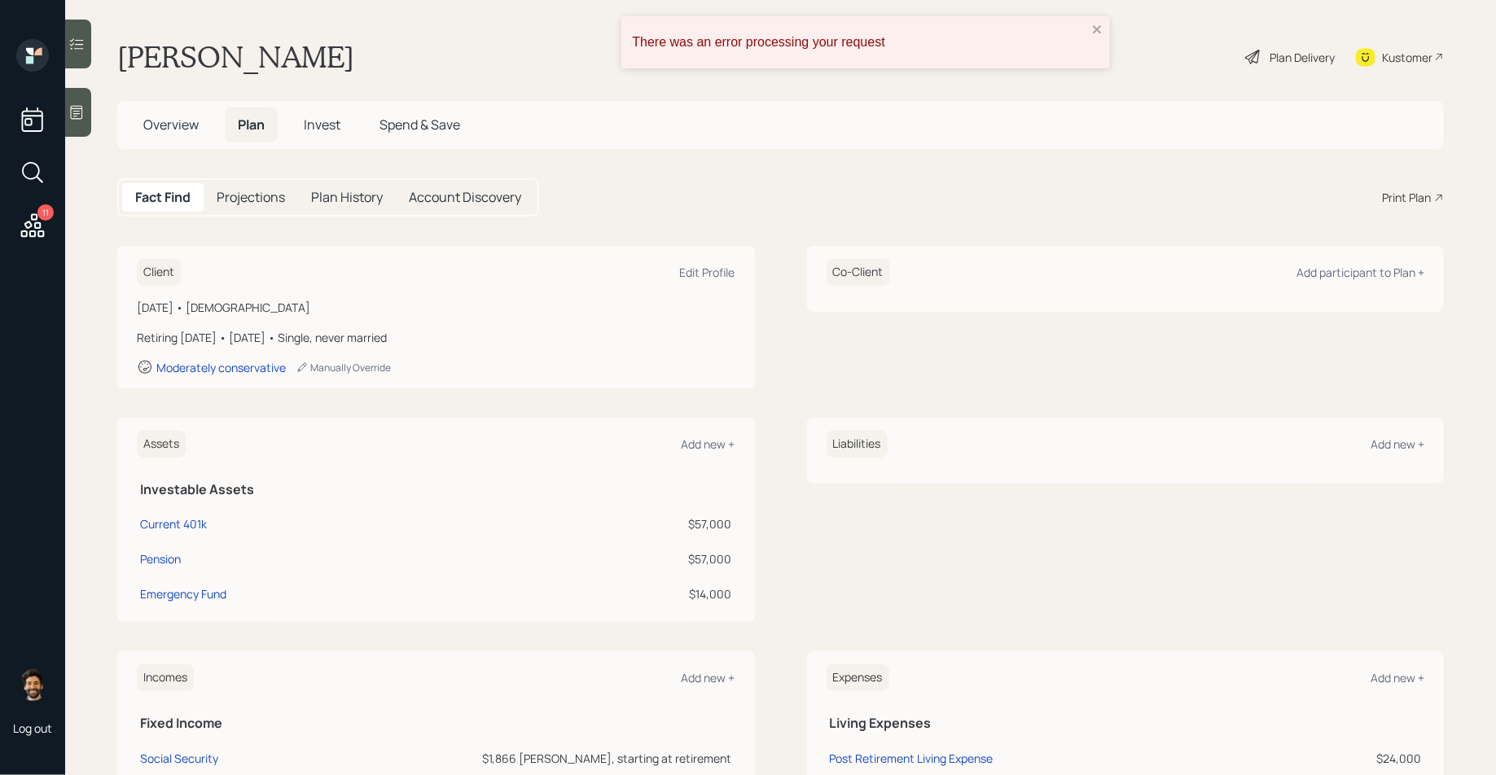
click at [1263, 78] on main "Marilyn Emerzian Plan Delivery Kustomer Overview Plan Invest Spend & Save Fact …" at bounding box center [780, 387] width 1431 height 775
click at [1261, 62] on div "Plan Delivery" at bounding box center [1289, 57] width 93 height 36
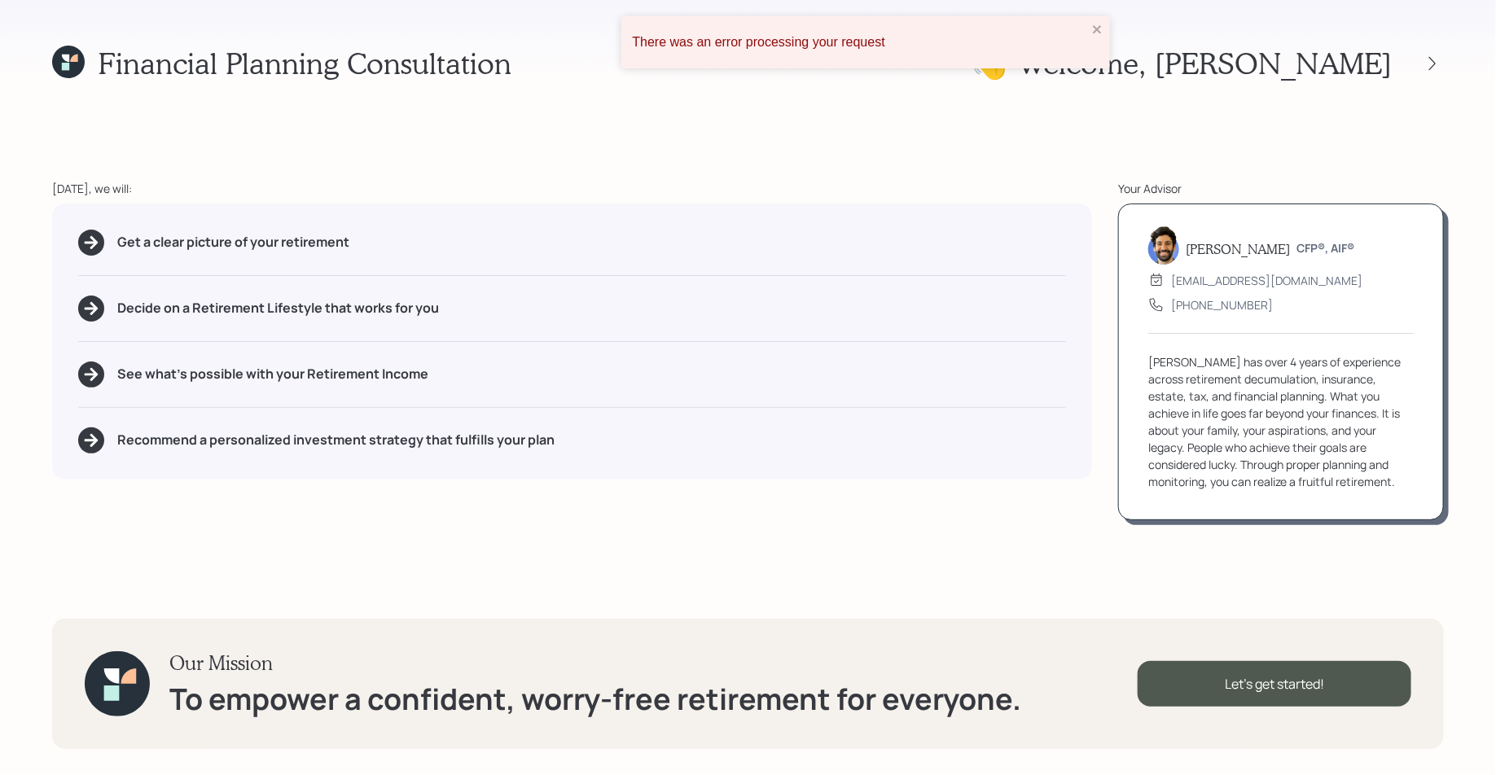
click at [1103, 31] on div "There was an error processing your request" at bounding box center [865, 42] width 489 height 52
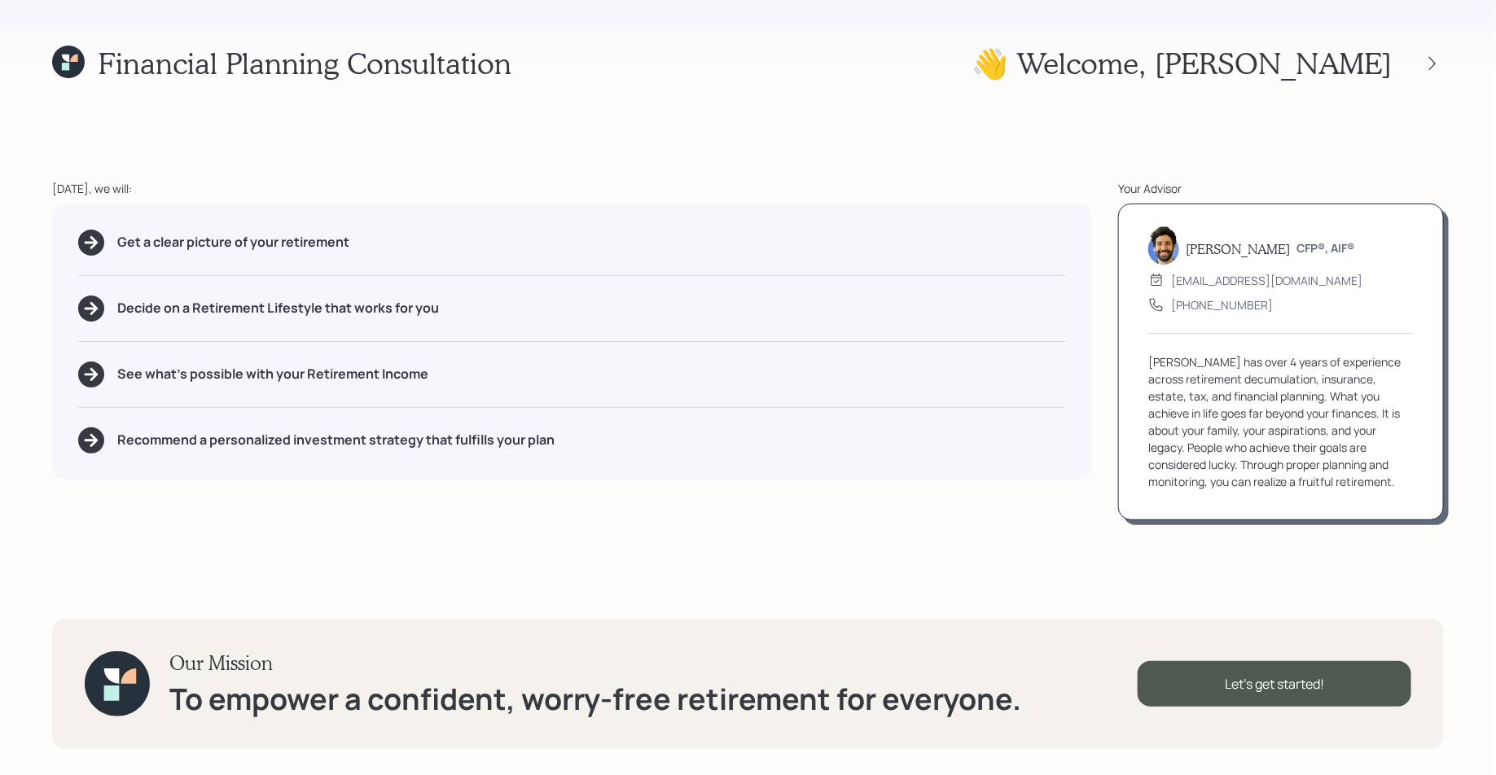
click at [1445, 50] on div "Financial Planning Consultation 👋 Welcome , Marilyn Today, we will: Get a clear…" at bounding box center [748, 387] width 1496 height 775
click at [1429, 55] on icon at bounding box center [1432, 63] width 16 height 16
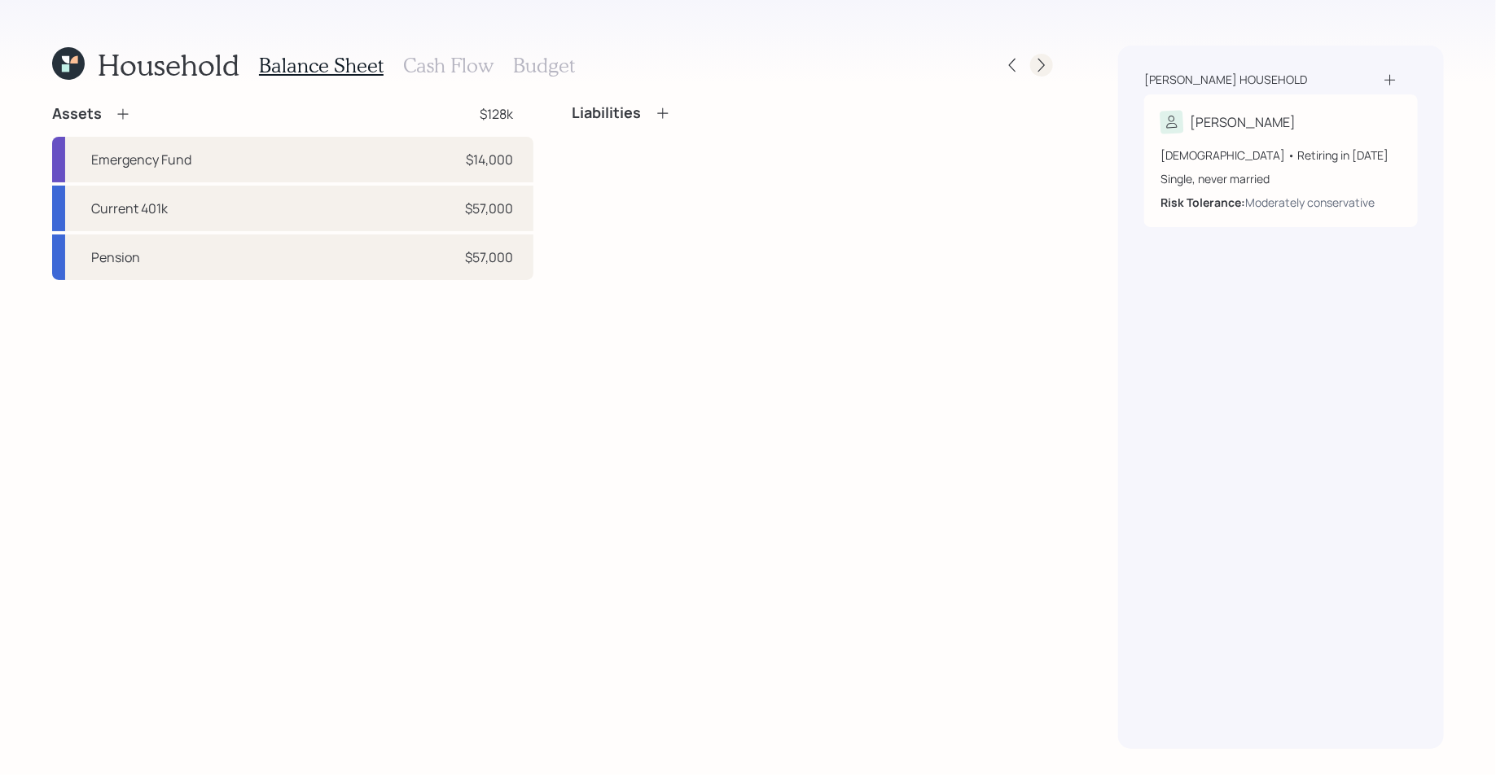
click at [1035, 67] on icon at bounding box center [1041, 65] width 16 height 16
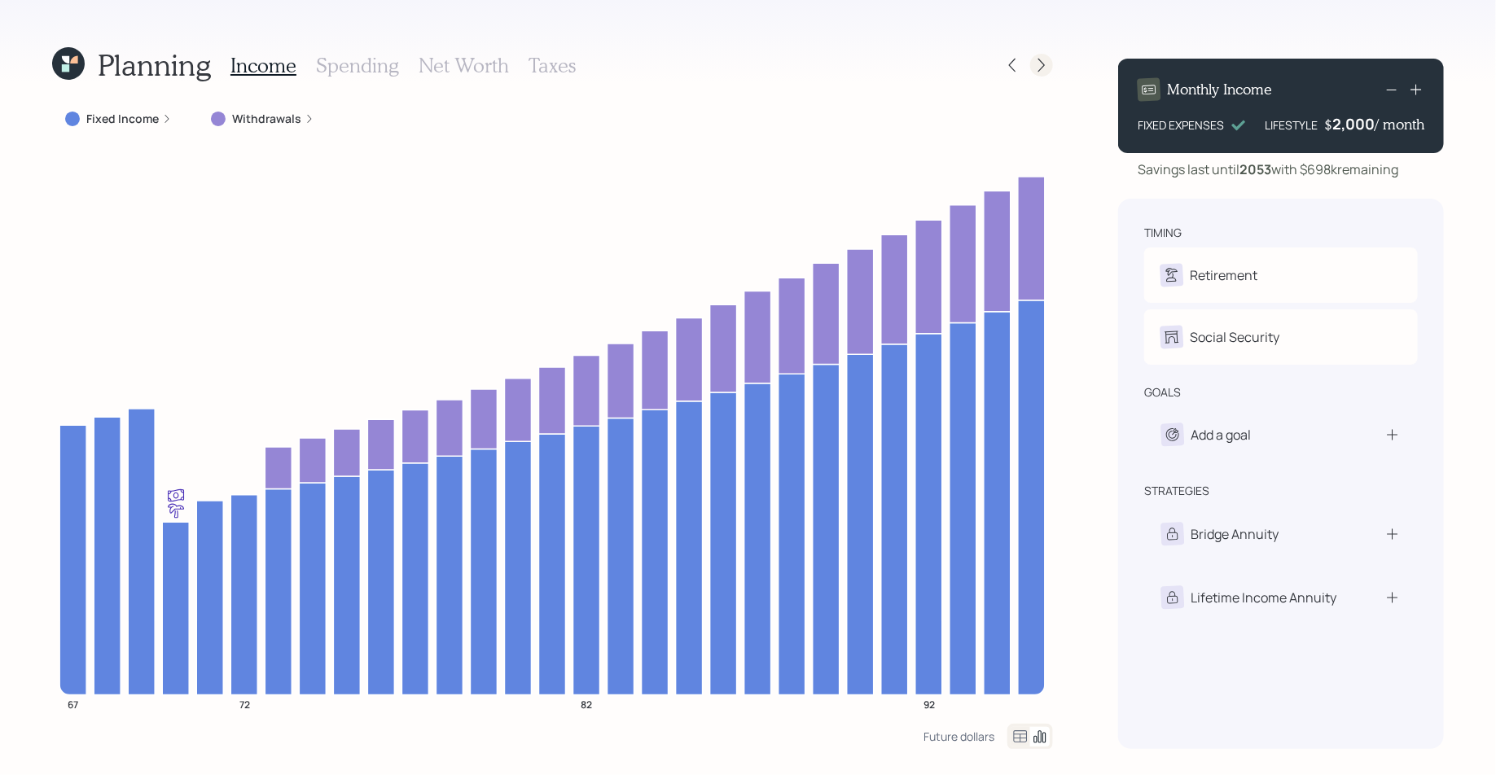
click at [1043, 70] on icon at bounding box center [1041, 65] width 16 height 16
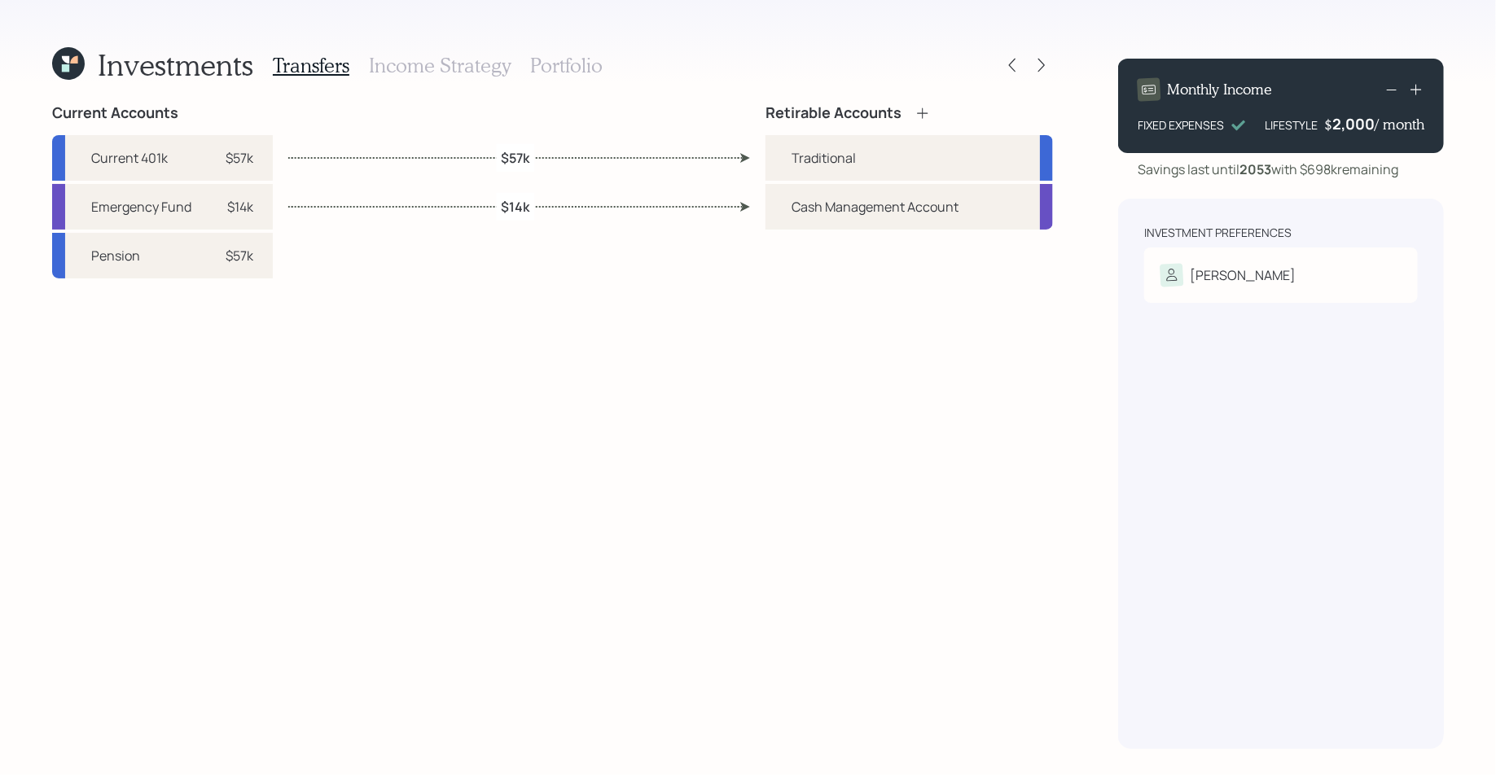
click at [1043, 70] on icon at bounding box center [1041, 65] width 16 height 16
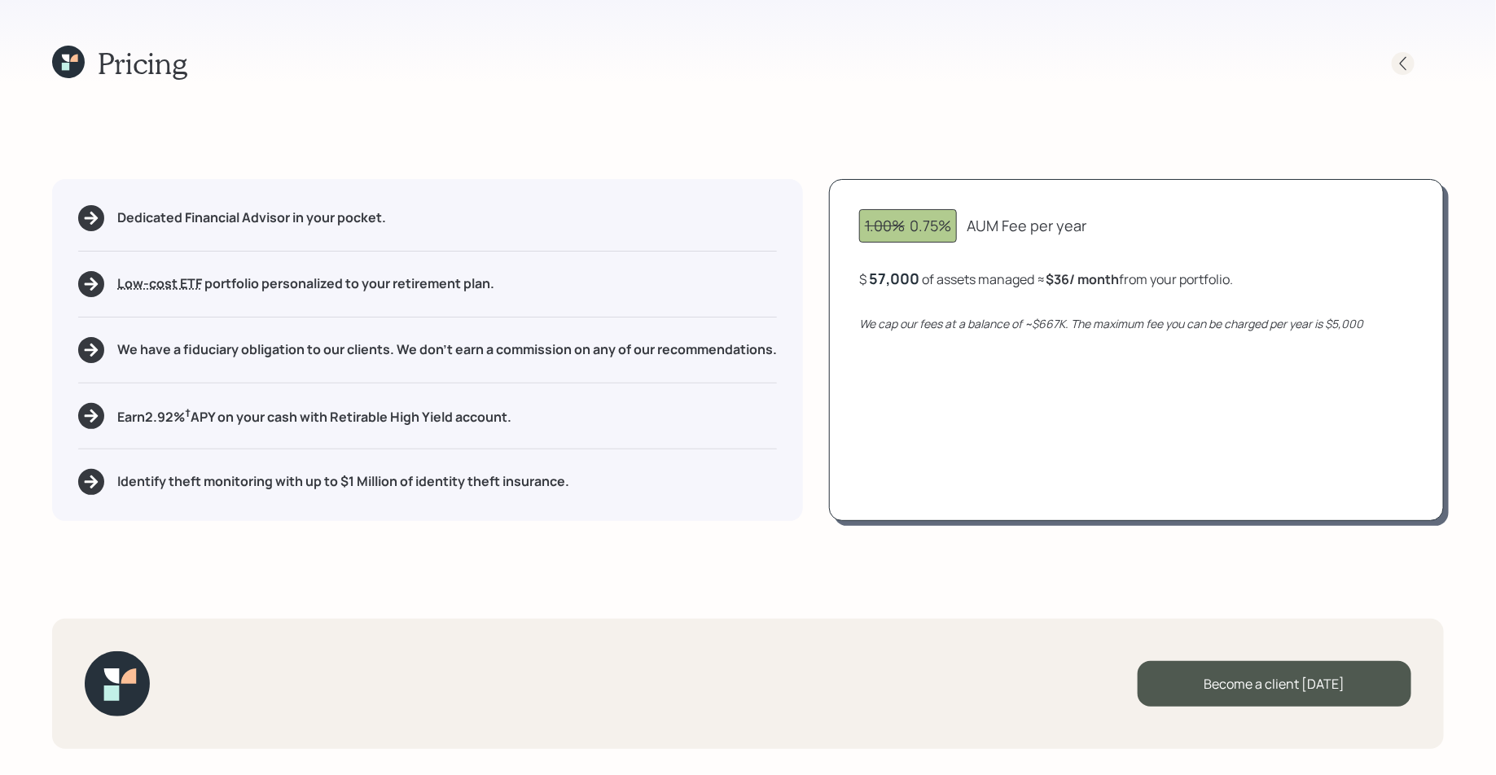
click at [1405, 60] on icon at bounding box center [1403, 63] width 16 height 16
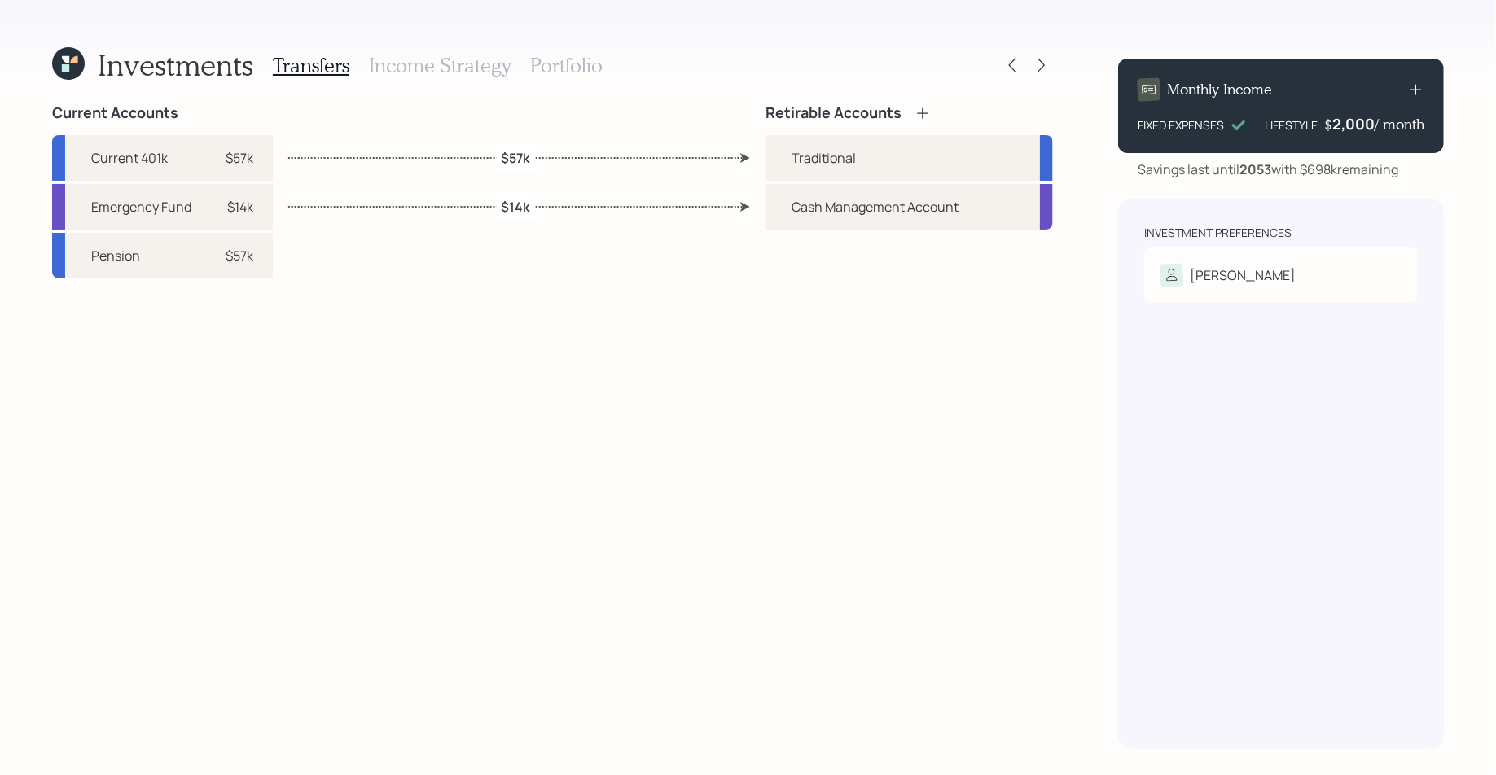
click at [519, 74] on div "Transfers Income Strategy Portfolio" at bounding box center [438, 65] width 330 height 39
click at [557, 66] on h3 "Portfolio" at bounding box center [566, 66] width 72 height 24
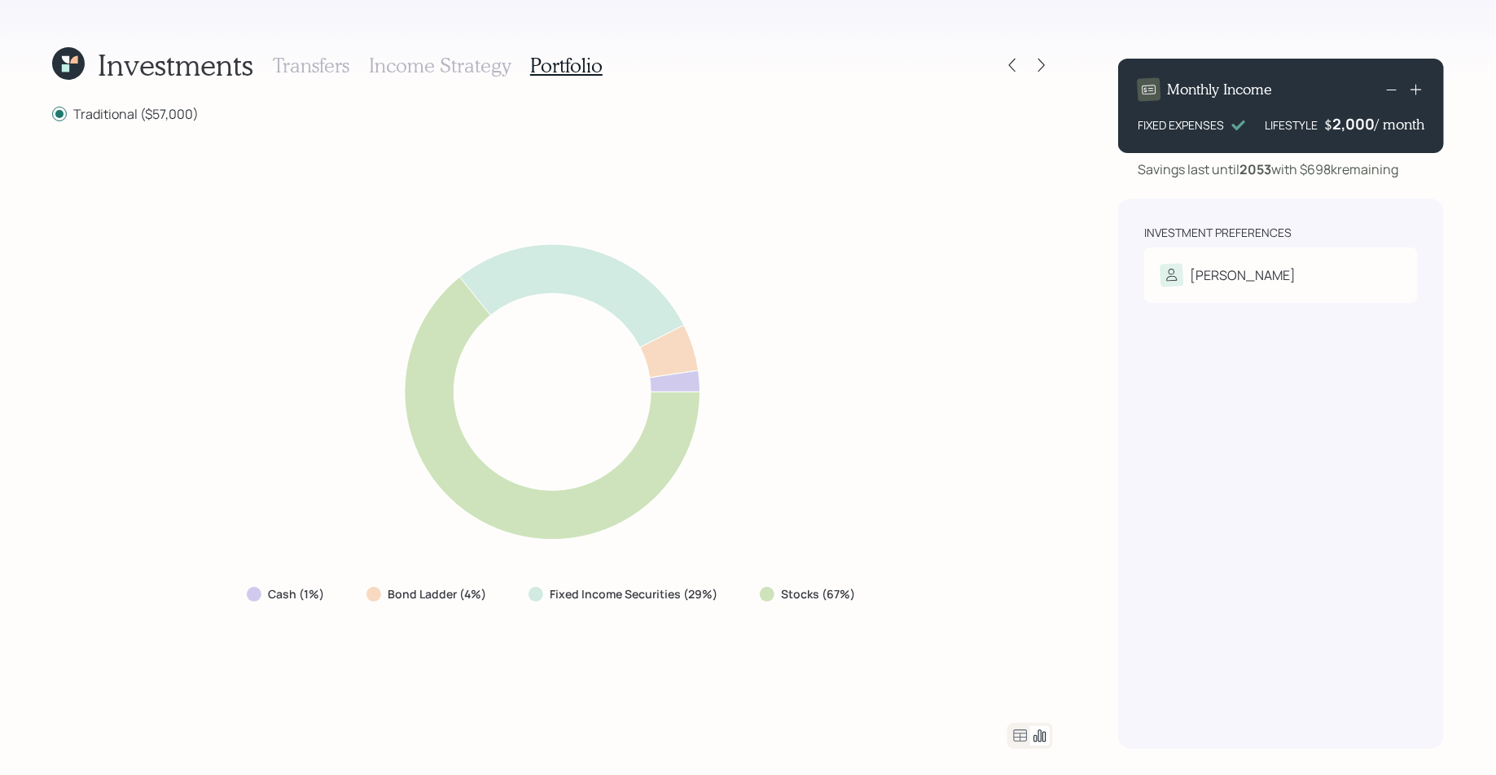
click at [861, 591] on div "Stocks (67%)" at bounding box center [809, 594] width 125 height 29
drag, startPoint x: 868, startPoint y: 595, endPoint x: 758, endPoint y: 601, distance: 110.1
click at [758, 601] on div "Stocks (67%)" at bounding box center [809, 594] width 125 height 29
click at [870, 594] on div "Cash (1%) Bond Ladder (4%) Fixed Income Securities (29%) Stocks (67%)" at bounding box center [552, 422] width 1001 height 561
drag, startPoint x: 857, startPoint y: 598, endPoint x: 770, endPoint y: 595, distance: 86.3
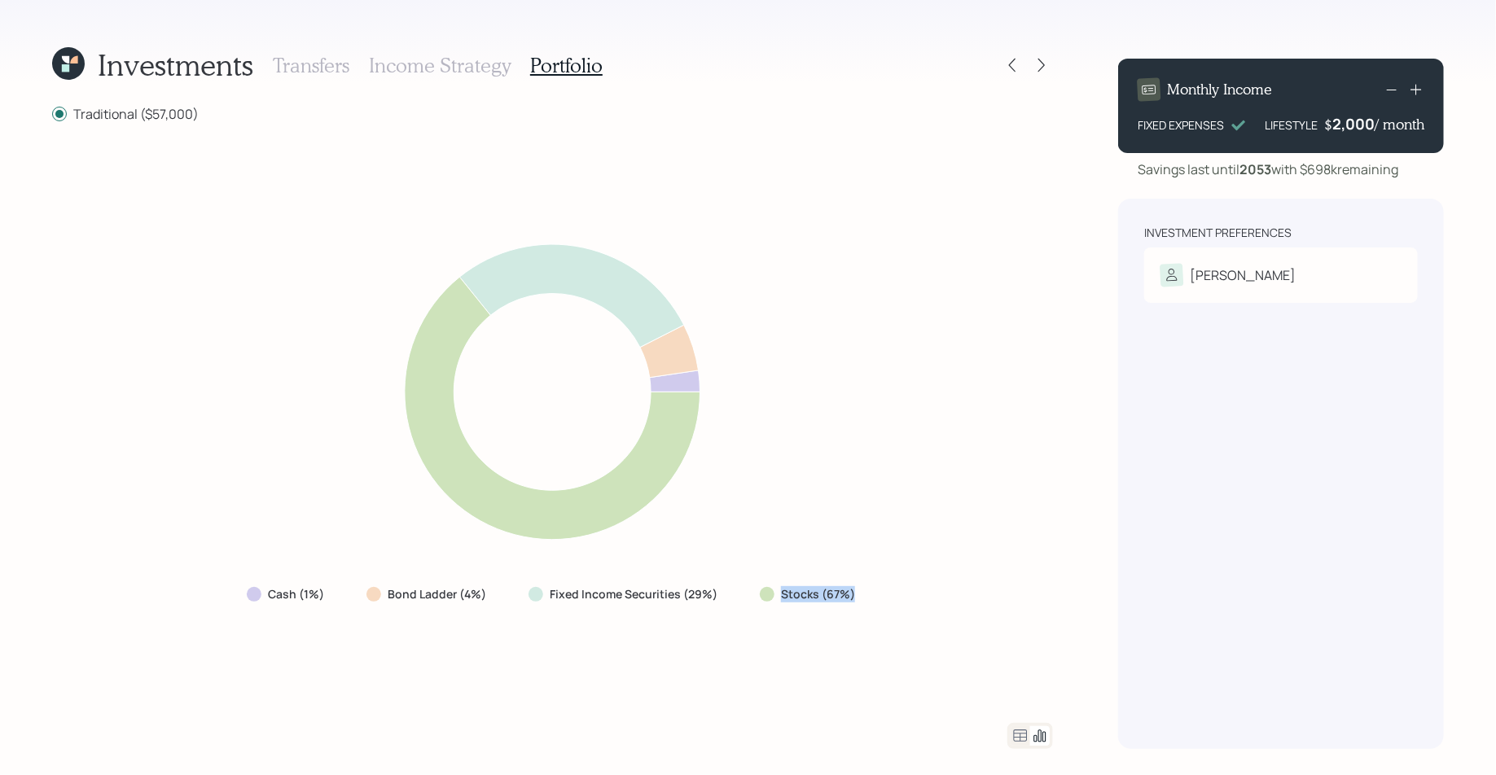
click at [770, 595] on div "Stocks (67%)" at bounding box center [809, 594] width 125 height 29
click at [808, 591] on label "Stocks (67%)" at bounding box center [818, 594] width 74 height 16
drag, startPoint x: 852, startPoint y: 598, endPoint x: 757, endPoint y: 598, distance: 95.3
click at [760, 598] on div "Stocks (67%)" at bounding box center [809, 594] width 99 height 16
click at [824, 628] on div "Cash (1%) Bond Ladder (4%) Fixed Income Securities (29%) Stocks (67%)" at bounding box center [552, 422] width 1001 height 561
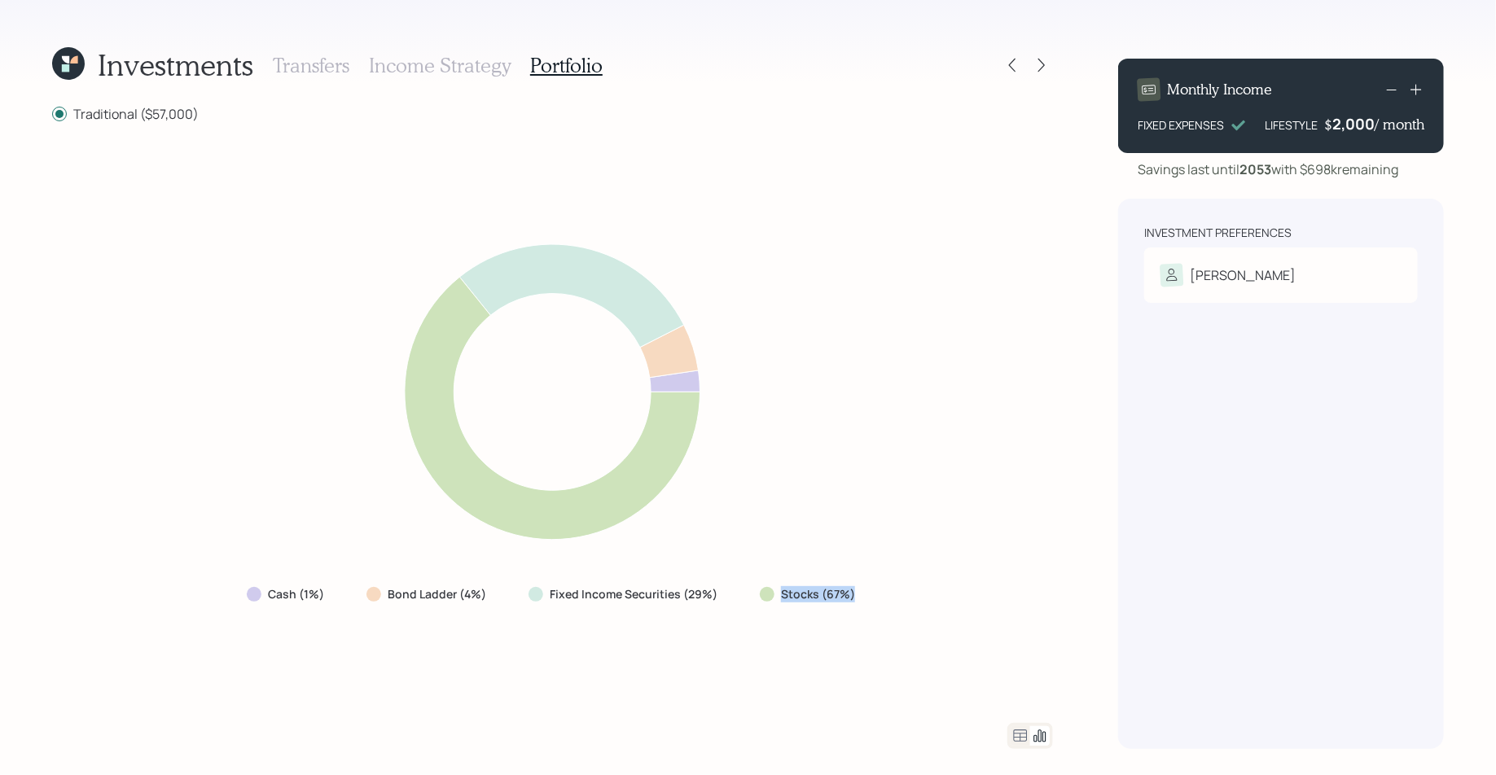
drag, startPoint x: 848, startPoint y: 607, endPoint x: 779, endPoint y: 597, distance: 69.9
click at [779, 597] on div "Stocks (67%)" at bounding box center [809, 594] width 125 height 29
click at [1025, 738] on icon at bounding box center [1021, 736] width 14 height 12
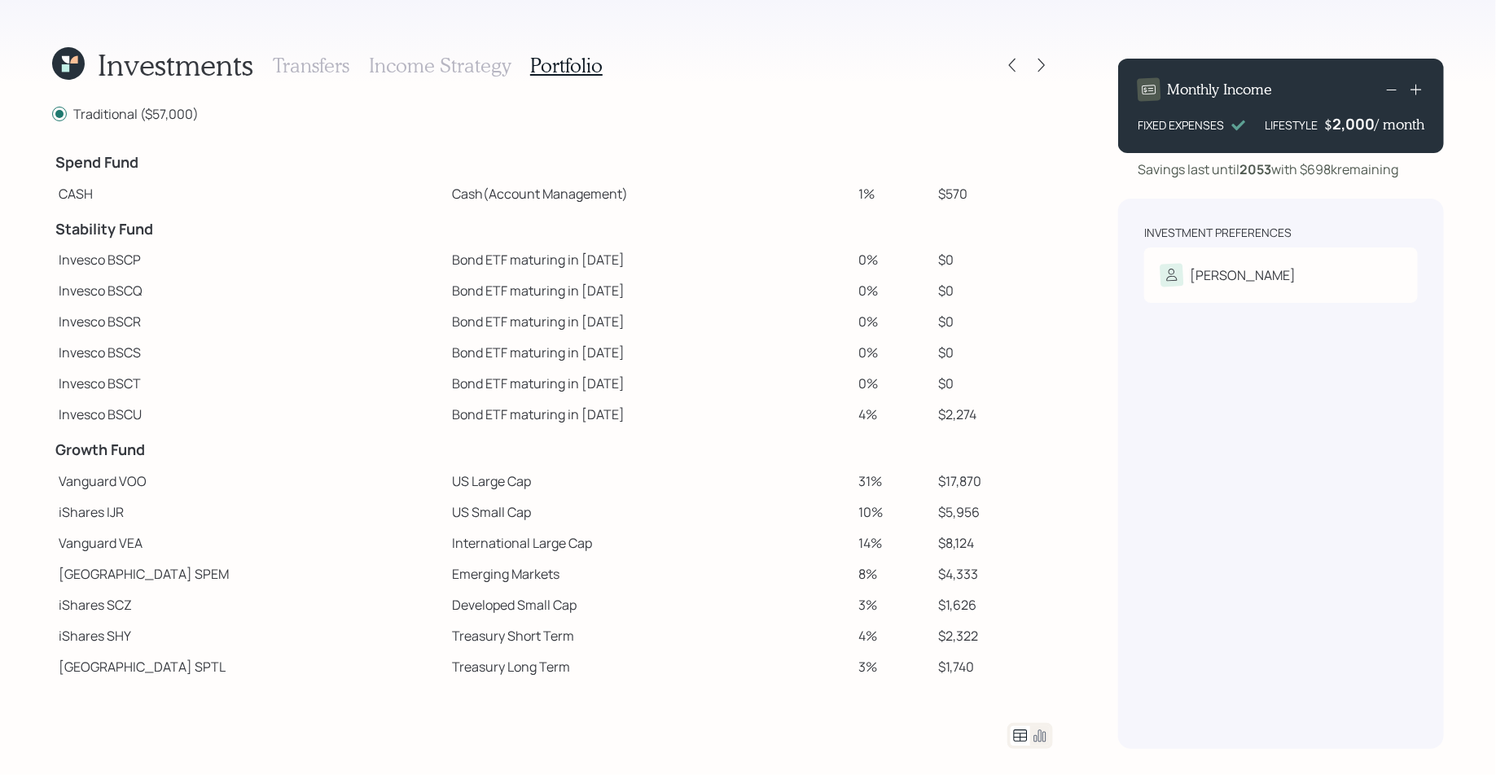
scroll to position [187, 0]
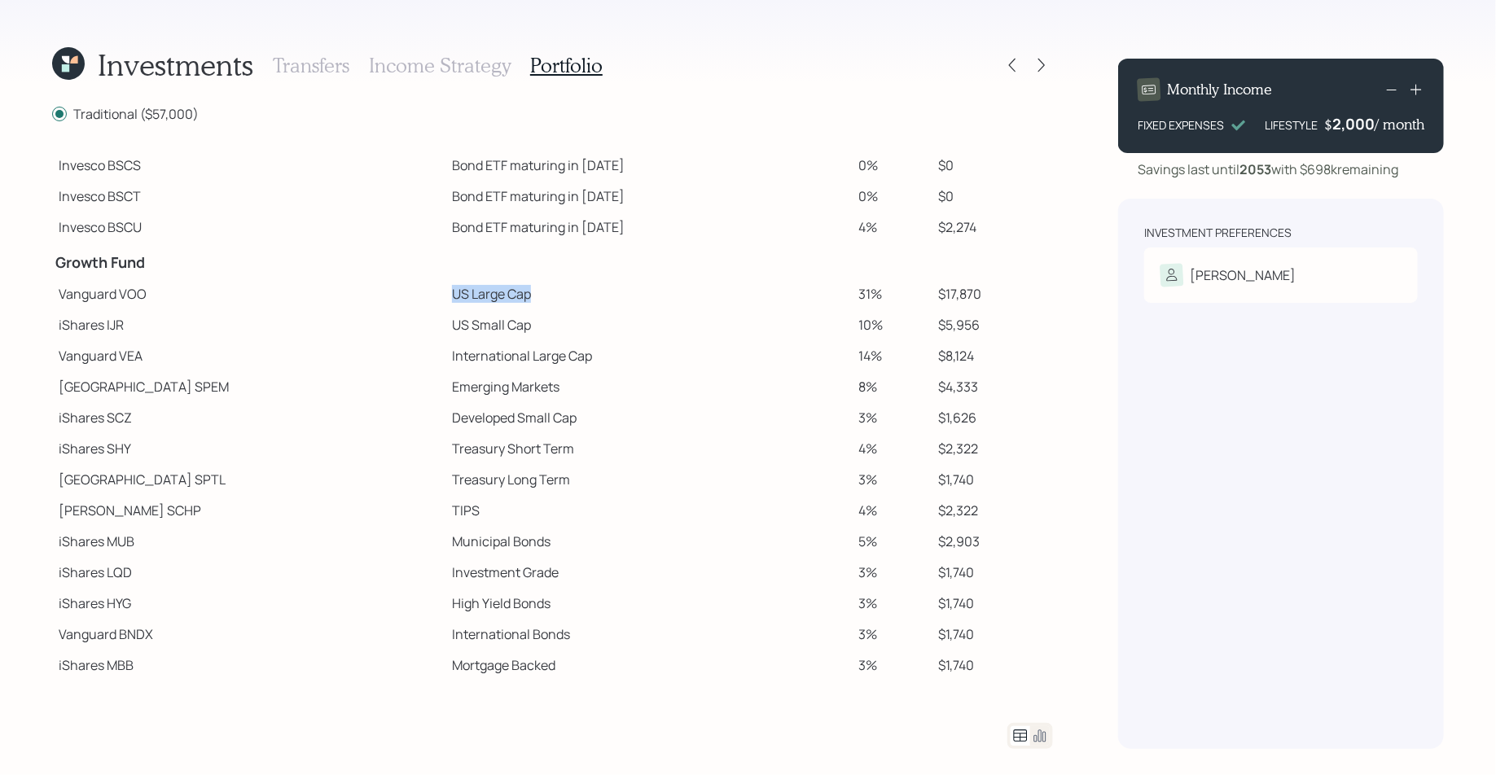
drag, startPoint x: 443, startPoint y: 295, endPoint x: 335, endPoint y: 292, distance: 107.5
click at [335, 292] on tr "Vanguard VOO US Large Cap 31% $17,870" at bounding box center [552, 293] width 1001 height 31
drag, startPoint x: 501, startPoint y: 353, endPoint x: 350, endPoint y: 353, distance: 150.6
click at [350, 353] on tr "Vanguard VEA International Large Cap 14% $8,124" at bounding box center [552, 355] width 1001 height 31
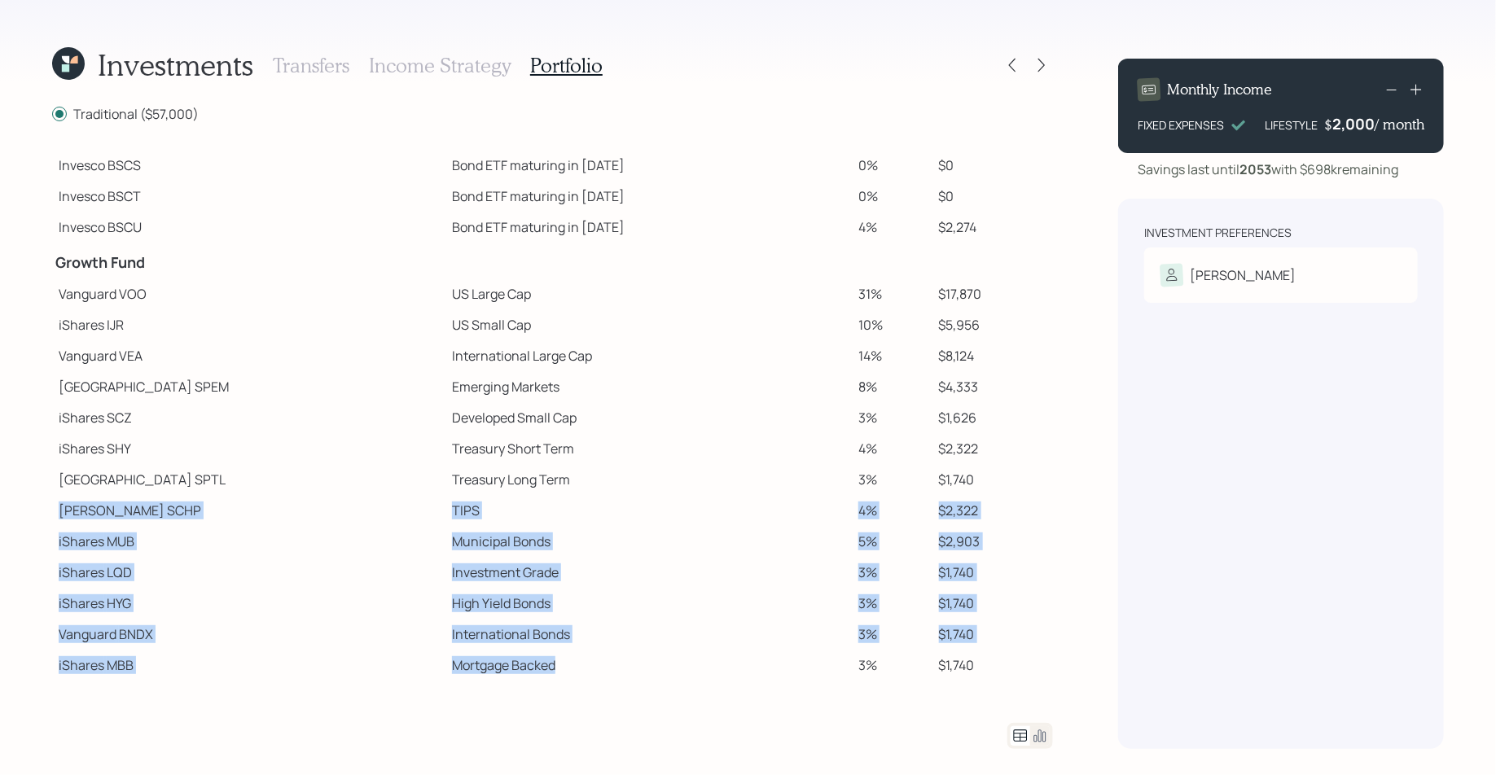
drag, startPoint x: 475, startPoint y: 659, endPoint x: 326, endPoint y: 494, distance: 222.5
click at [326, 494] on tbody "Spend Fund CASH Cash (Account Management) 1% $570 Stability Fund Invesco BSCP B…" at bounding box center [552, 317] width 1001 height 725
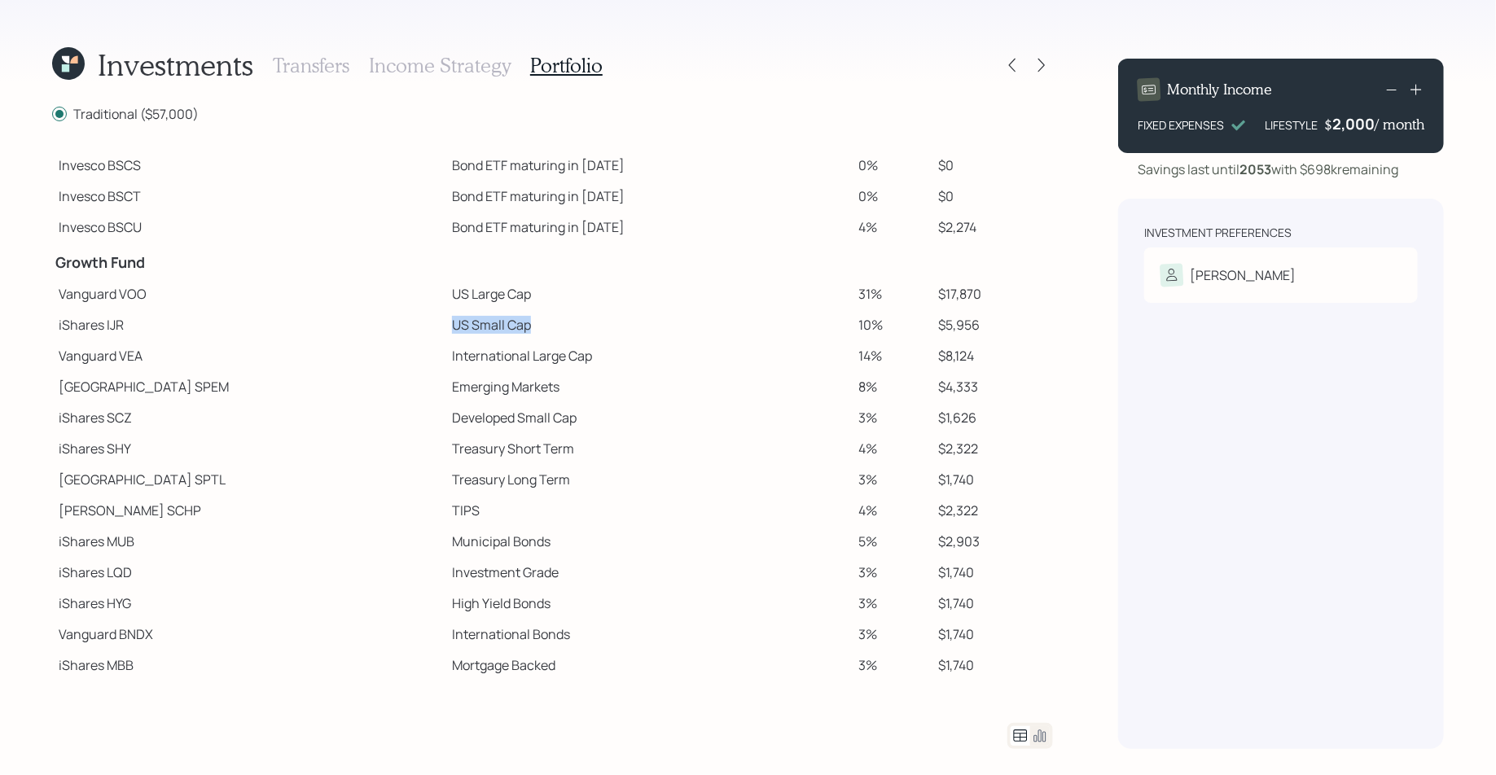
drag, startPoint x: 462, startPoint y: 325, endPoint x: 350, endPoint y: 326, distance: 111.5
click at [350, 326] on tr "iShares IJR US Small Cap 10% $5,956" at bounding box center [552, 324] width 1001 height 31
drag, startPoint x: 476, startPoint y: 392, endPoint x: 322, endPoint y: 390, distance: 153.9
click at [322, 390] on tr "State Street SPEM Emerging Markets 8% $4,333" at bounding box center [552, 386] width 1001 height 31
click at [1037, 59] on icon at bounding box center [1041, 65] width 16 height 16
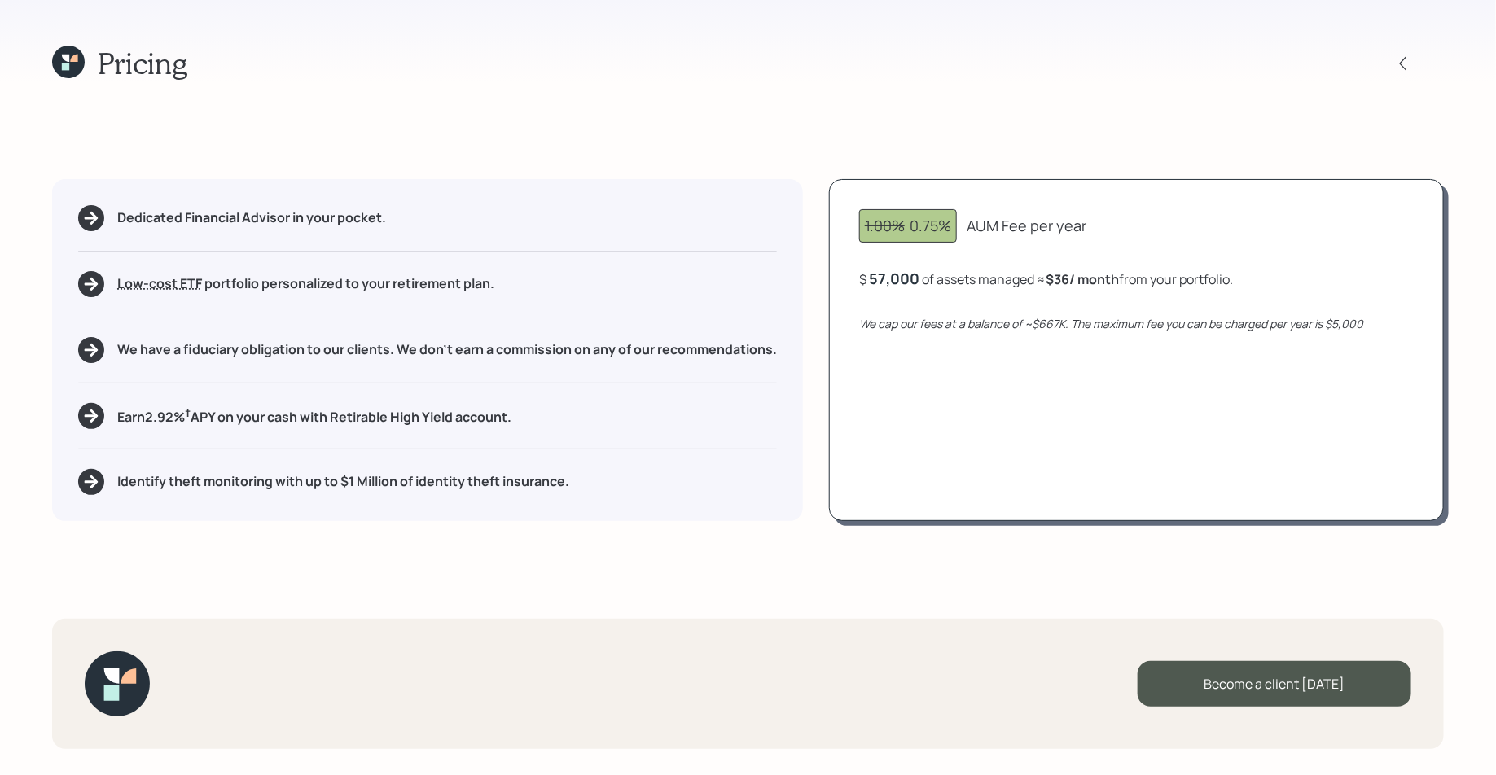
click at [885, 271] on div "57,000" at bounding box center [894, 279] width 50 height 20
click at [885, 271] on div "57000" at bounding box center [892, 279] width 46 height 20
click at [1008, 200] on div "1.00% 0.75% AUM Fee per year $ 57000 of assets managed ≈ $36 / month from your …" at bounding box center [1136, 350] width 615 height 342
click at [72, 54] on icon at bounding box center [68, 62] width 33 height 33
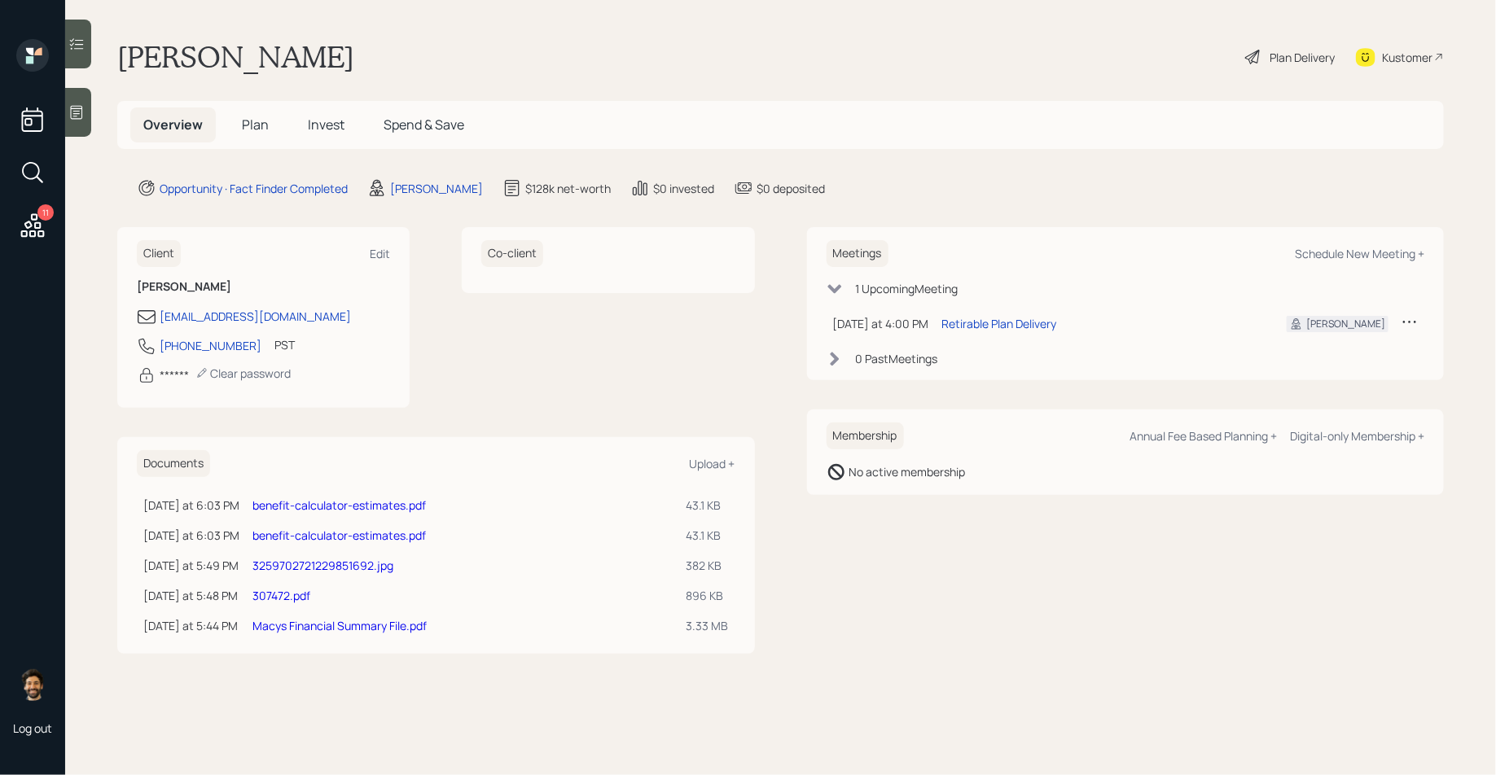
click at [242, 118] on span "Plan" at bounding box center [255, 125] width 27 height 18
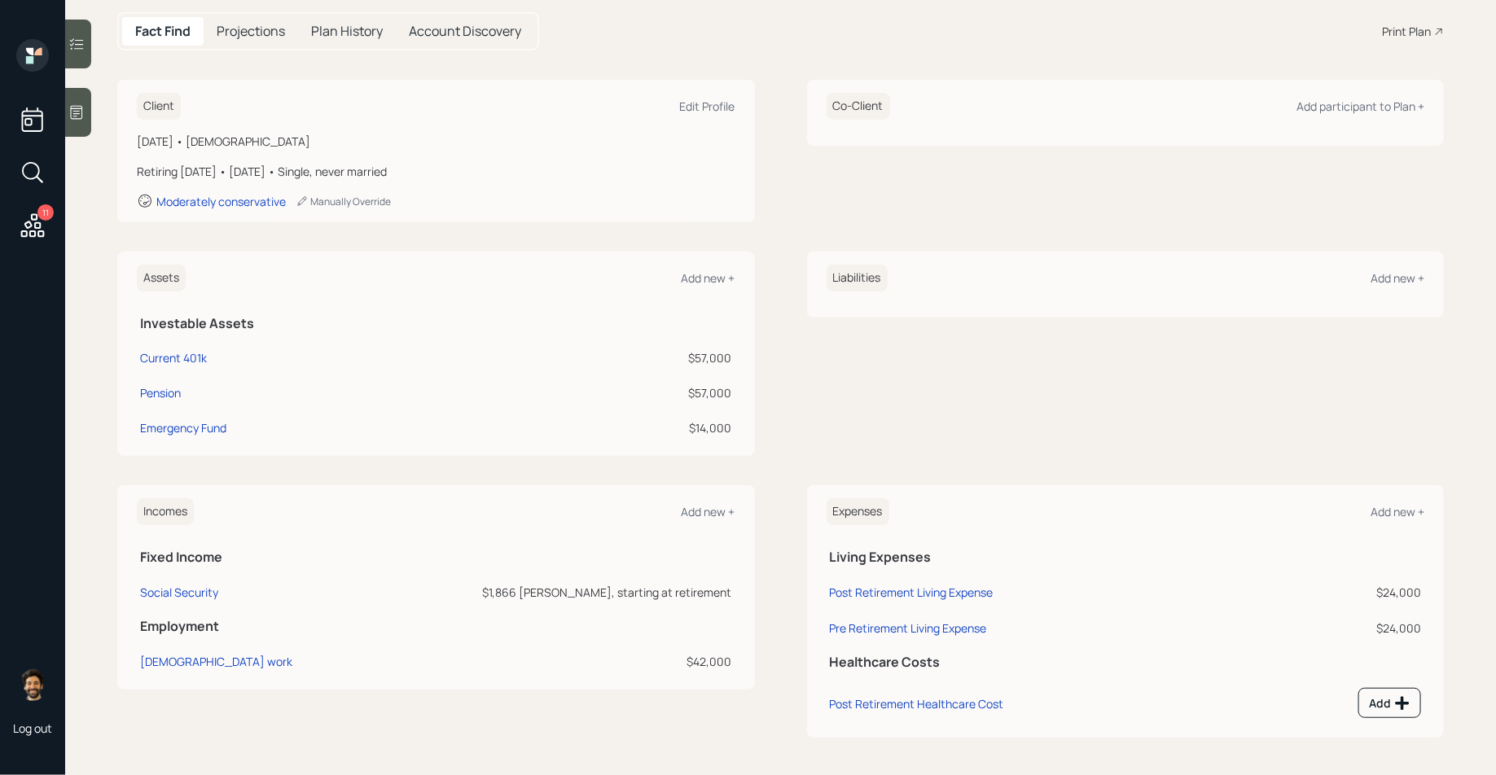
scroll to position [112, 0]
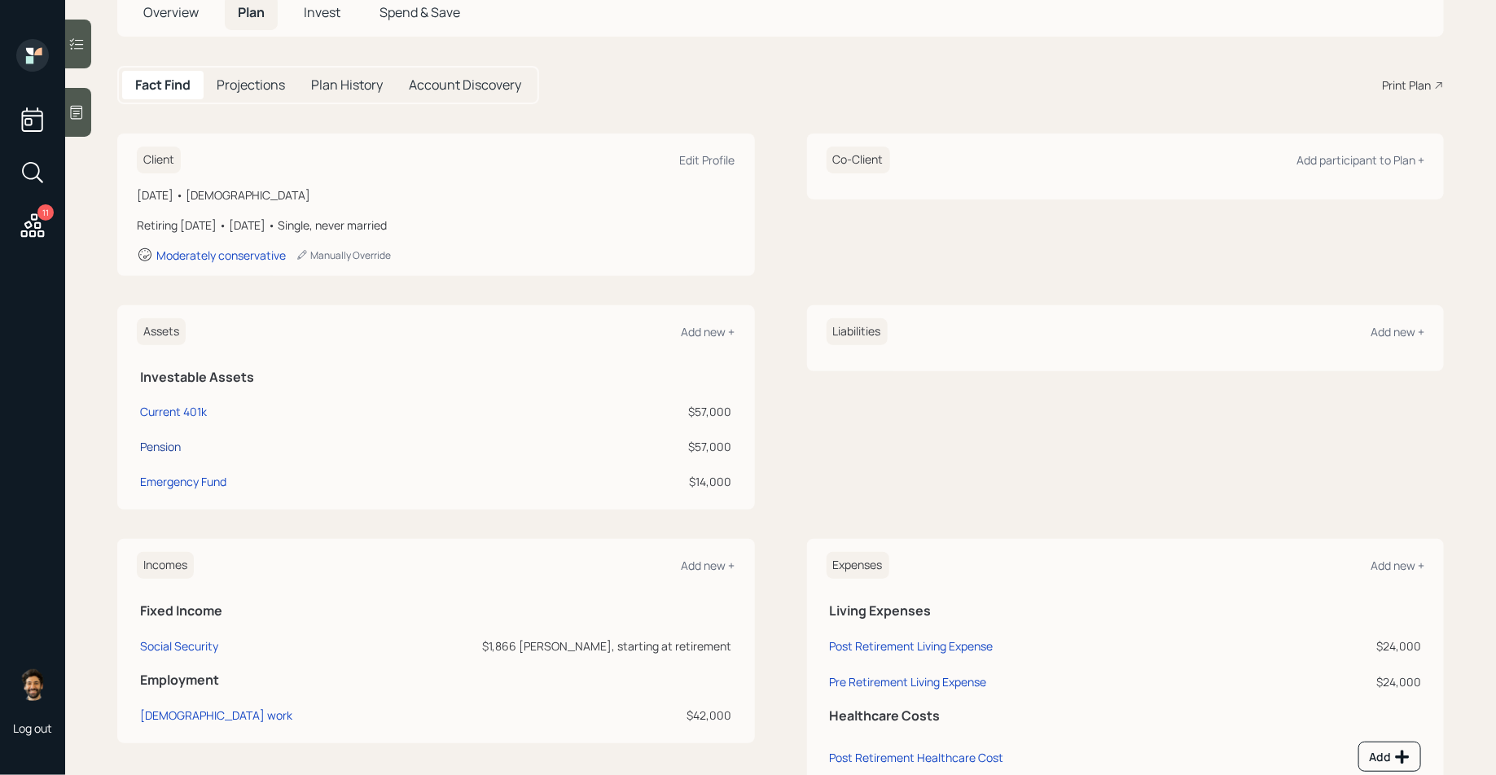
click at [164, 446] on div "Pension" at bounding box center [160, 446] width 41 height 17
select select "ira"
select select "balanced"
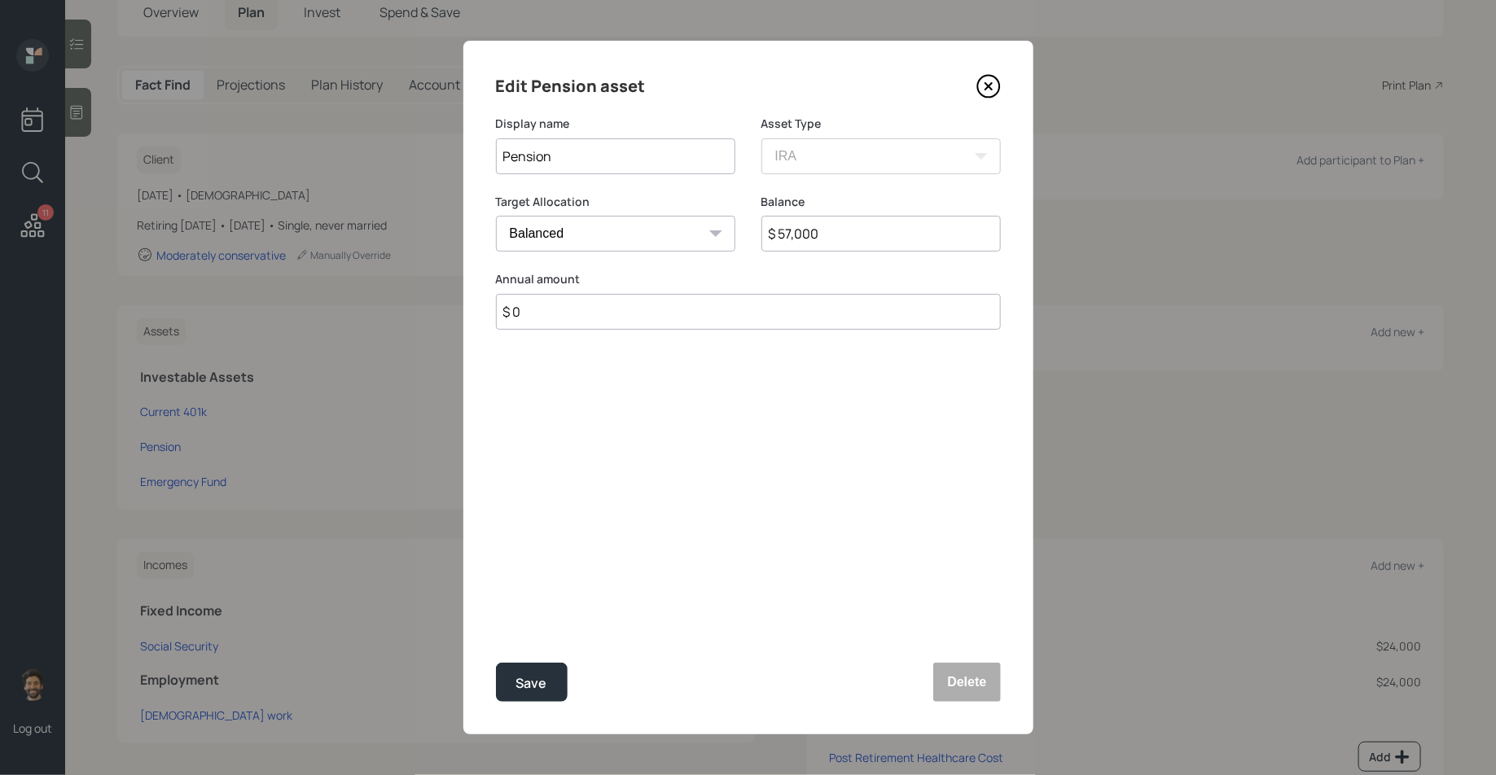
click at [834, 234] on input "$ 57,000" at bounding box center [880, 234] width 239 height 36
click at [989, 95] on icon at bounding box center [988, 86] width 24 height 24
